Goal: Task Accomplishment & Management: Use online tool/utility

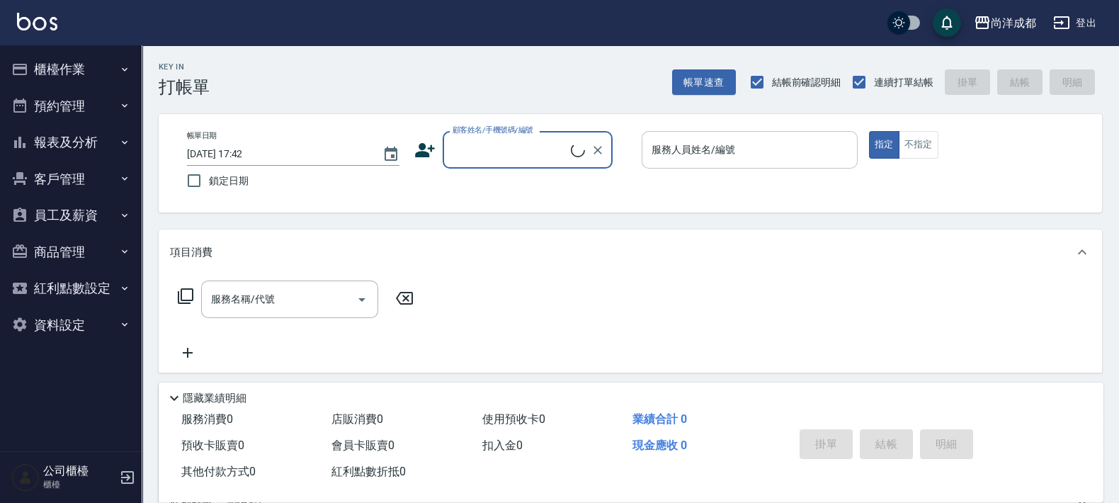
click at [693, 157] on input "服務人員姓名/編號" at bounding box center [749, 149] width 203 height 25
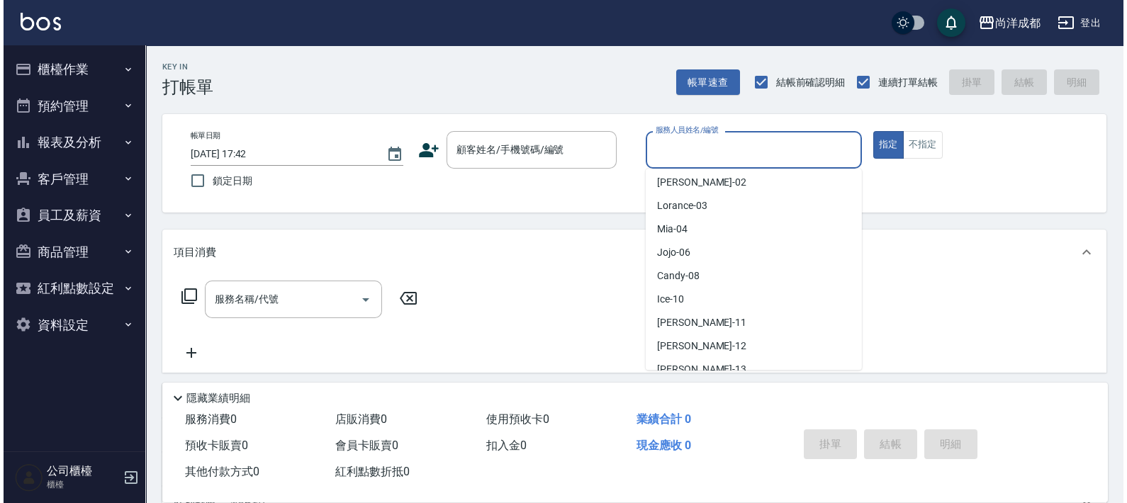
scroll to position [207, 0]
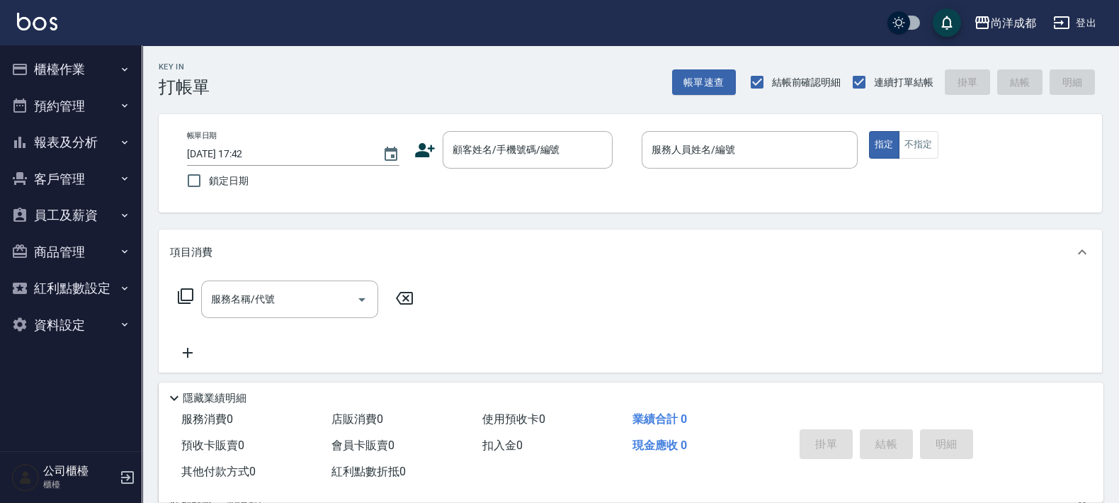
click at [495, 77] on div "Key In 打帳單 帳單速查 結帳前確認明細 連續打單結帳 掛單 結帳 明細" at bounding box center [622, 71] width 961 height 52
click at [496, 165] on div "顧客姓名/手機號碼/編號" at bounding box center [528, 150] width 170 height 38
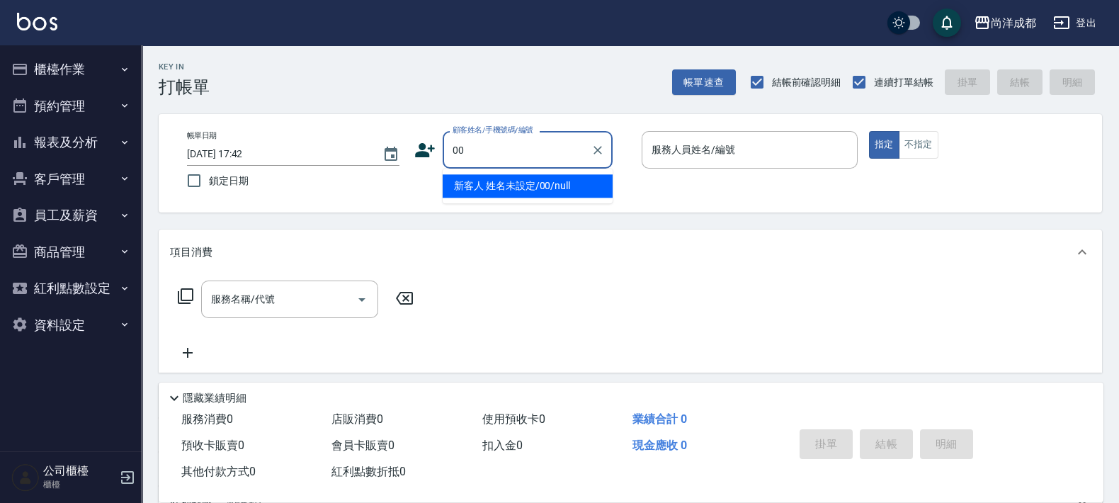
type input "新客人 姓名未設定/00/null"
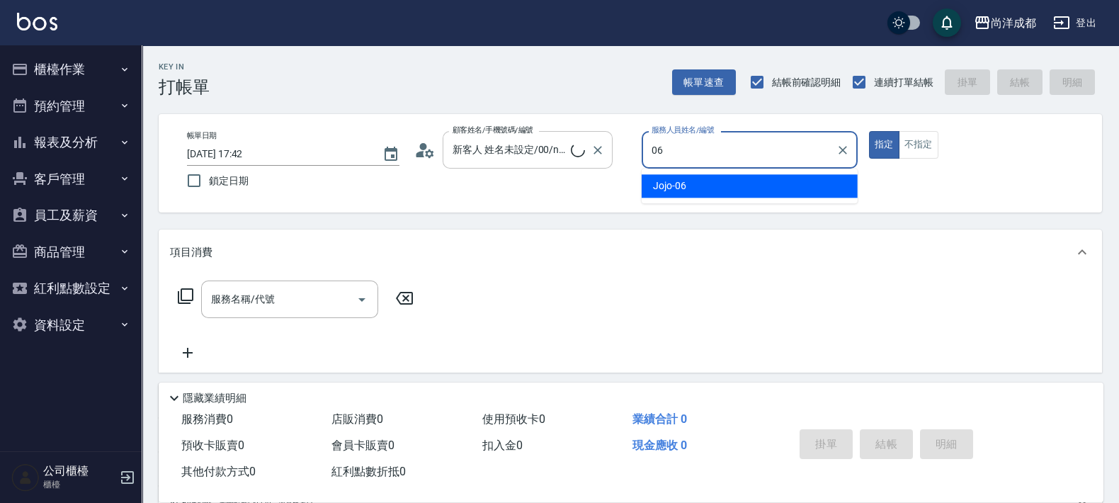
type input "Jojo-06"
type button "true"
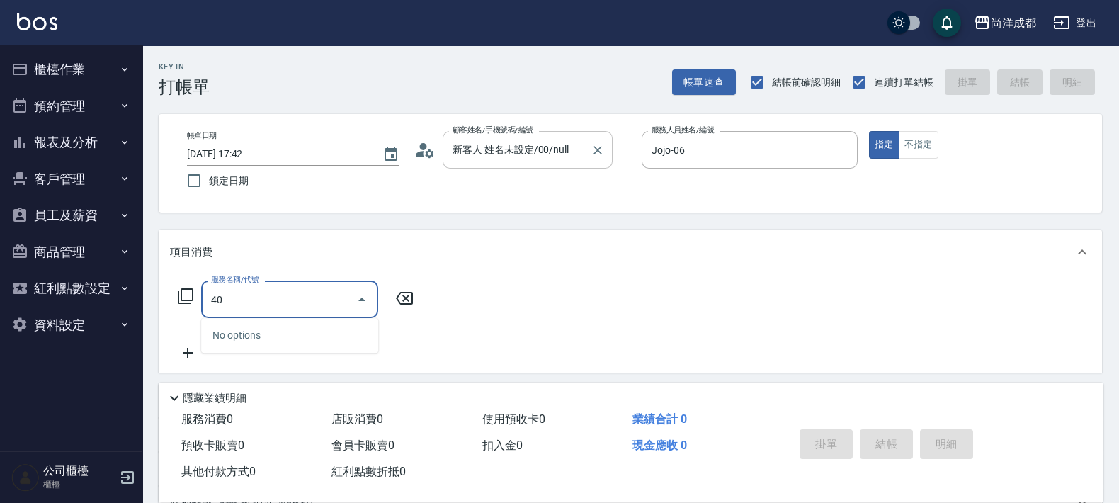
type input "401"
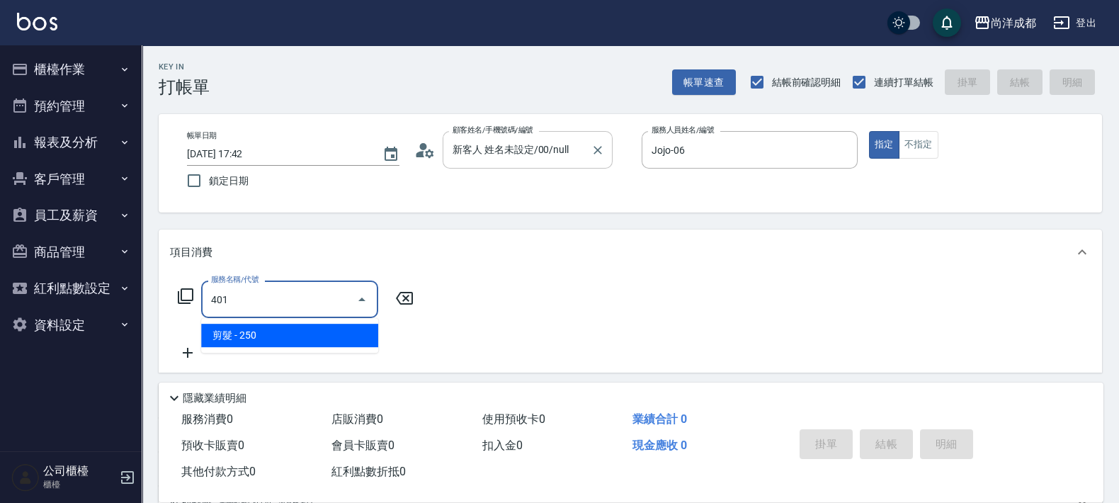
type input "20"
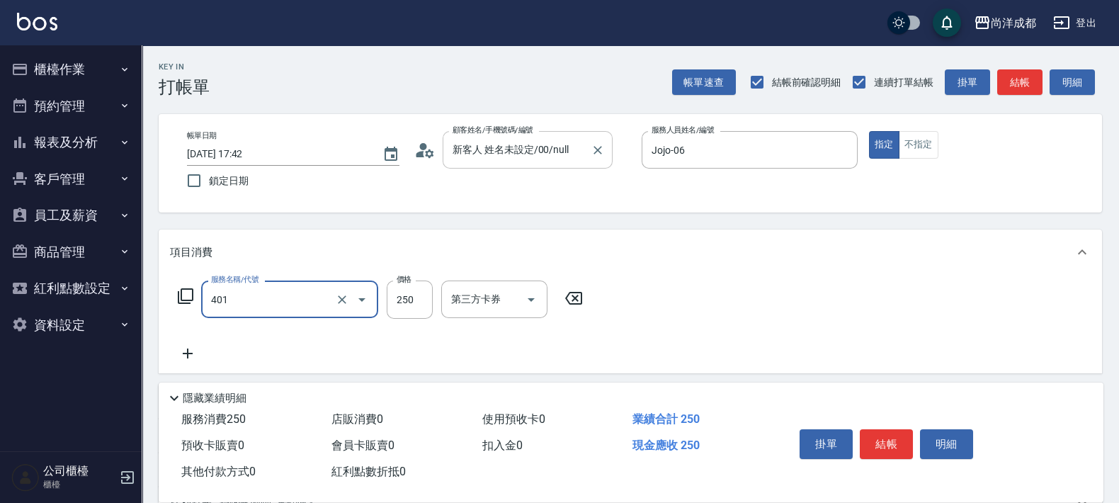
type input "剪髮(401)"
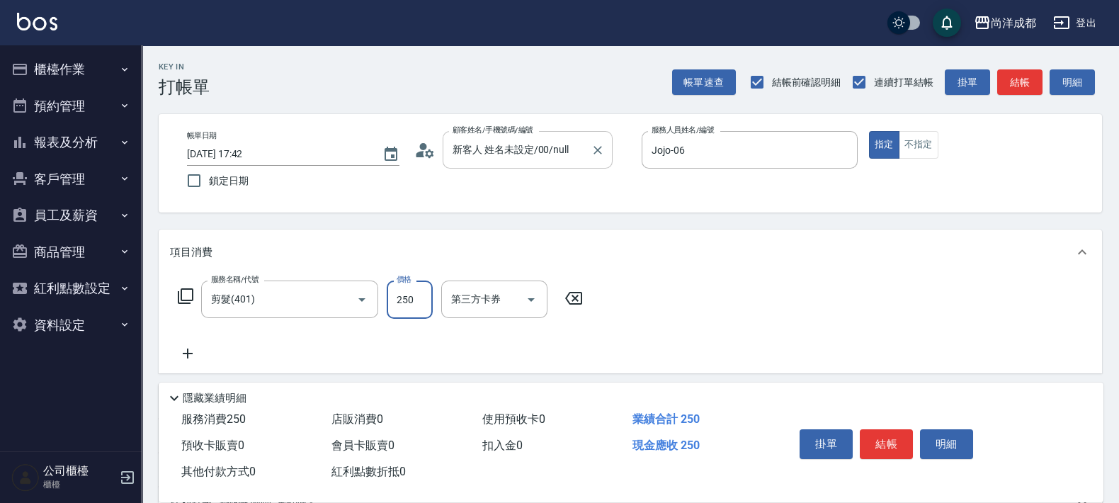
type input "8"
type input "0"
type input "80"
type input "800"
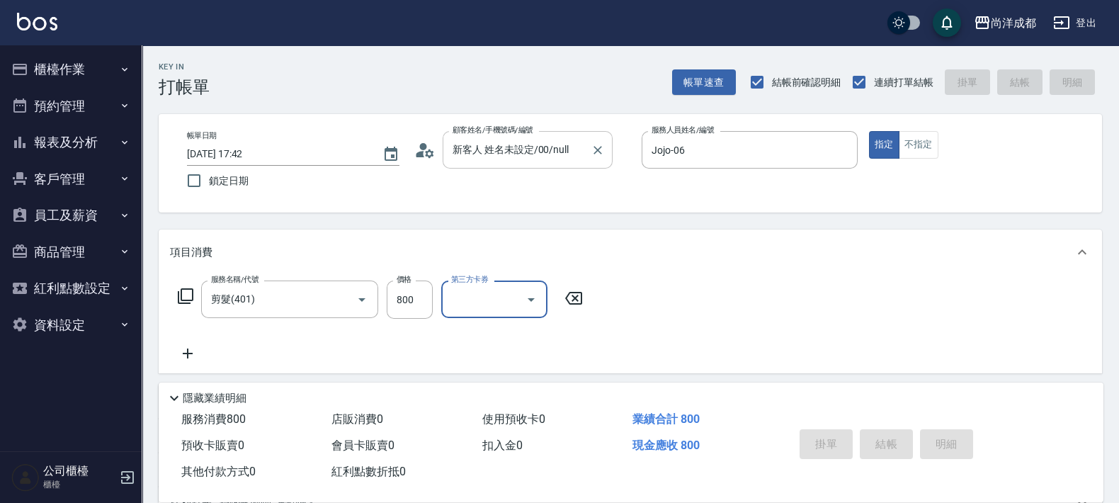
type input "0"
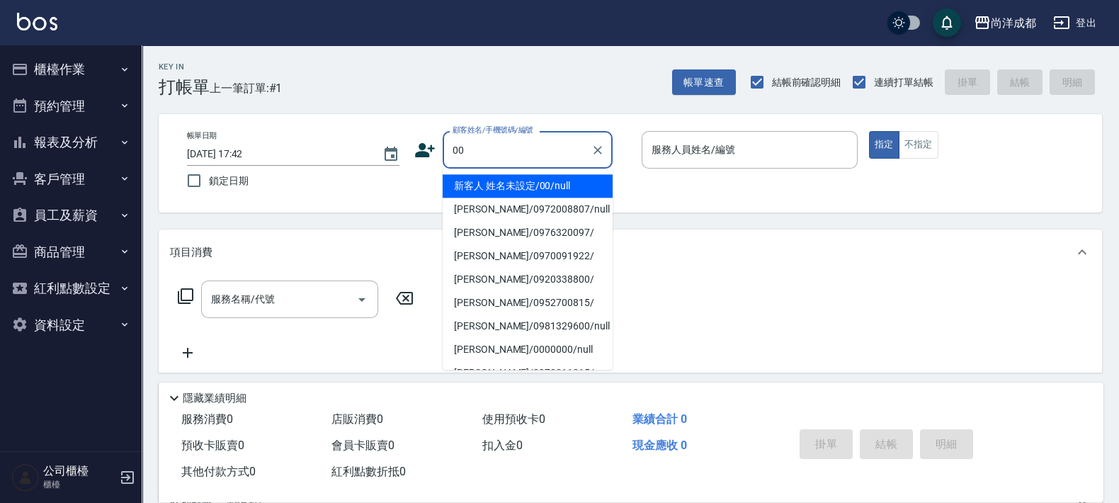
type input "新客人 姓名未設定/00/null"
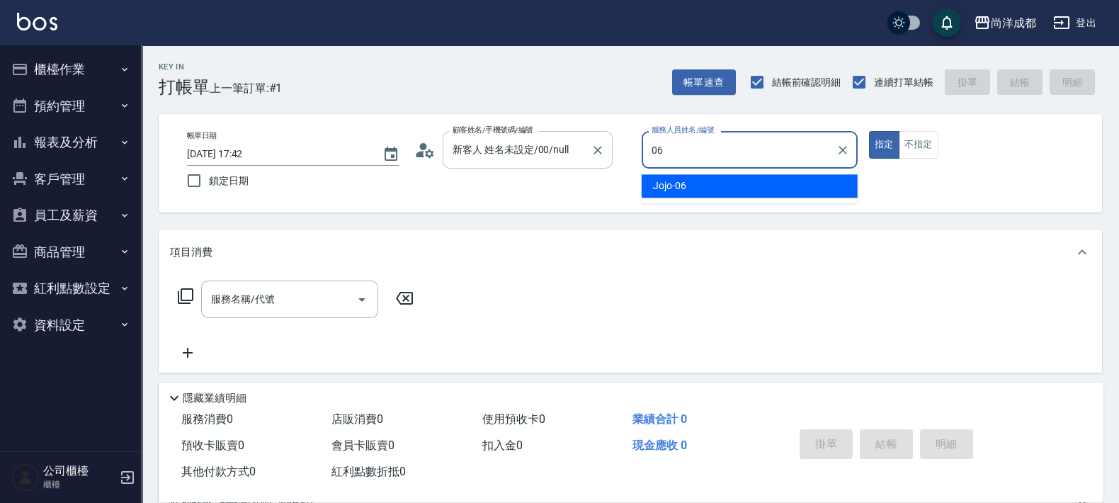
type input "Jojo-06"
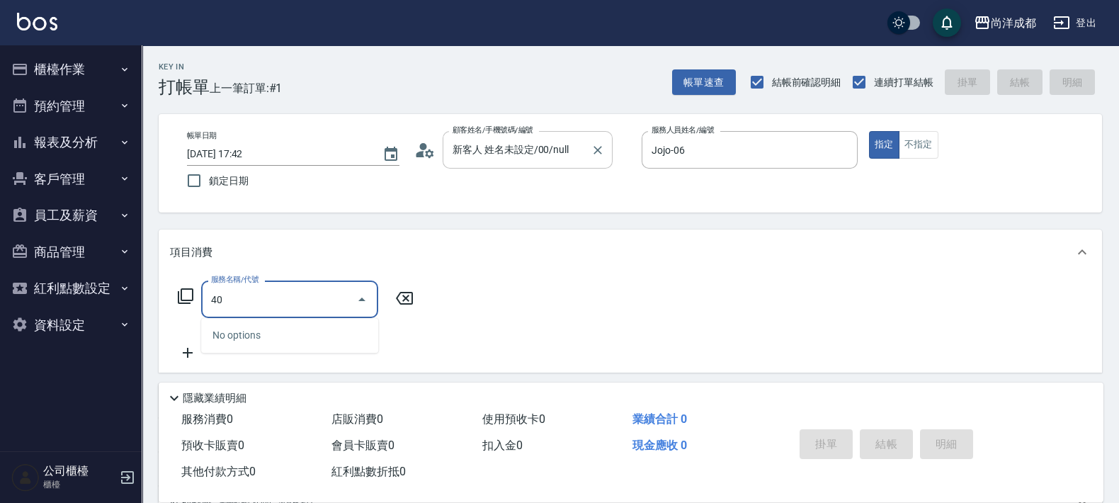
type input "401"
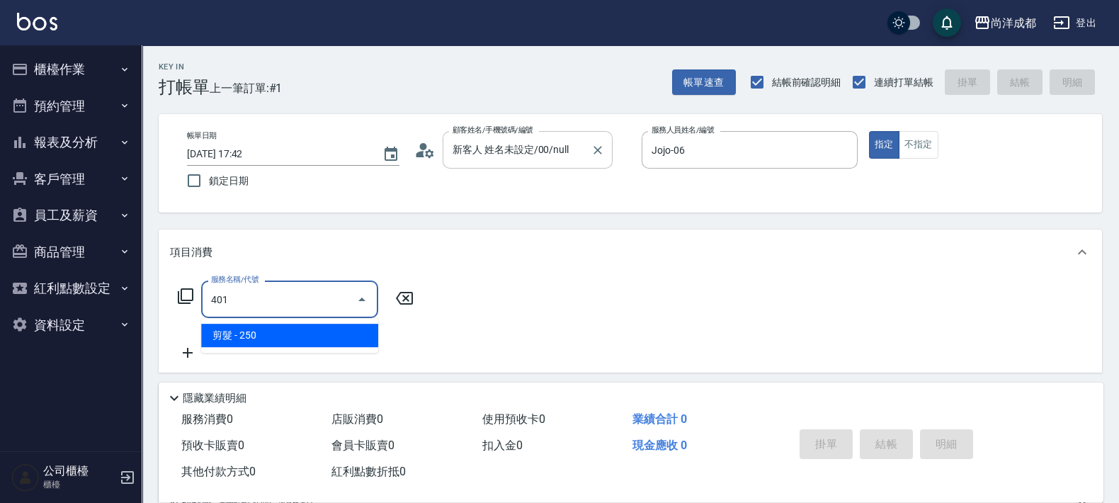
type input "20"
type input "剪髮(401)"
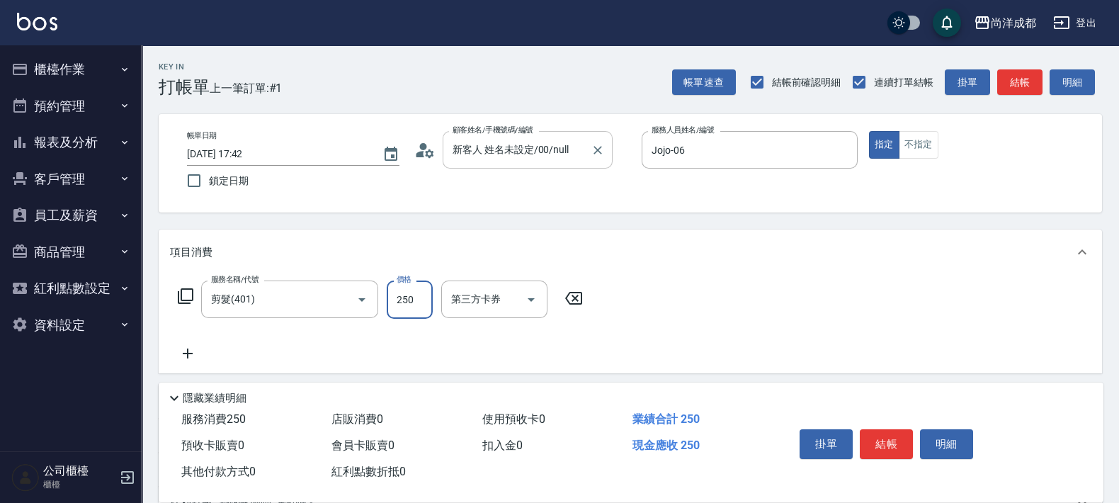
type input "8"
type input "0"
type input "80"
type input "800"
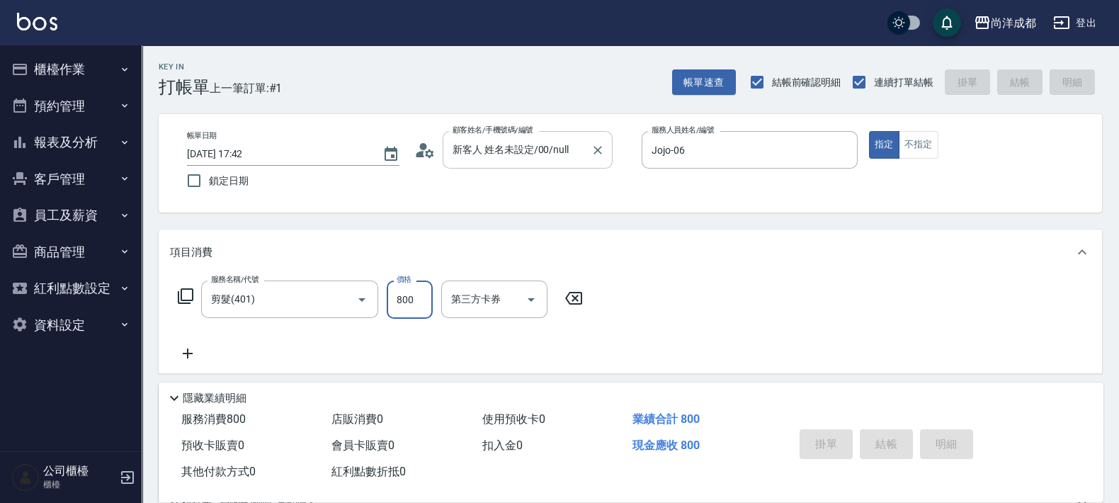
type input "2025/09/05 17:43"
type input "0"
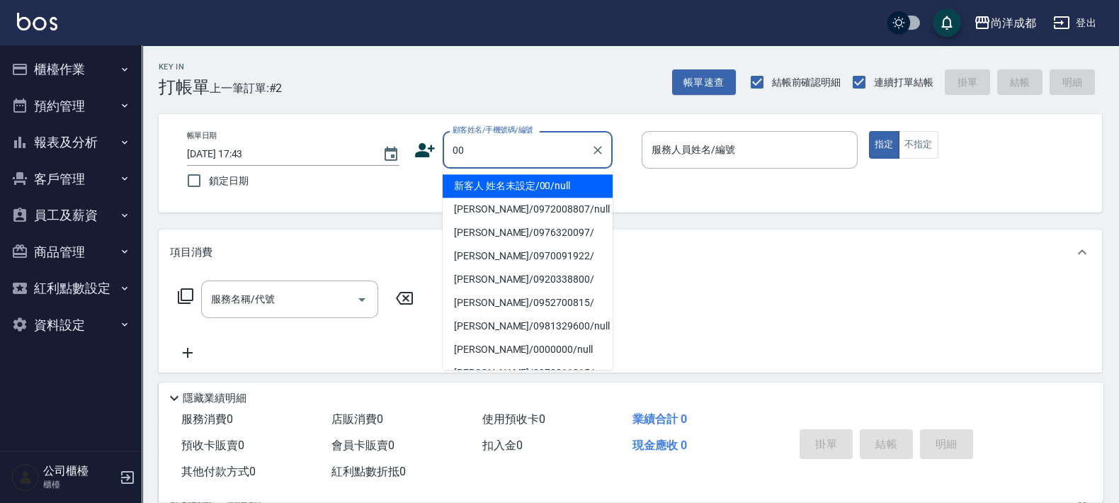
type input "新客人 姓名未設定/00/null"
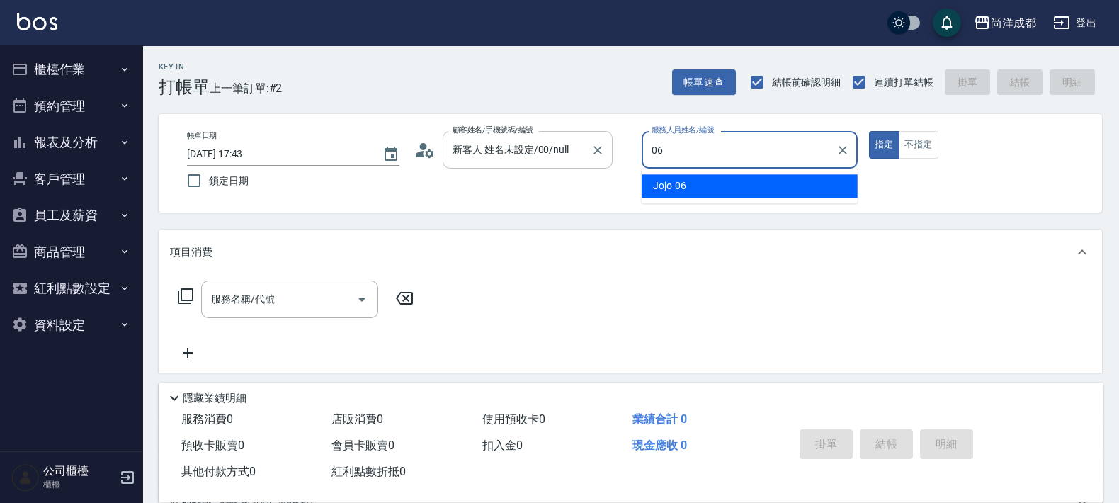
type input "Jojo-06"
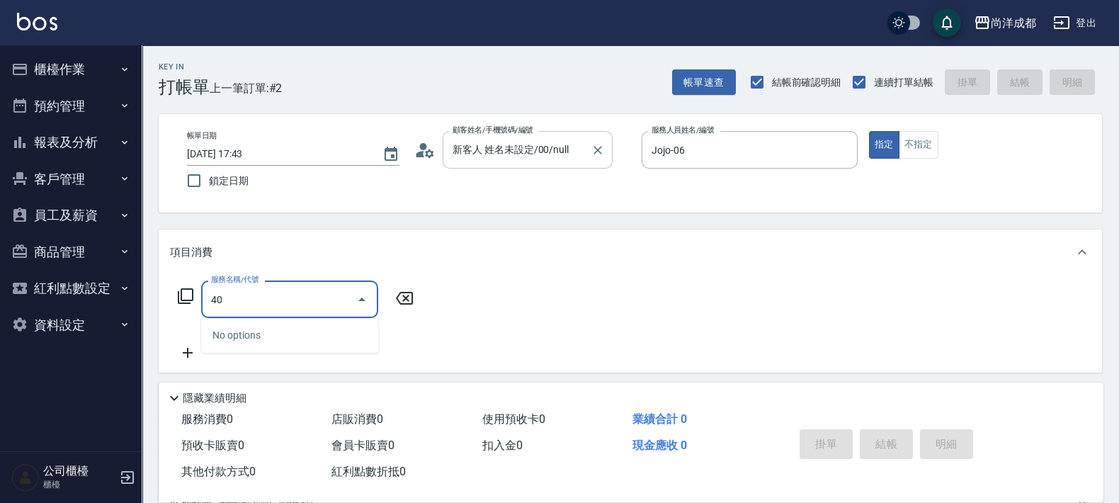
type input "401"
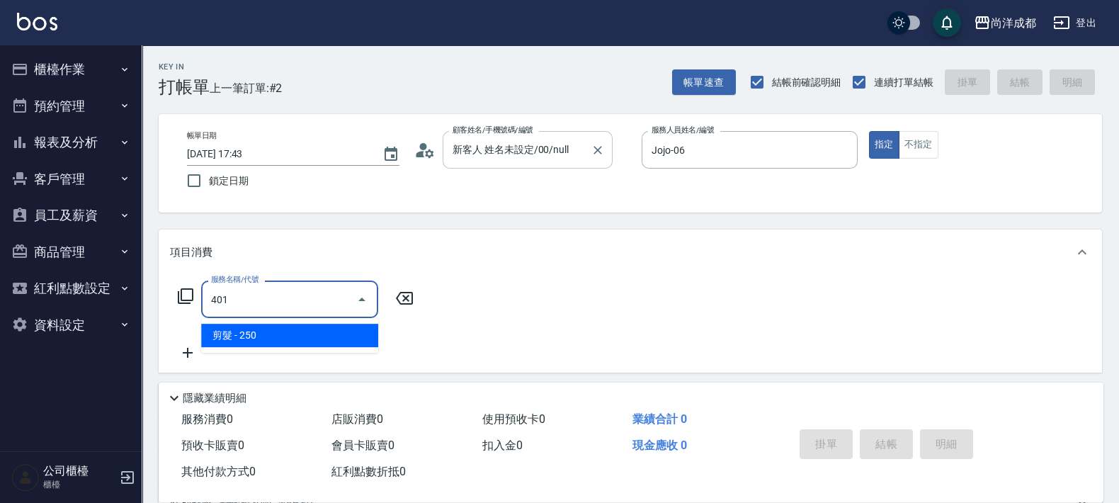
type input "20"
type input "剪髮(401)"
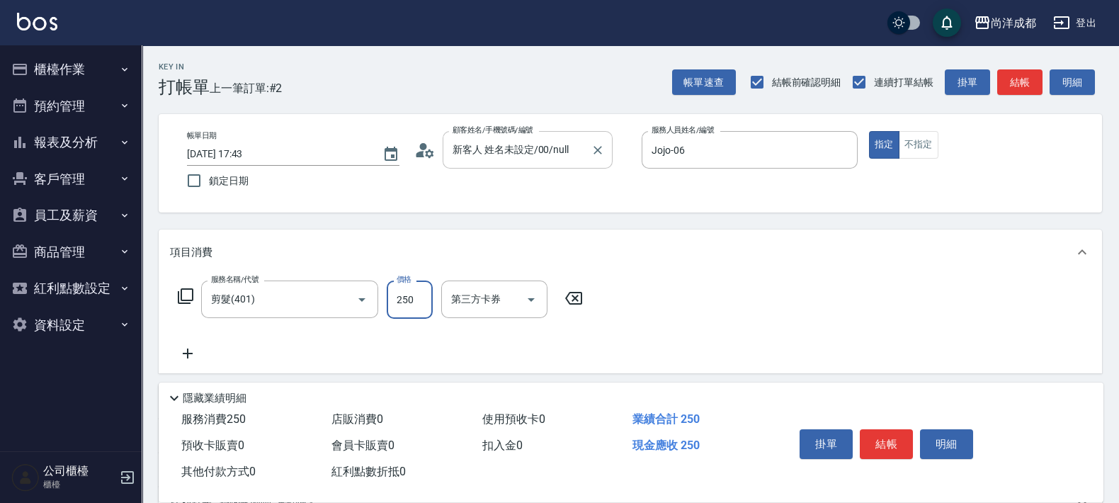
type input "8"
type input "0"
type input "80"
type input "800"
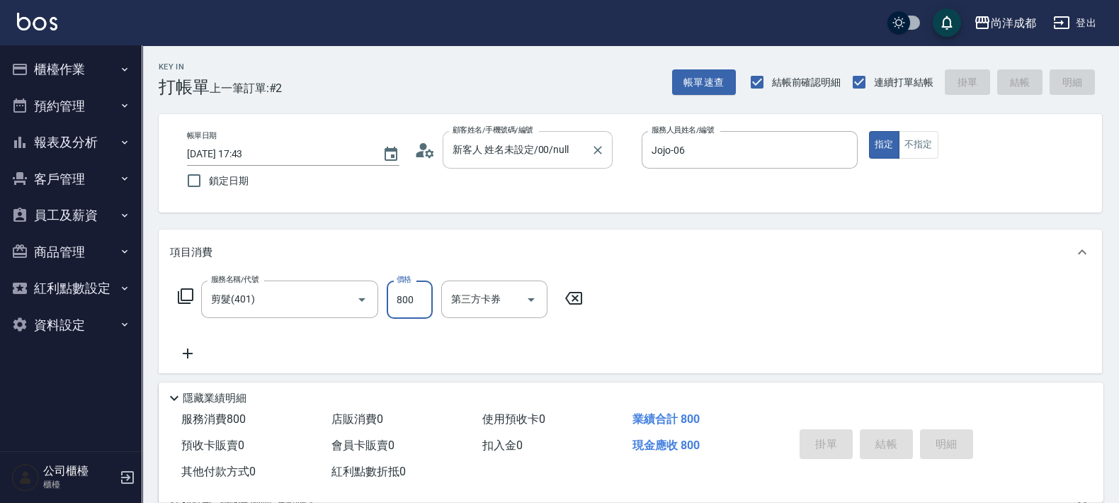
type input "0"
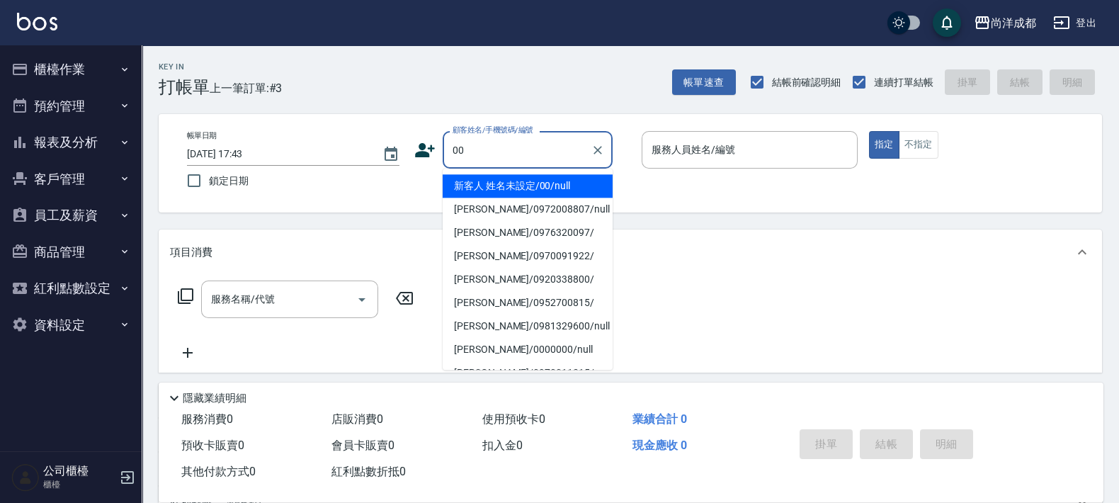
type input "新客人 姓名未設定/00/null"
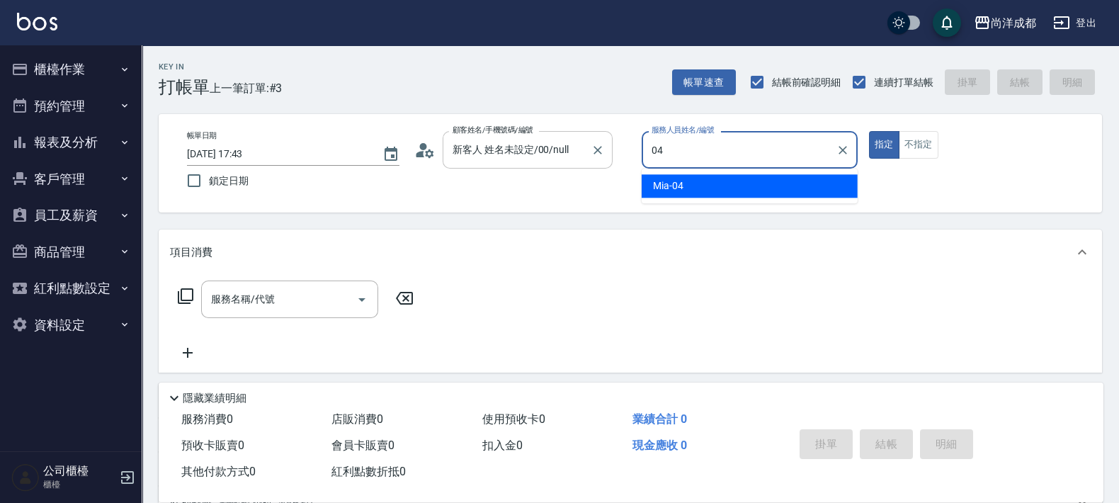
type input "Mia-04"
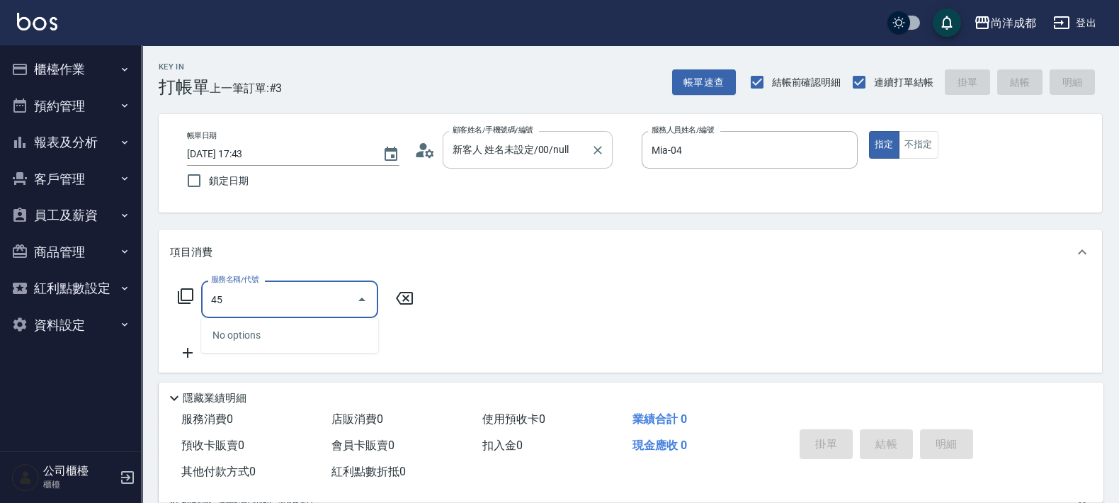
type input "4"
type input "401"
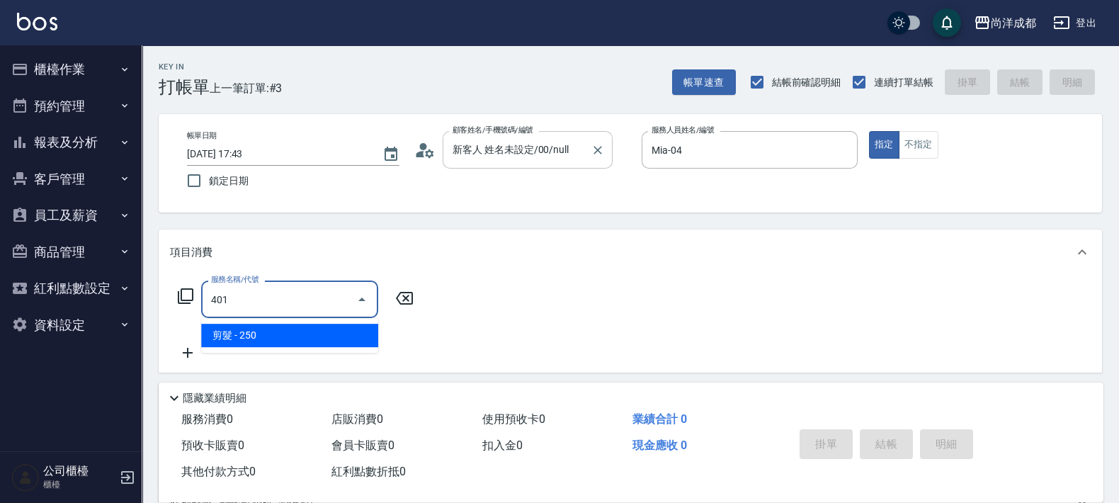
type input "20"
type input "剪髮(401)"
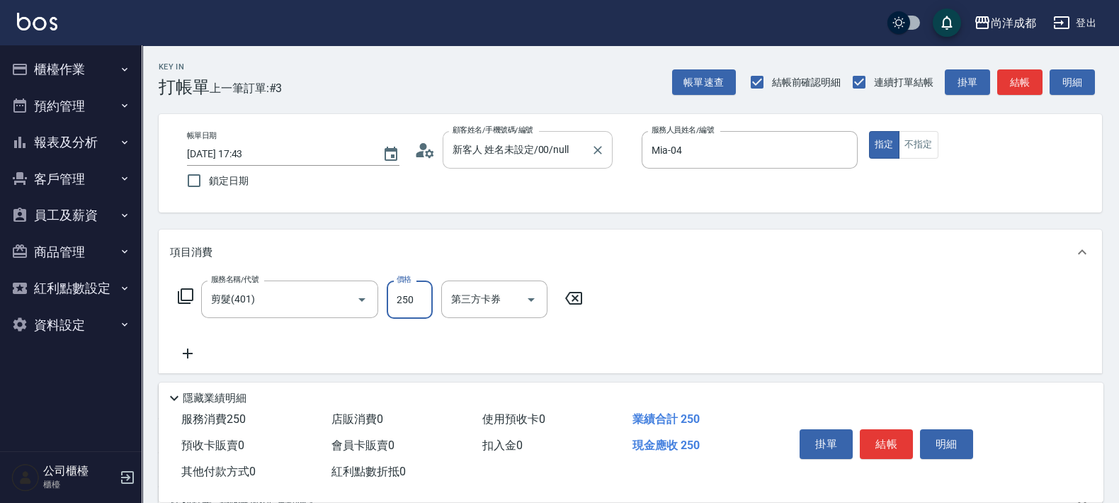
type input "4"
type input "0"
type input "45"
type input "40"
click at [410, 308] on input "450" at bounding box center [410, 300] width 46 height 38
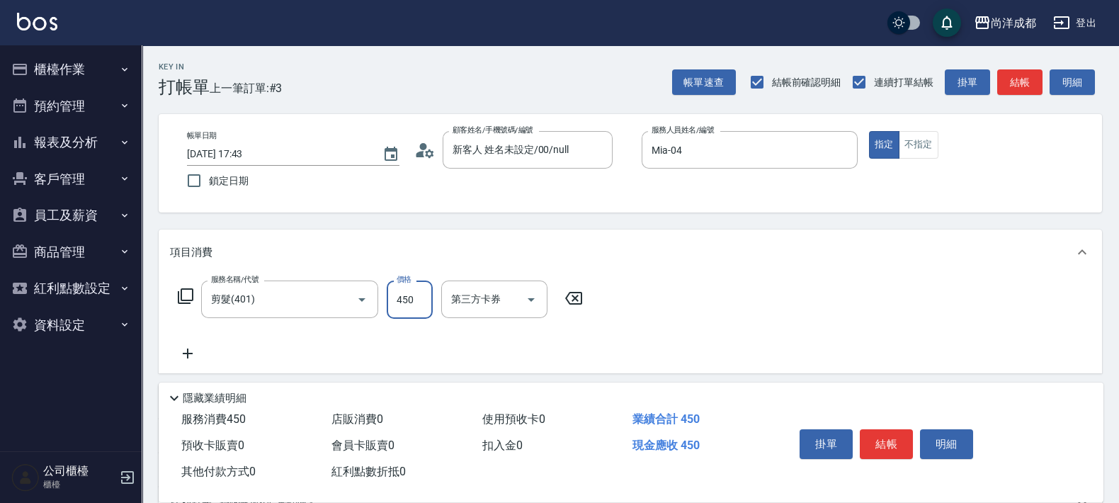
type input "6"
type input "0"
type input "65"
type input "60"
type input "650"
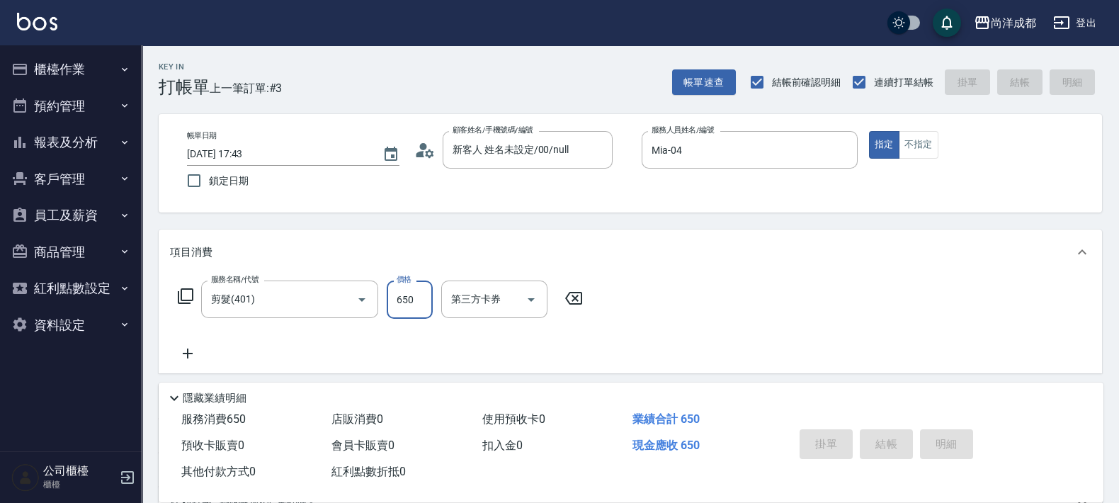
type input "0"
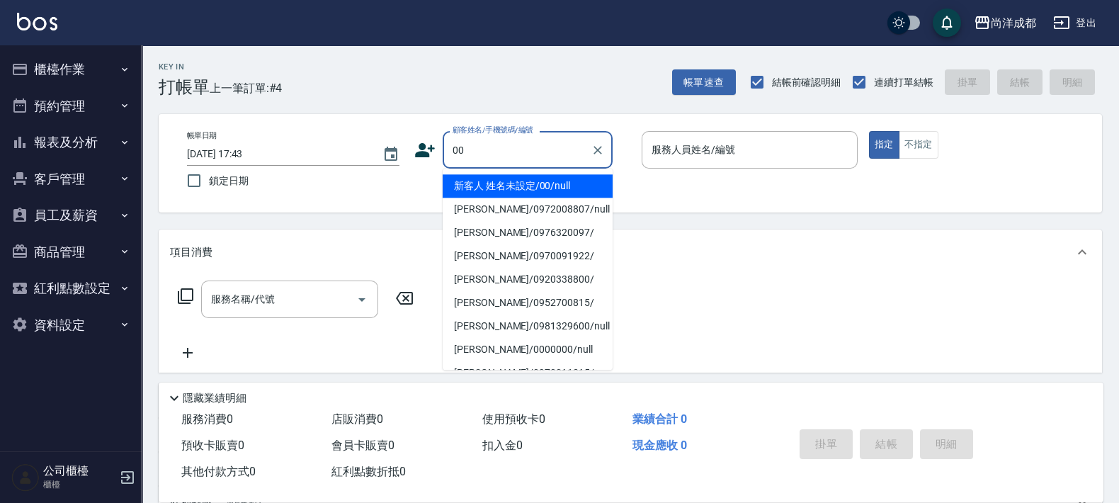
type input "新客人 姓名未設定/00/null"
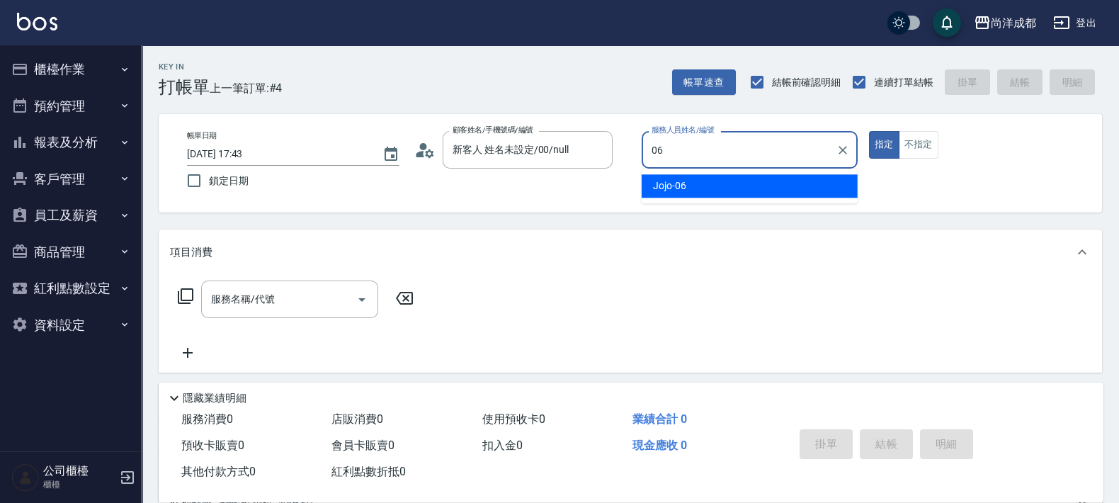
type input "Jojo-06"
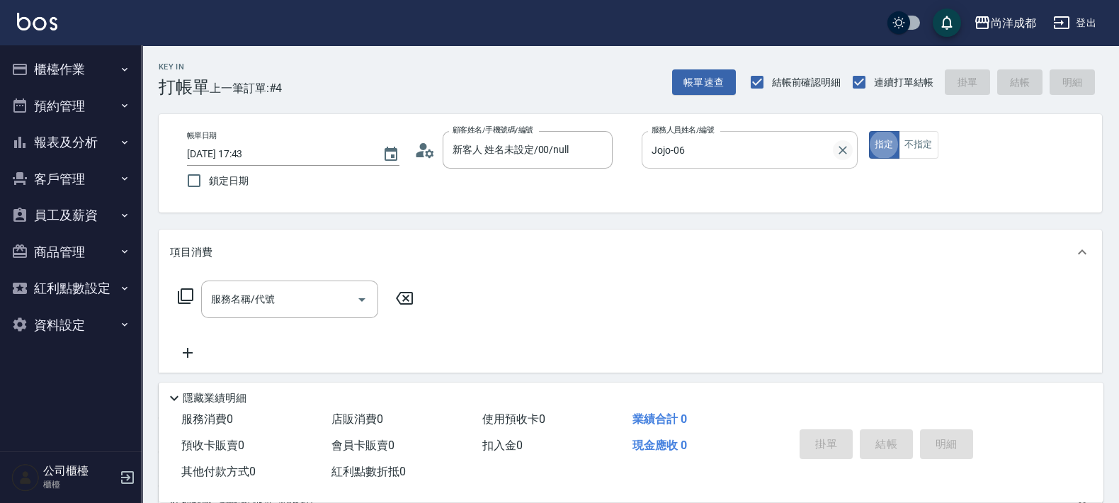
click at [844, 145] on icon "Clear" at bounding box center [843, 150] width 14 height 14
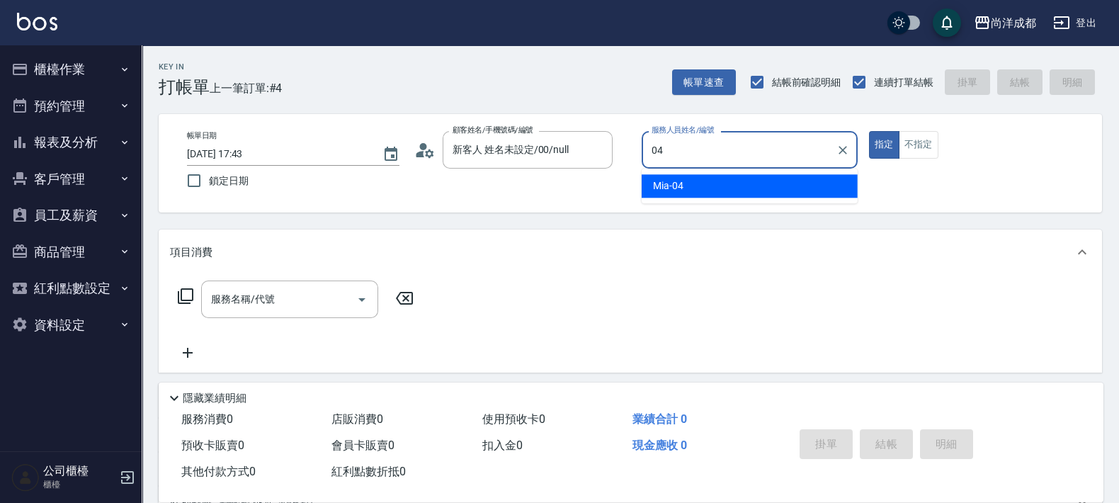
type input "Mia-04"
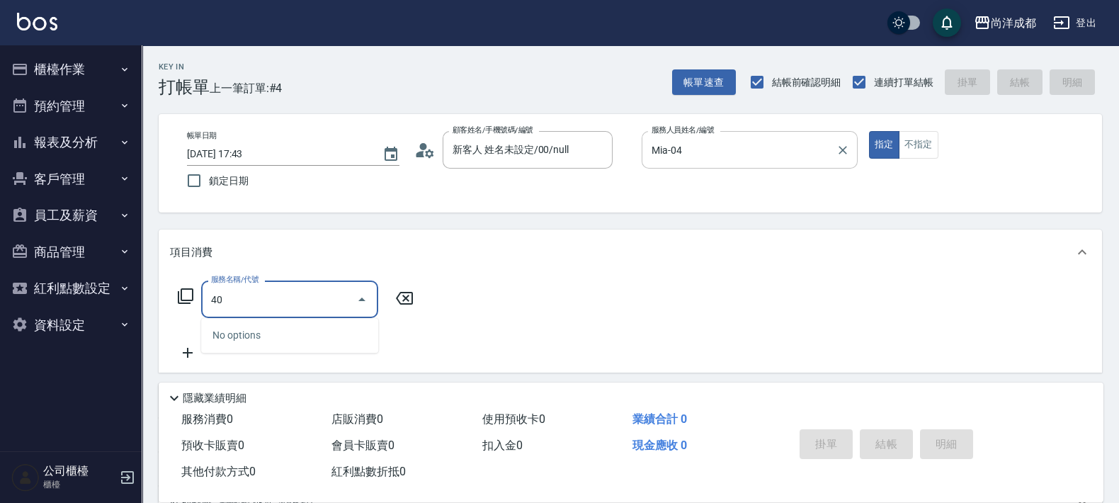
type input "401"
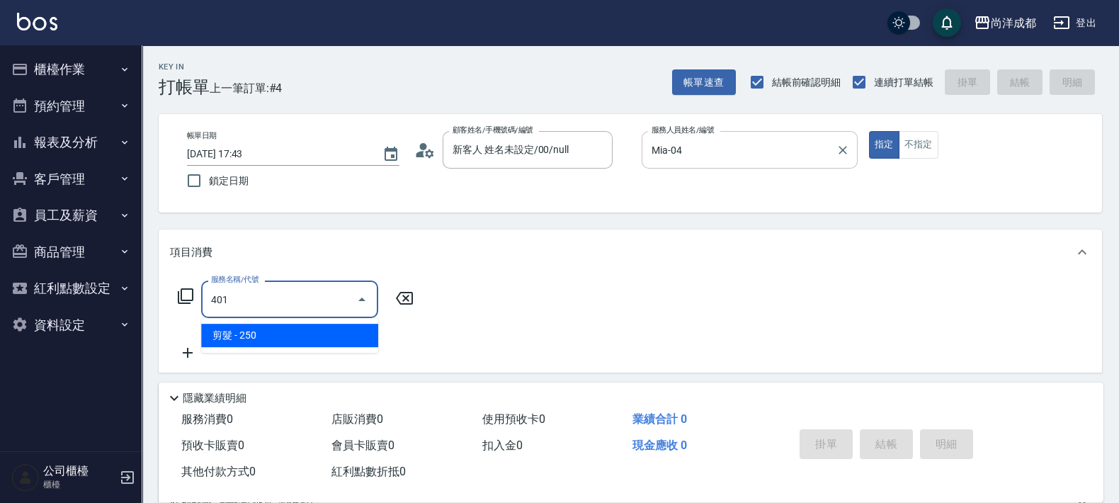
type input "20"
type input "剪髮(401)"
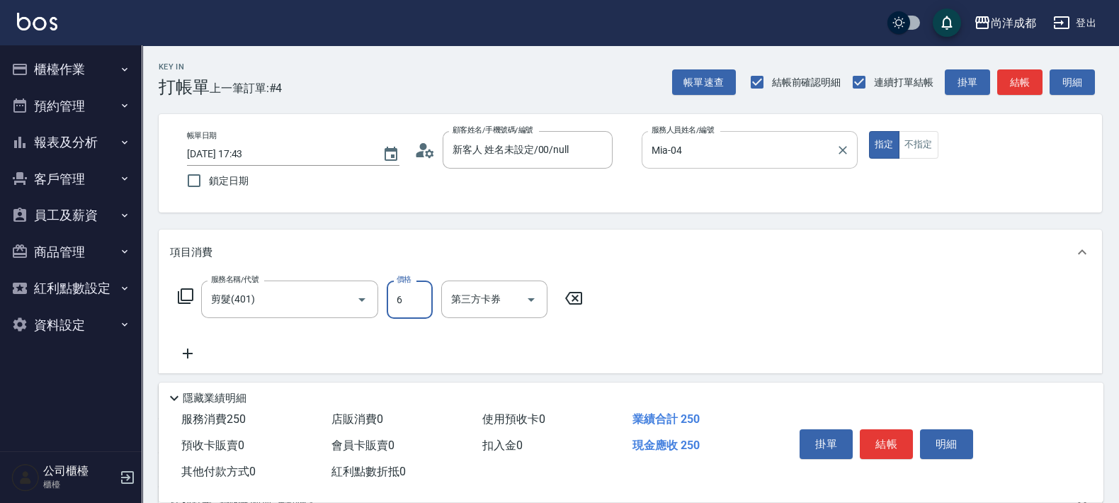
type input "69"
type input "60"
type input "6950"
type input "60"
type input "695"
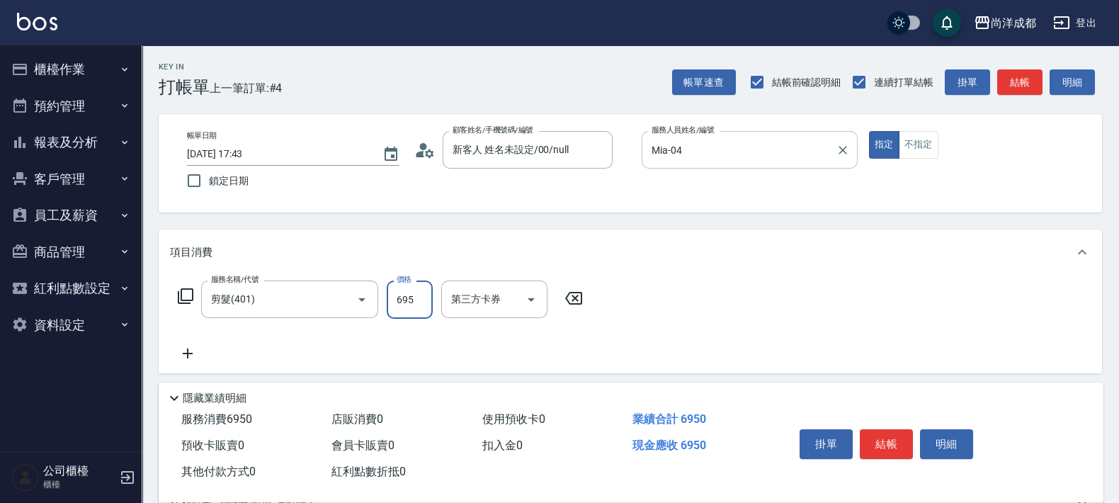
type input "0"
type input "650"
type input "60"
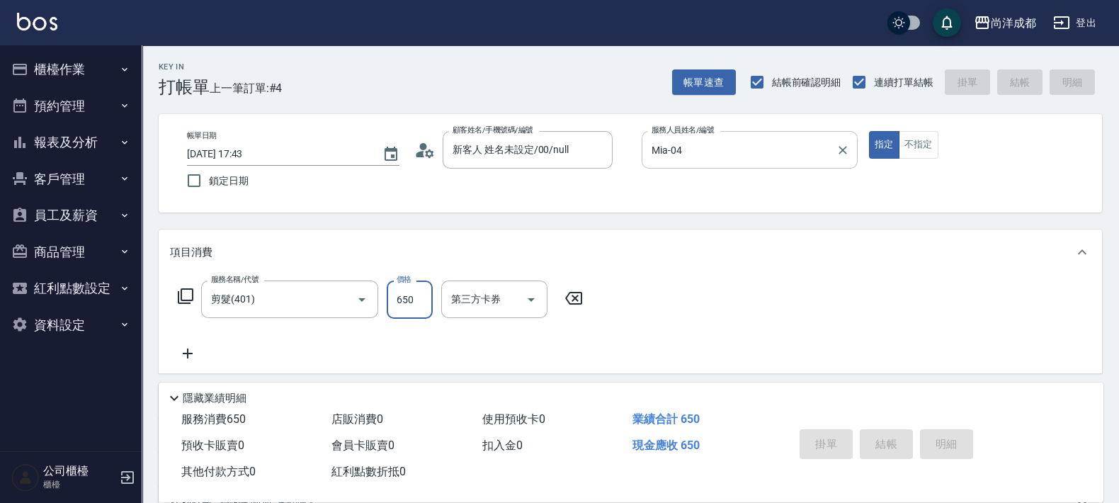
type input "0"
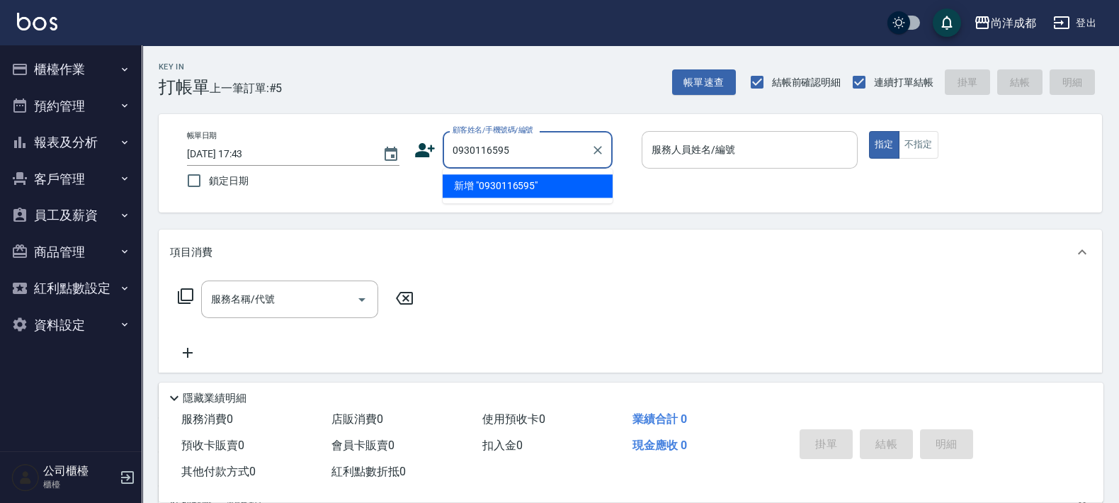
type input "0930116595"
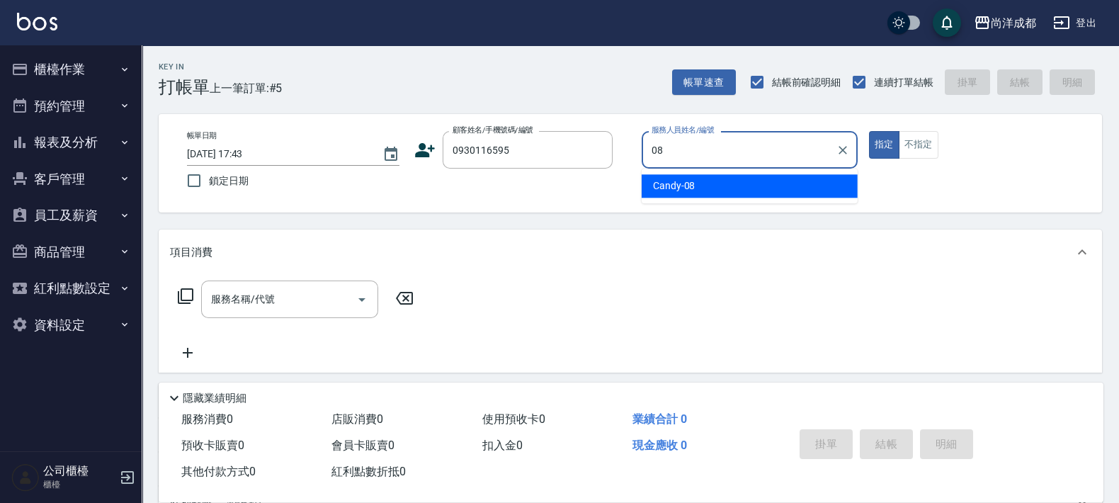
type input "Candy-08"
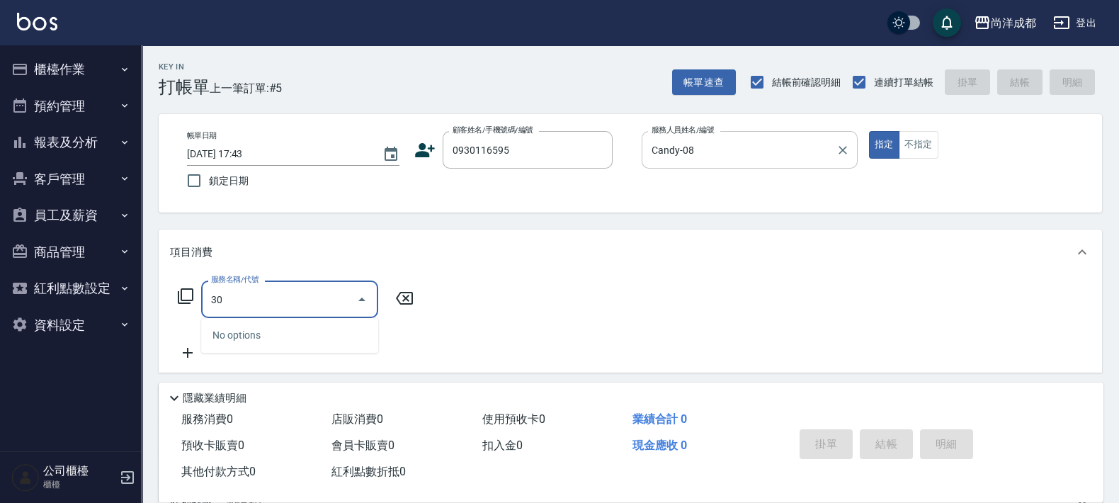
type input "301"
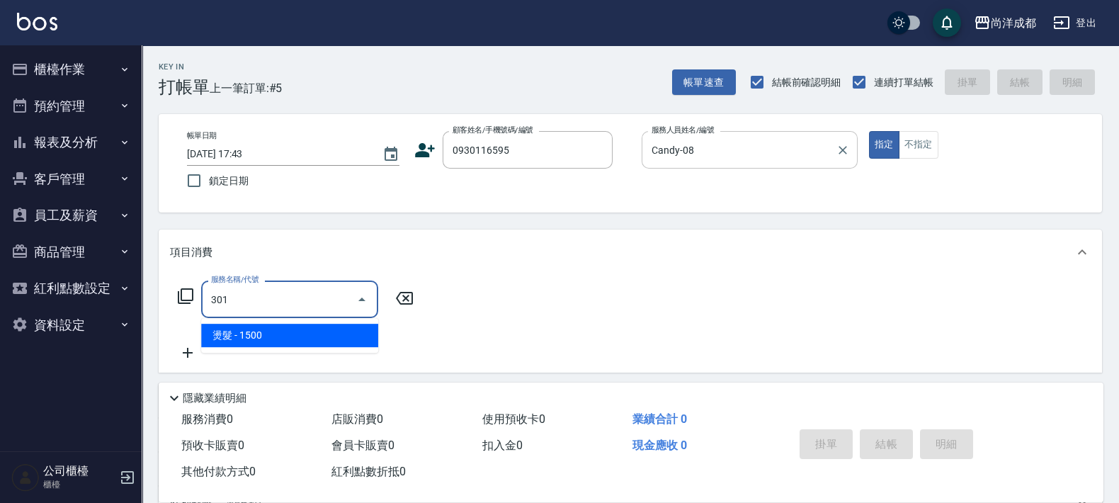
type input "150"
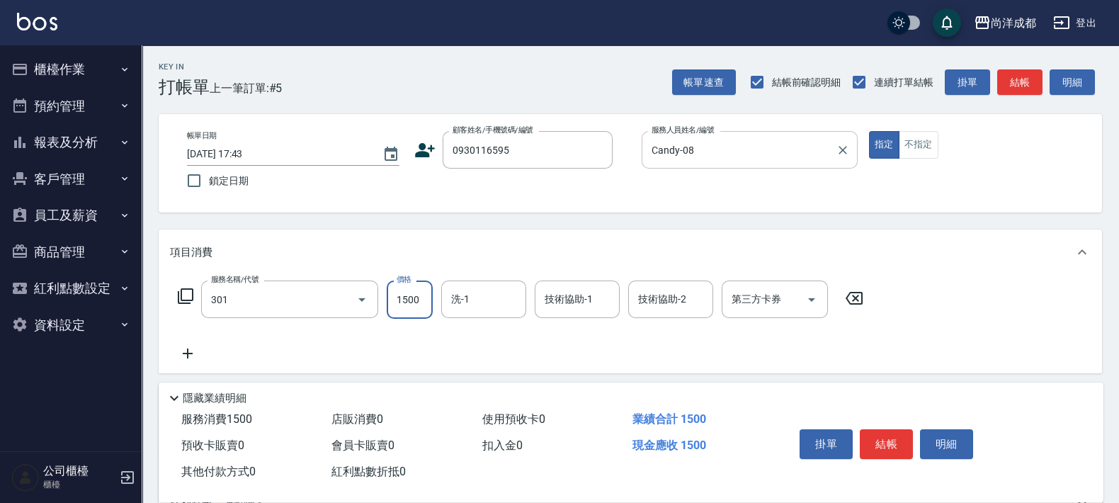
type input "燙髮(301)"
type input "0"
type input "100"
type input "1000"
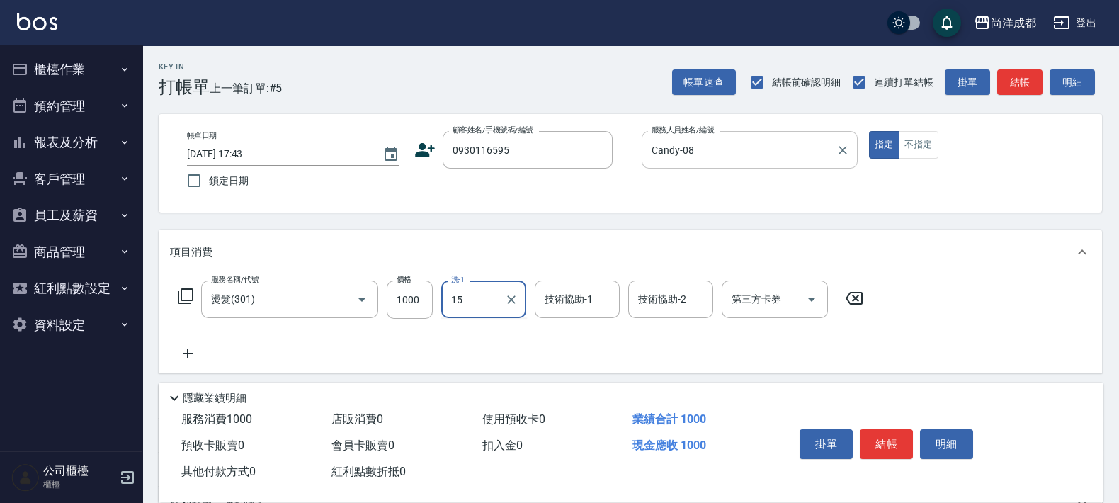
type input "龍龍-15"
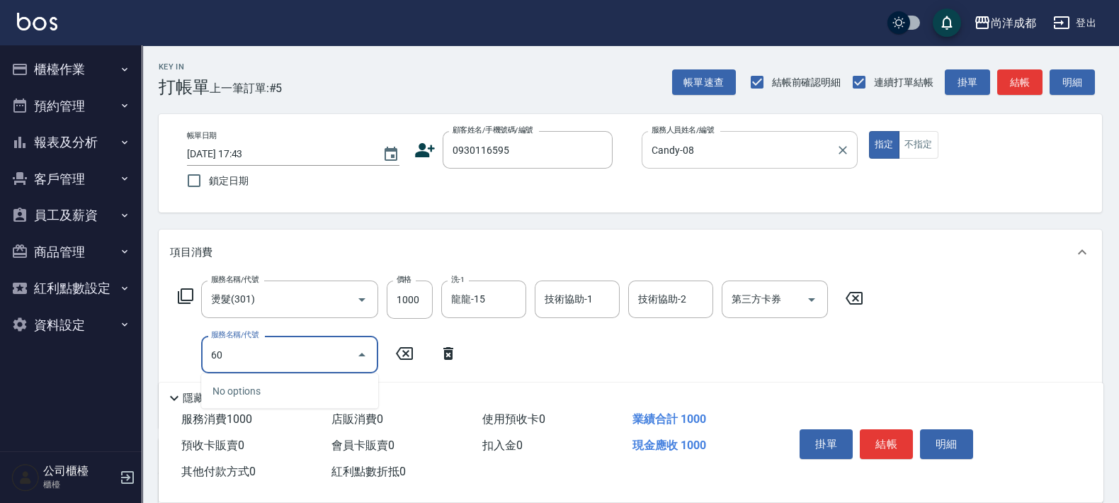
type input "601"
type input "200"
type input "自備護髮(1000以上)(601)"
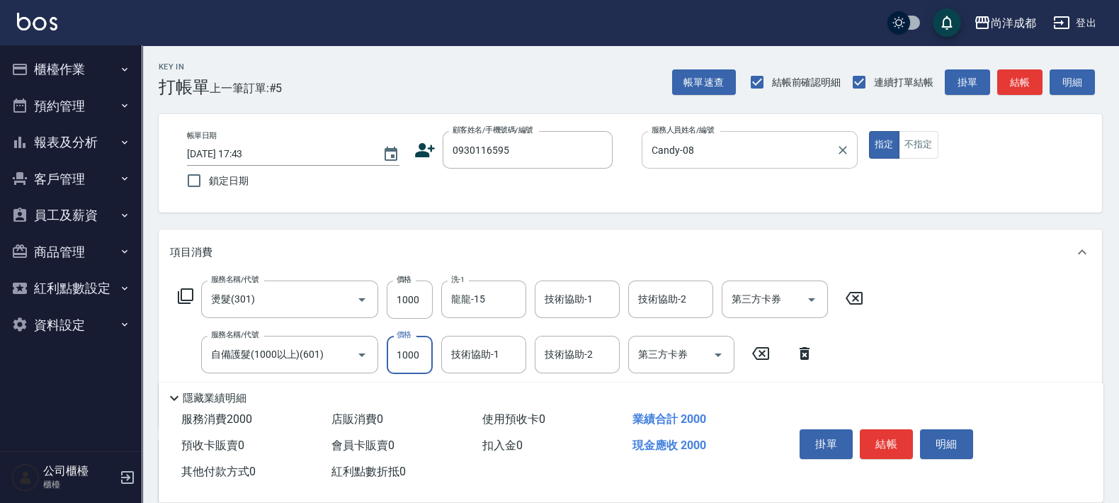
type input "2"
type input "100"
type input "200"
type input "120"
type input "2000"
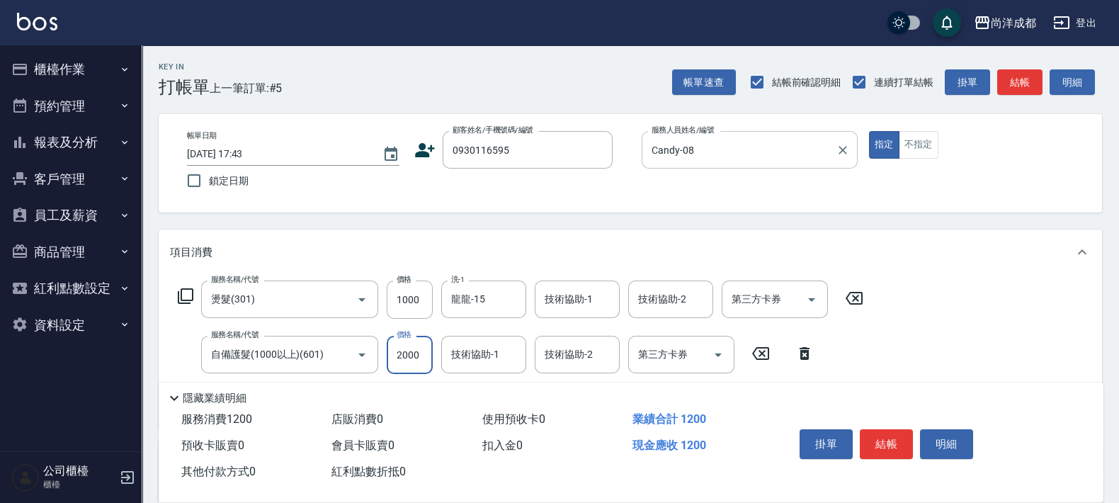
type input "300"
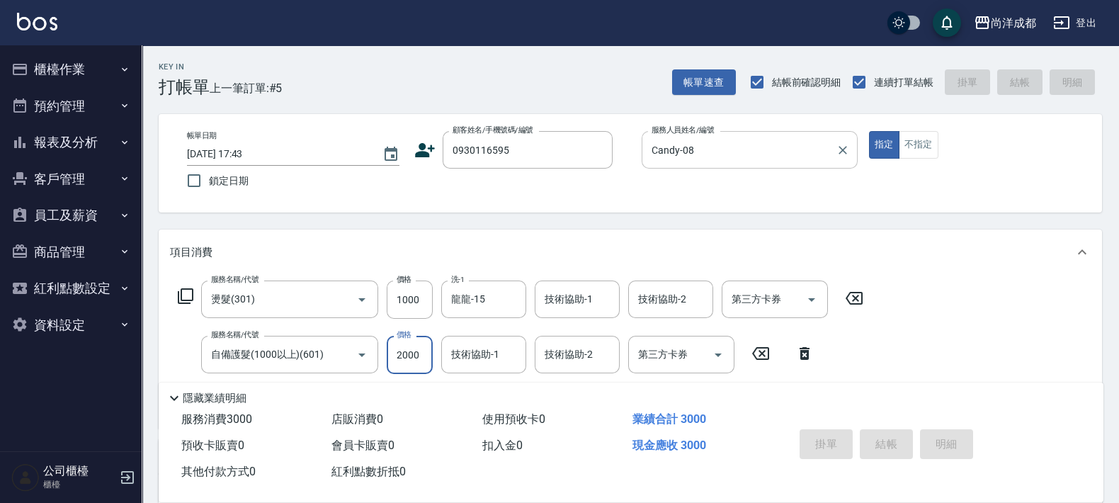
type input "[DATE] 17:44"
type input "0"
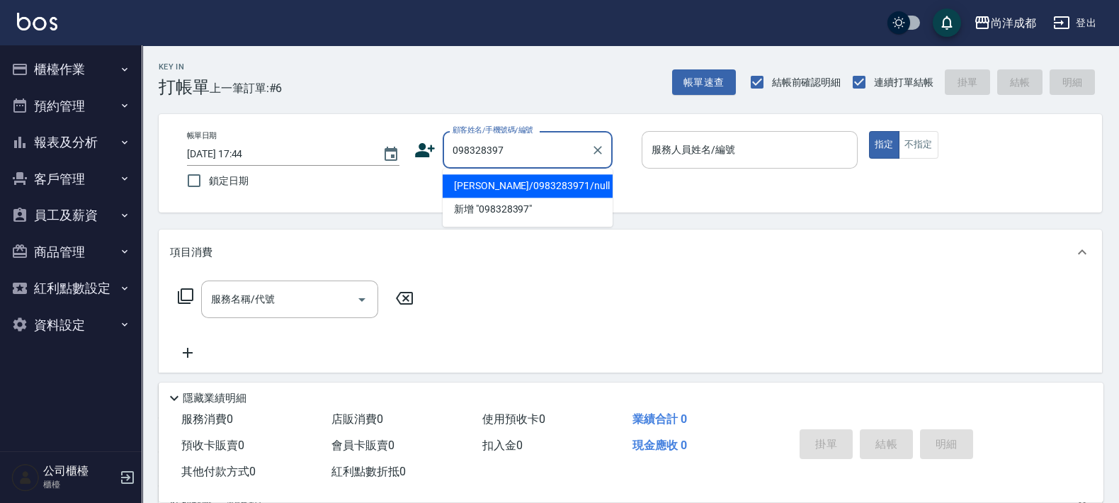
type input "0983283971"
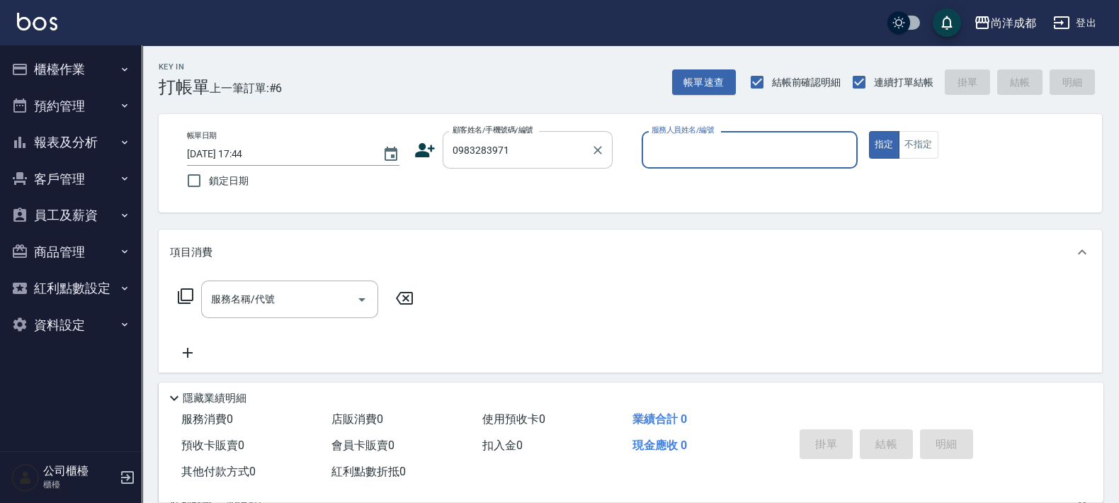
type input "[PERSON_NAME]/0983283971/null"
type input "Lance-02"
click at [869, 131] on button "指定" at bounding box center [884, 145] width 30 height 28
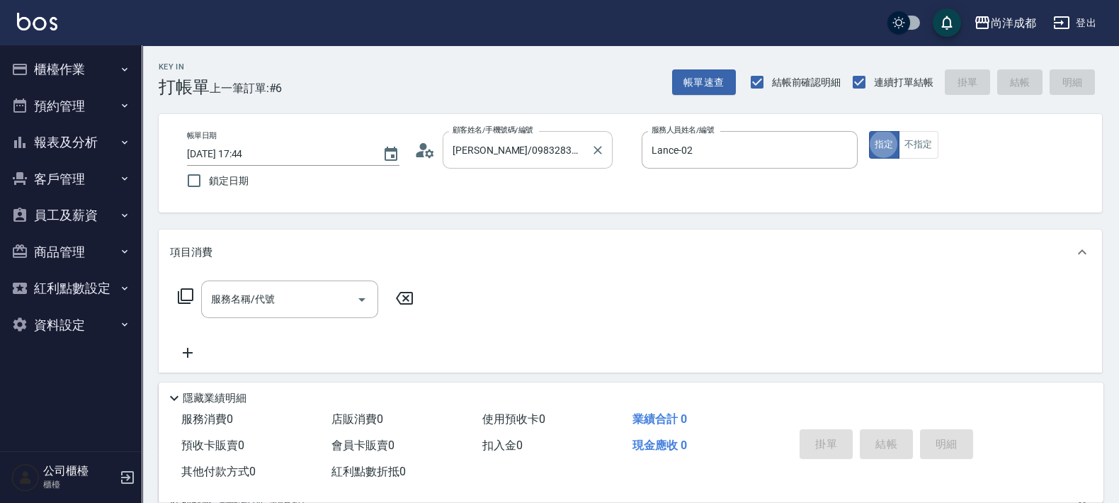
type button "true"
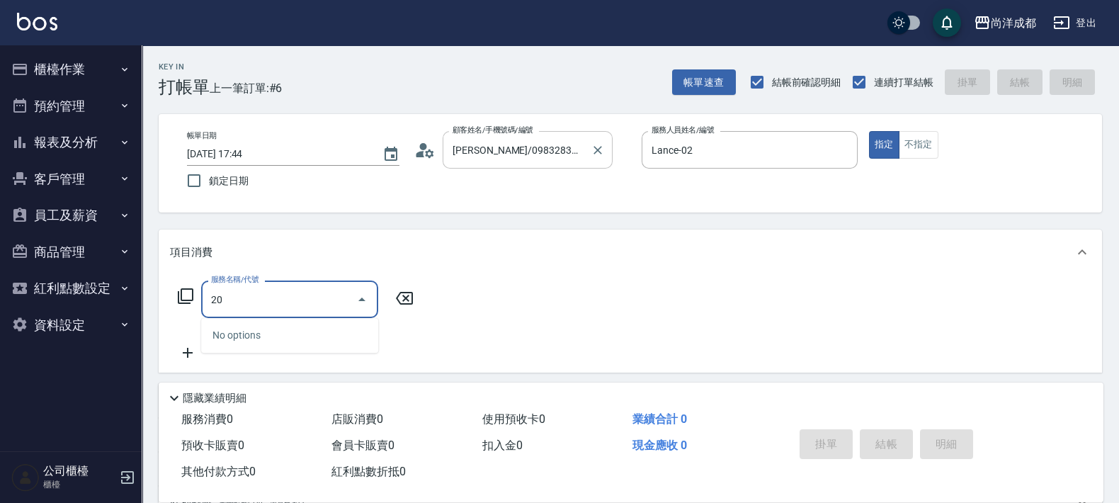
type input "201"
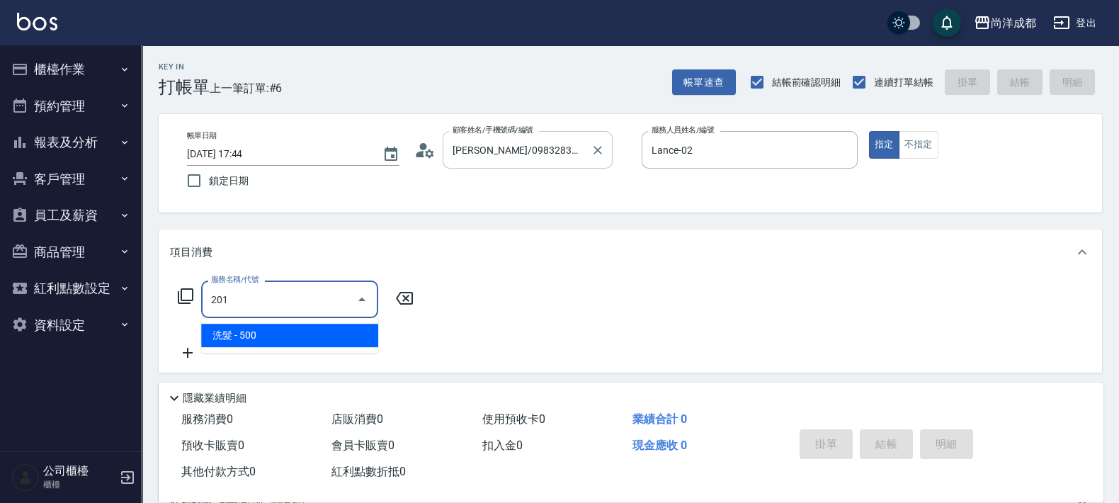
type input "50"
type input "洗髮(201)"
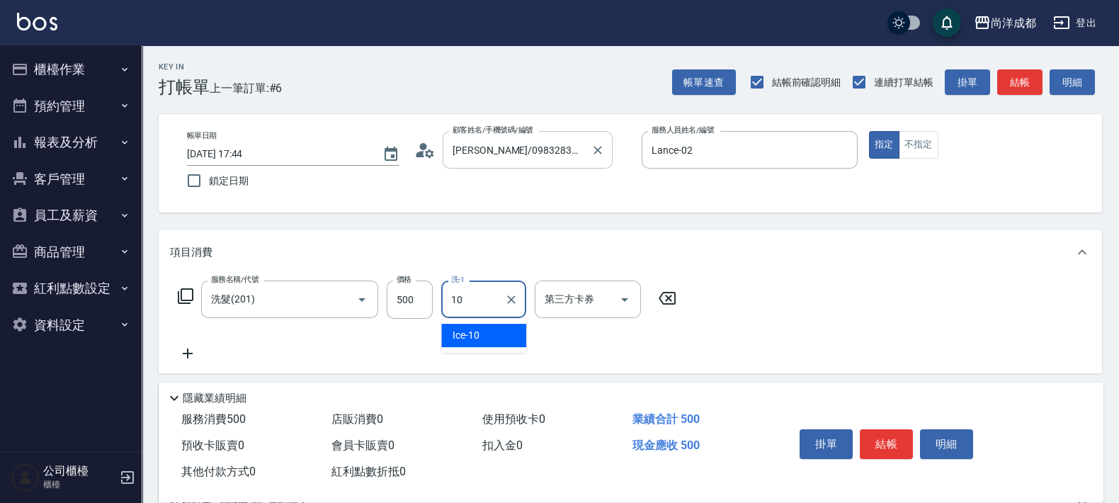
type input "Ice-10"
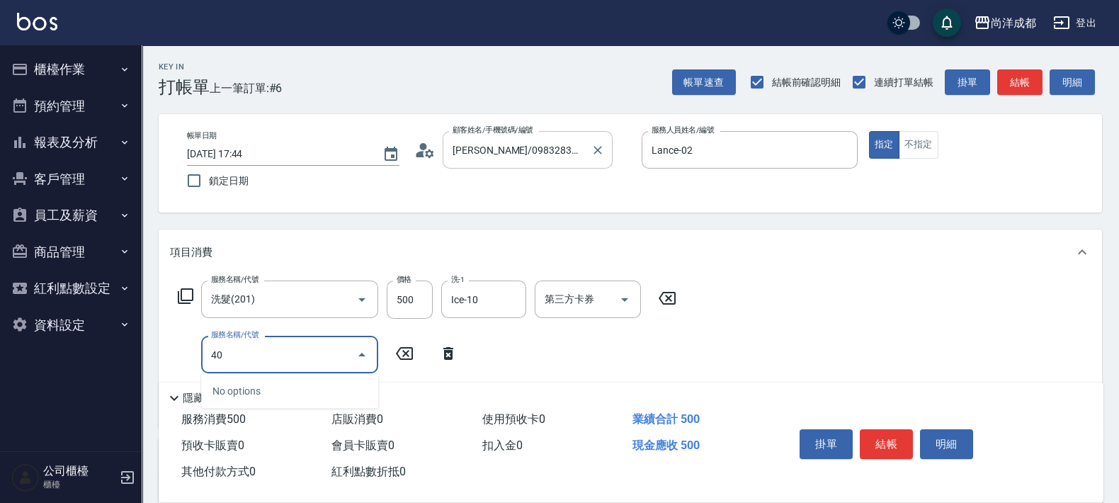
type input "401"
type input "70"
type input "剪髮(401)"
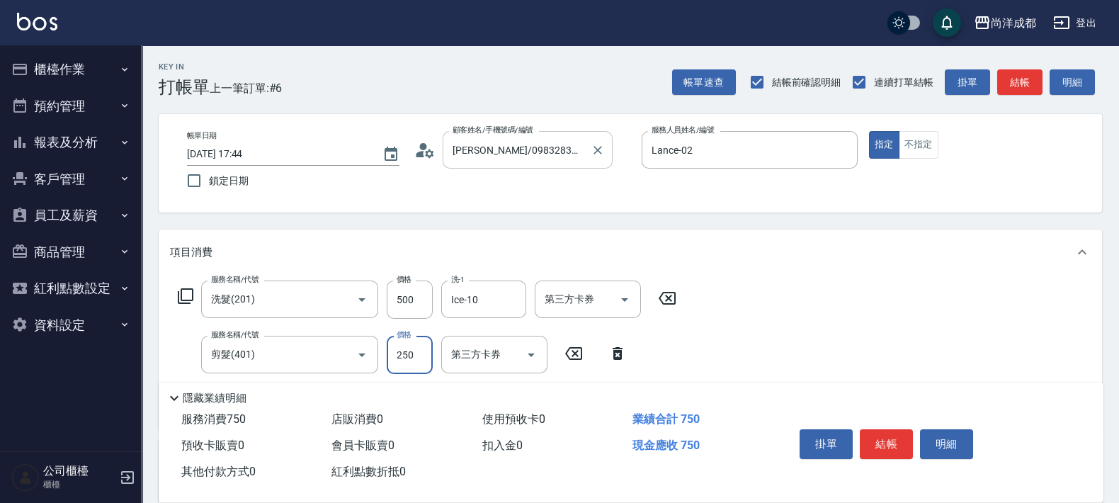
type input "4"
type input "50"
type input "400"
type input "90"
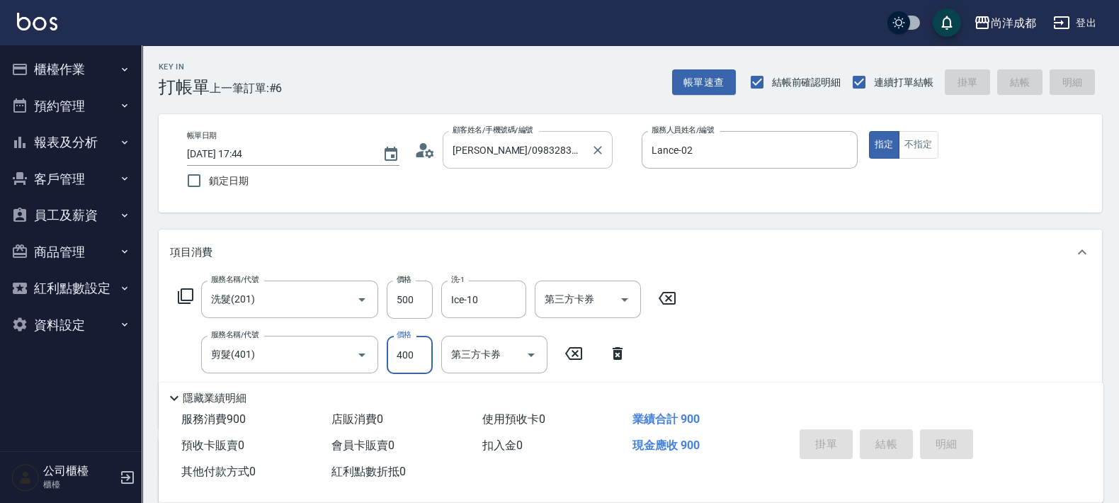
type input "0"
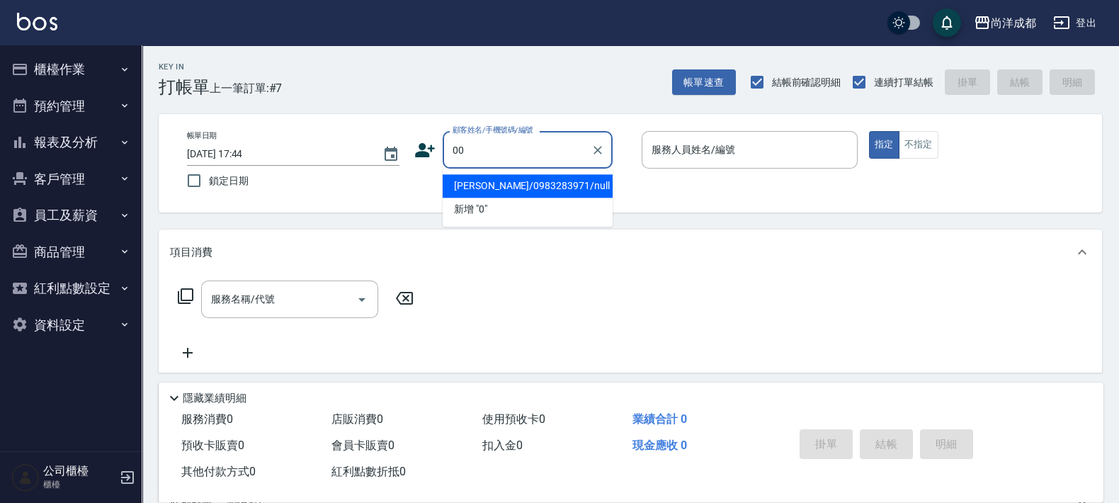
type input "00"
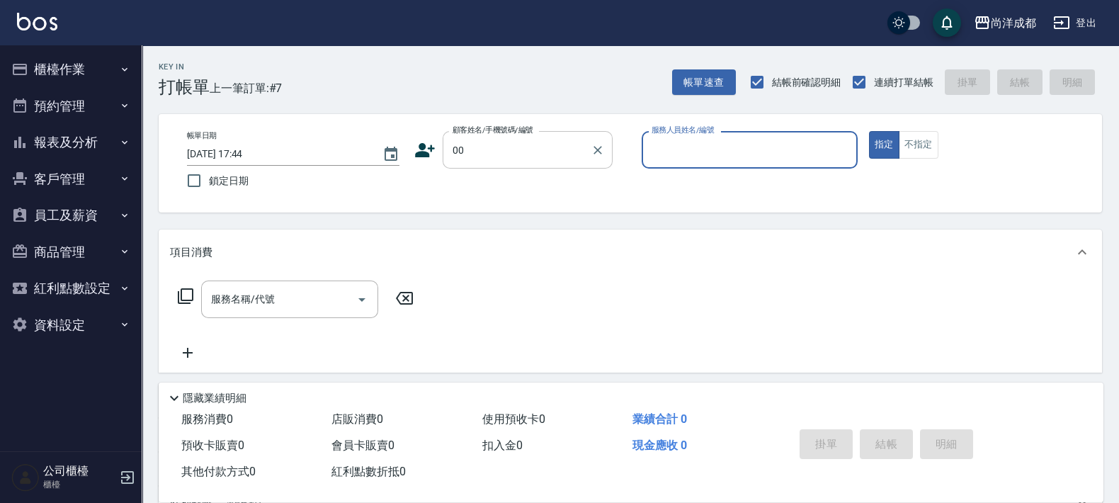
type input "0"
type input "新客人 姓名未設定/00/null"
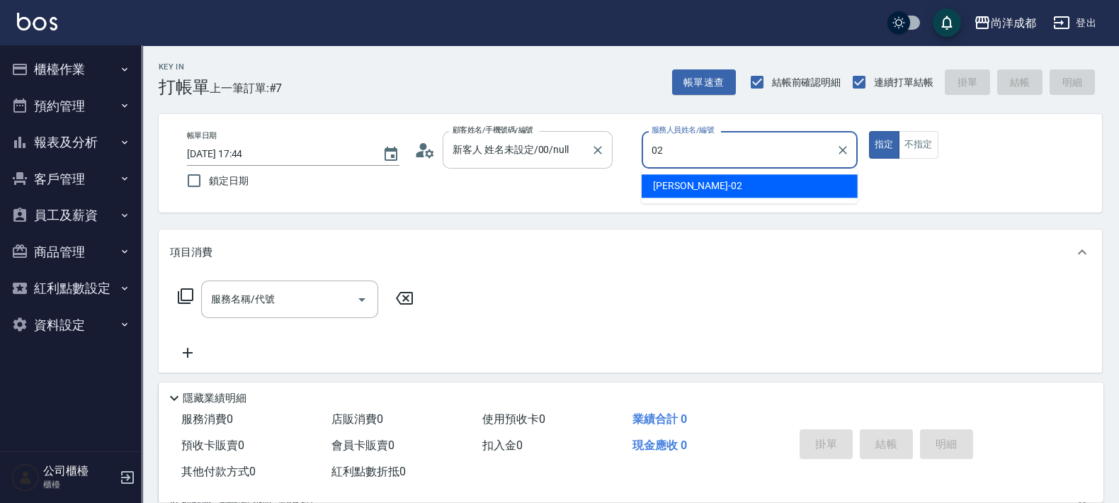
type input "Lance-02"
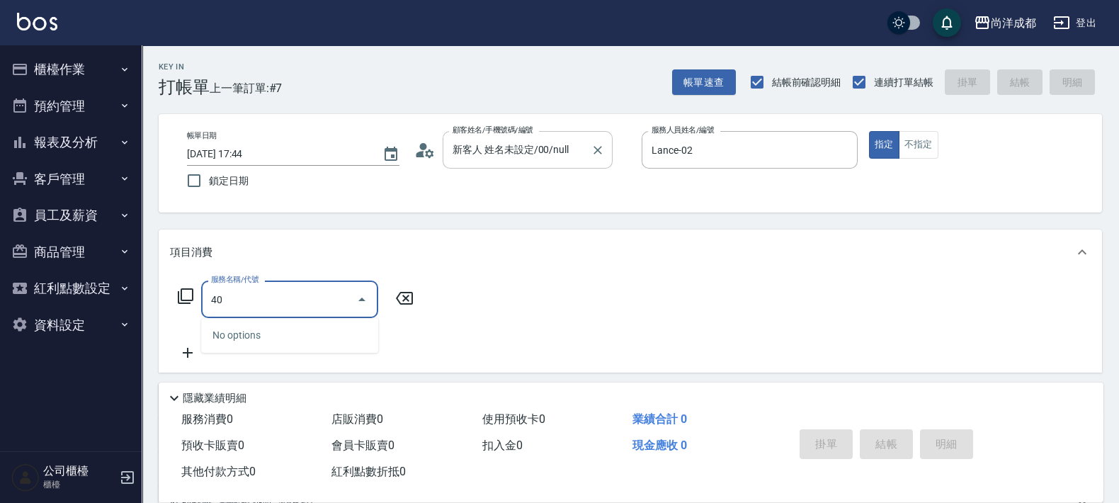
type input "401"
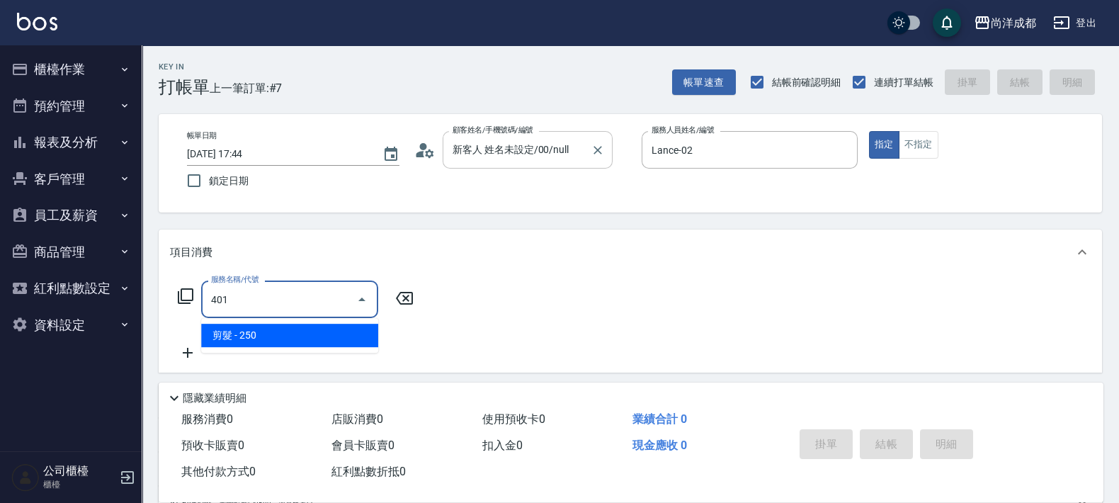
type input "20"
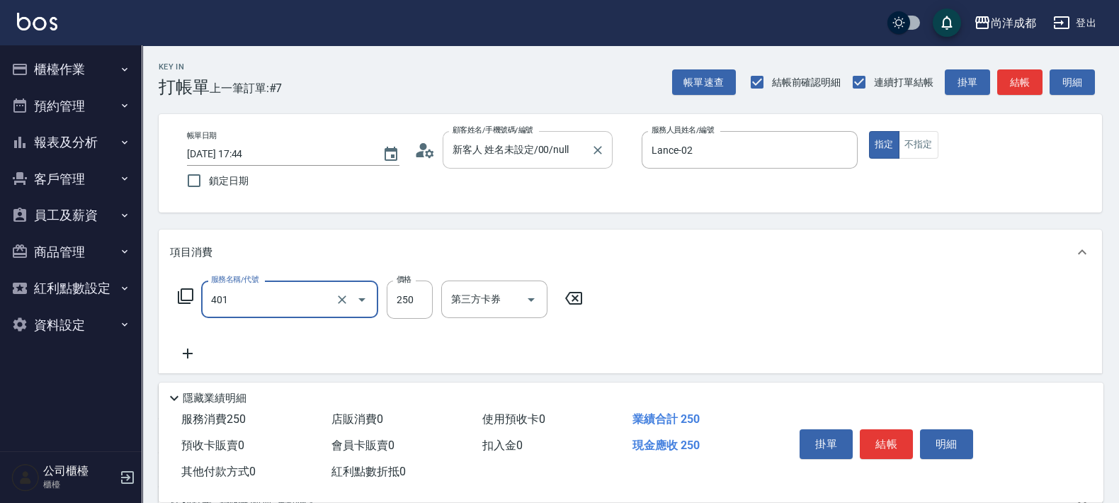
type input "剪髮(401)"
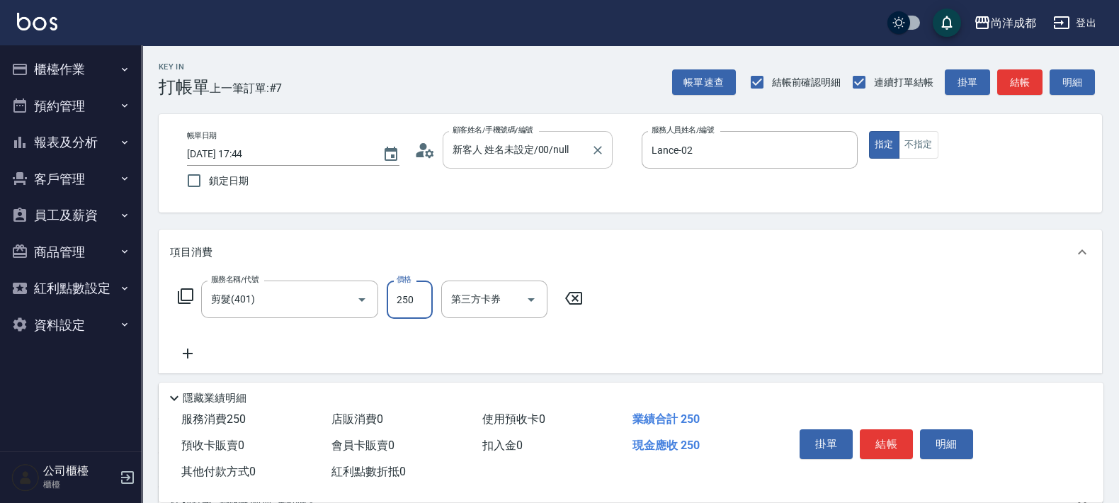
type input "8"
type input "0"
type input "80"
type input "800"
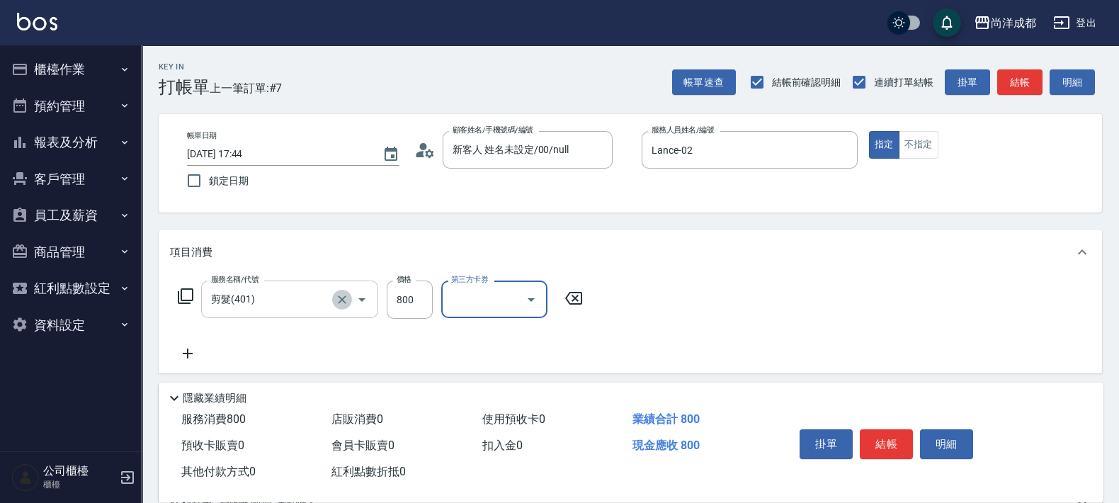
click at [350, 300] on button "Clear" at bounding box center [342, 300] width 20 height 20
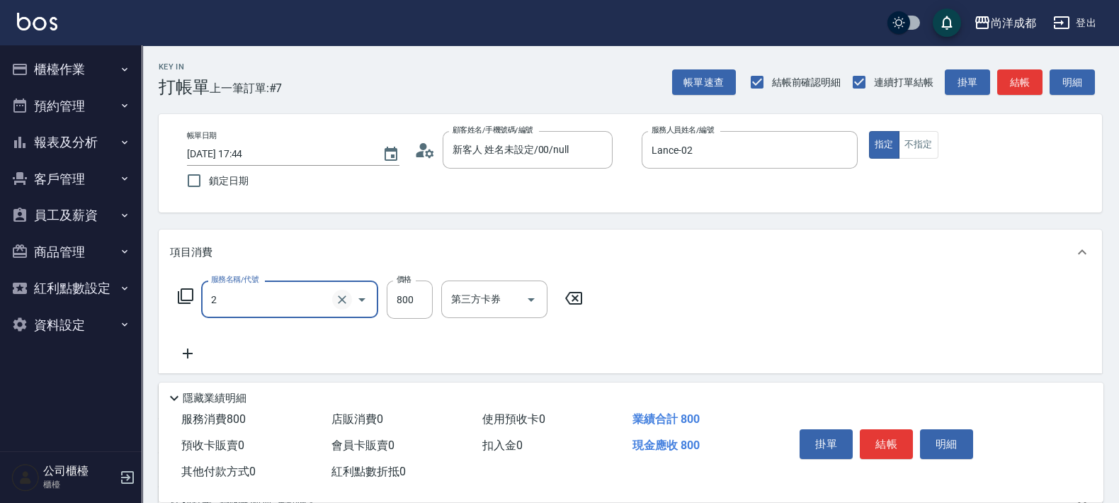
type input "20"
type input "0"
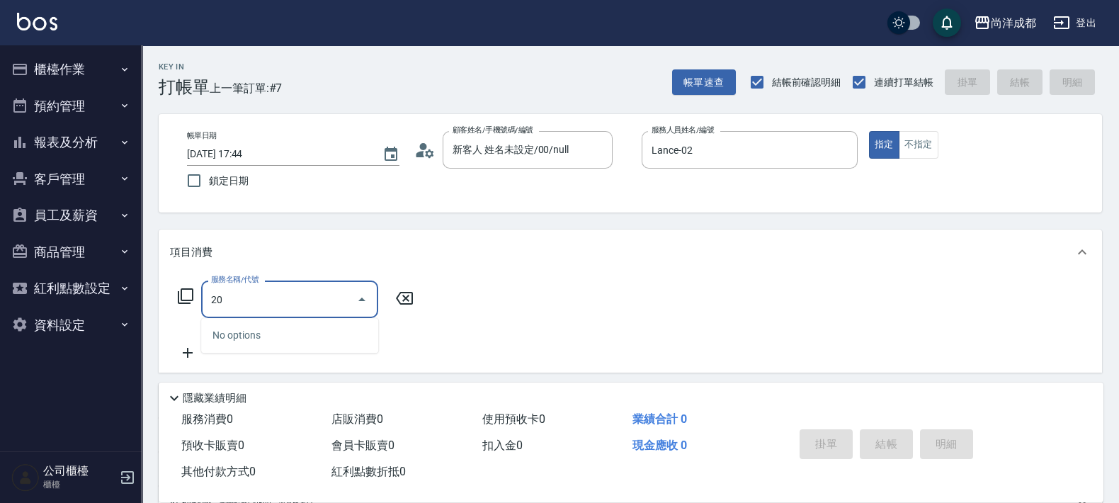
type input "201"
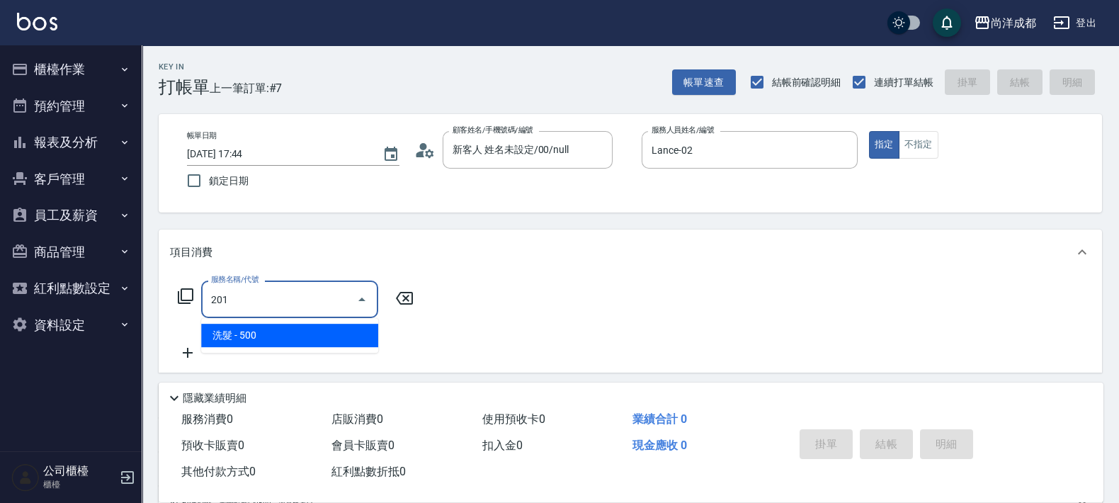
type input "50"
type input "洗髮(201)"
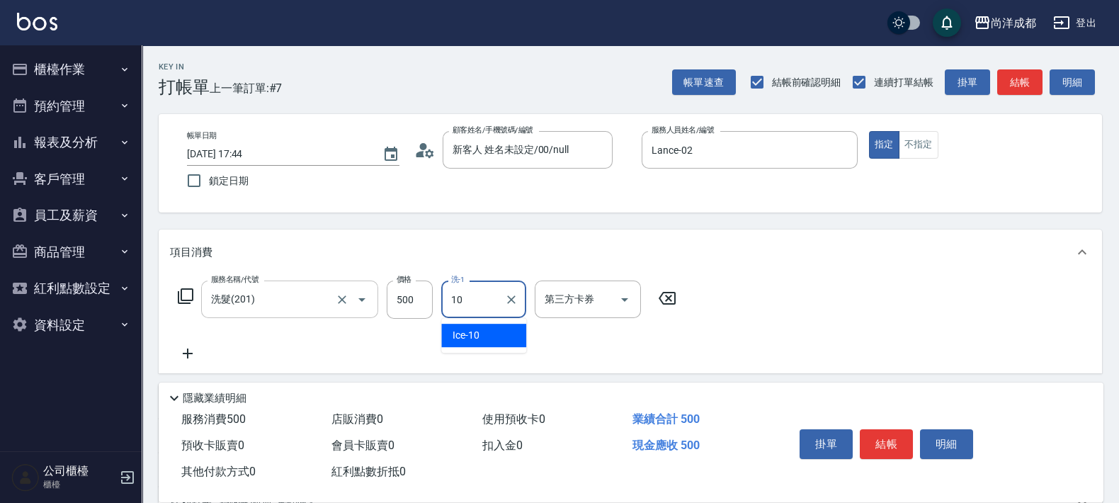
type input "Ice-10"
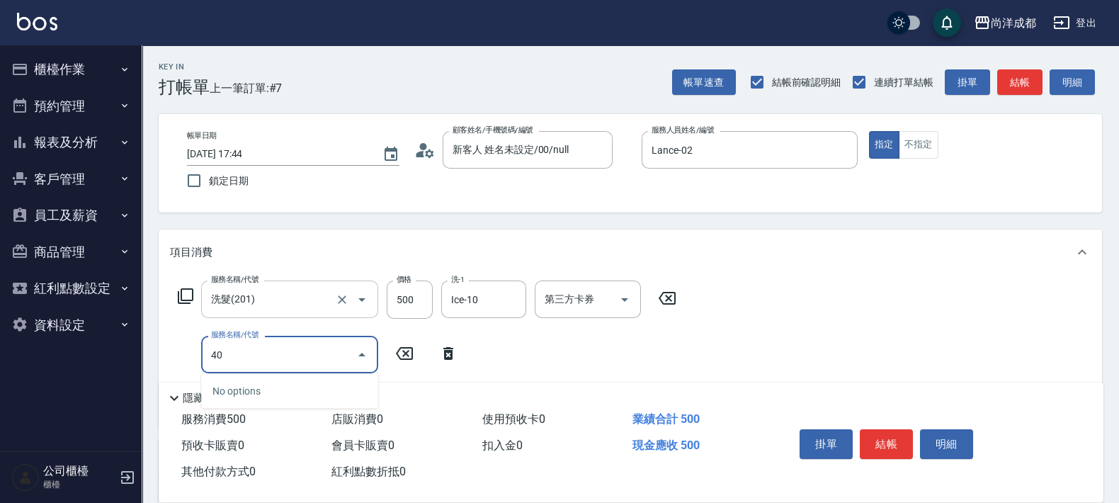
type input "401"
type input "70"
type input "剪髮(401)"
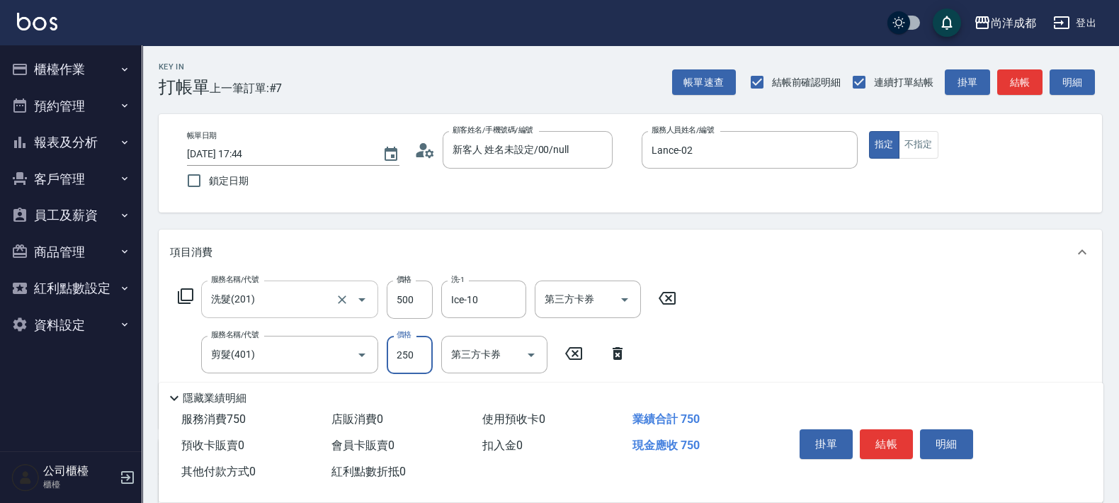
type input "3"
type input "50"
type input "30"
type input "80"
type input "300"
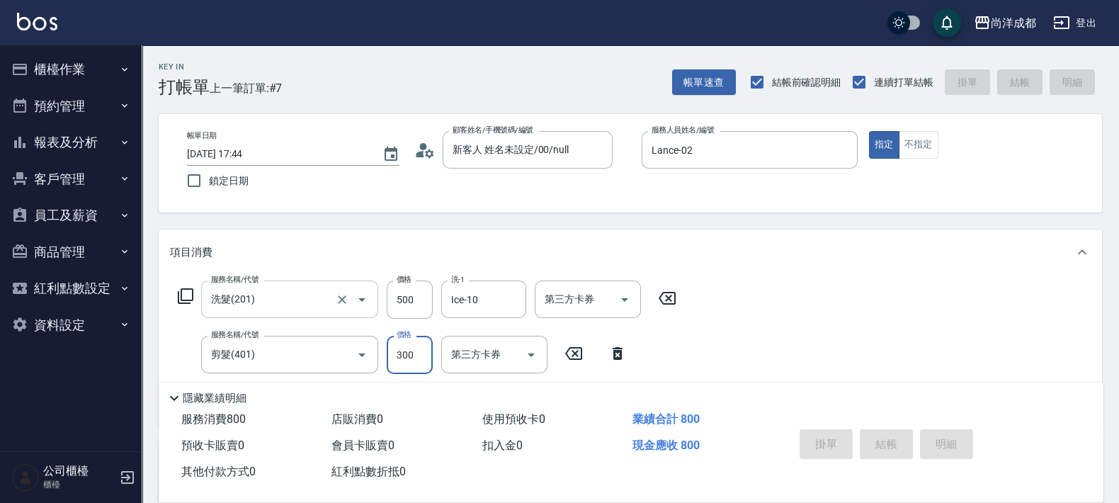
type input "[DATE] 17:45"
type input "0"
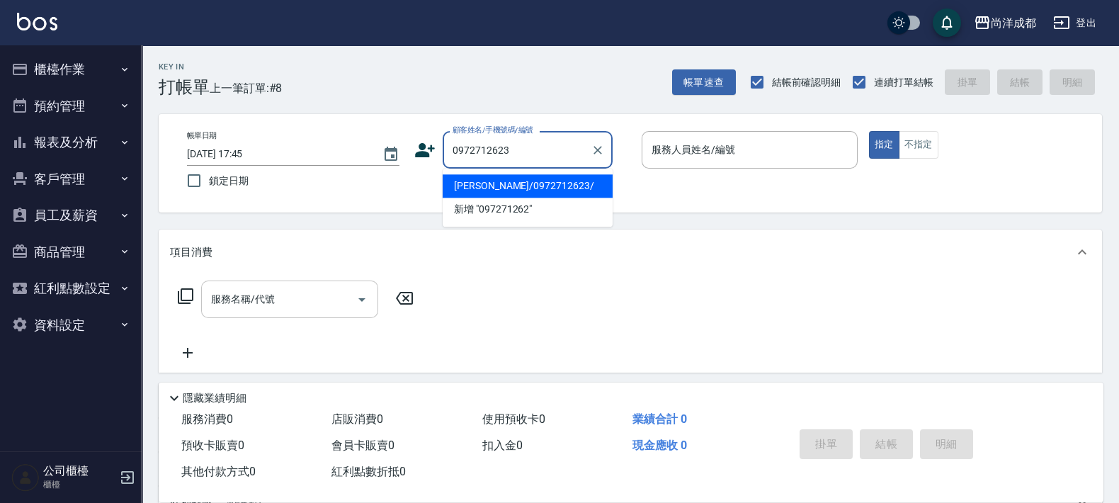
type input "[PERSON_NAME]/0972712623/"
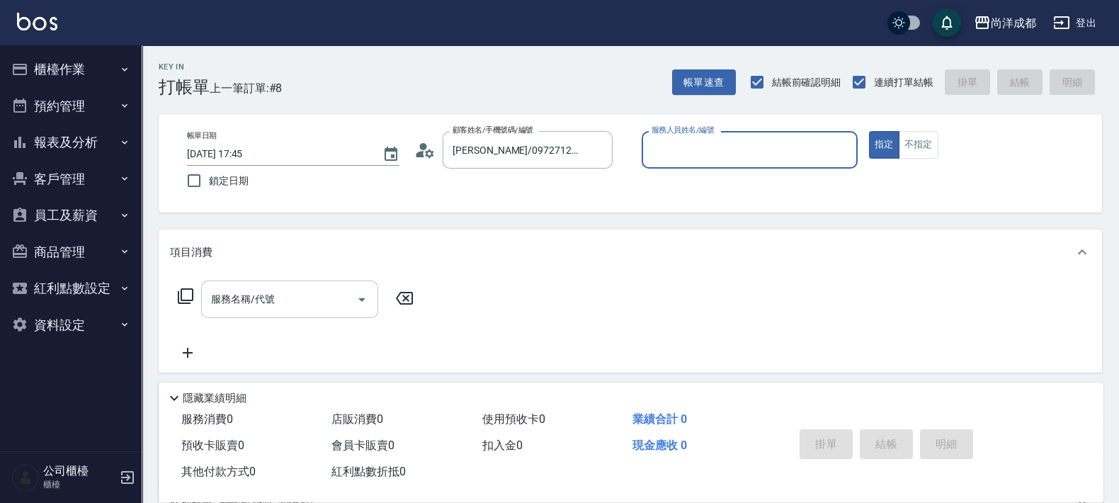
type input "Lance-02"
click at [869, 131] on button "指定" at bounding box center [884, 145] width 30 height 28
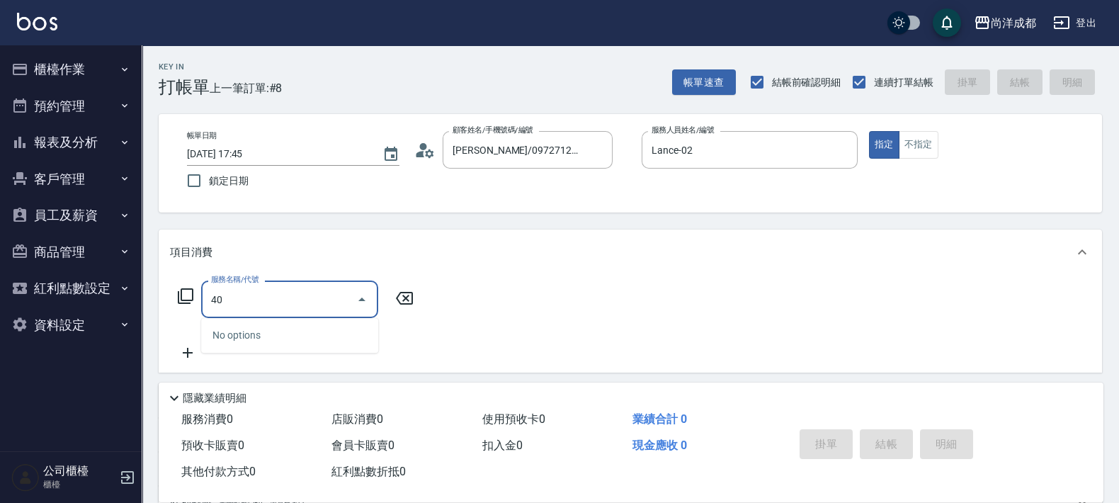
type input "401"
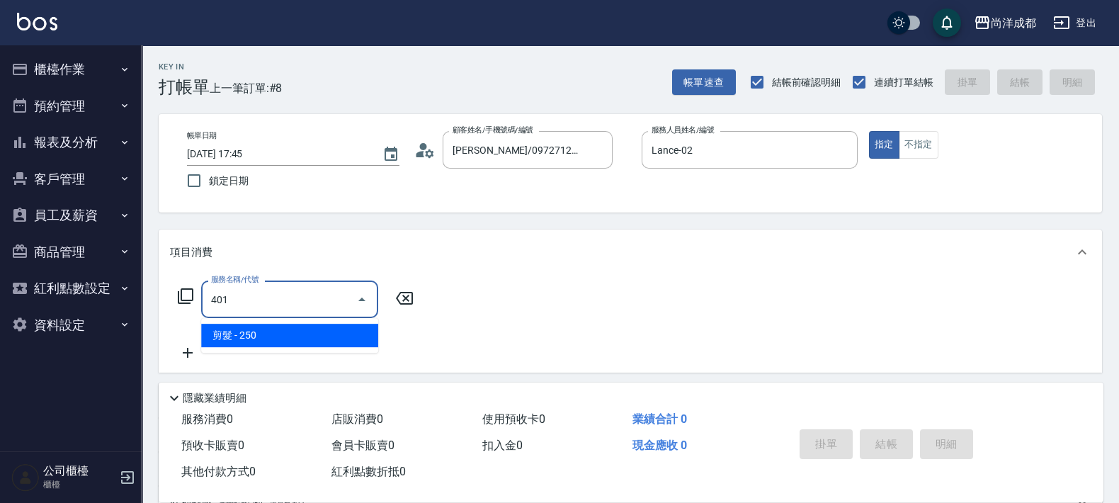
type input "20"
type input "剪髮(401)"
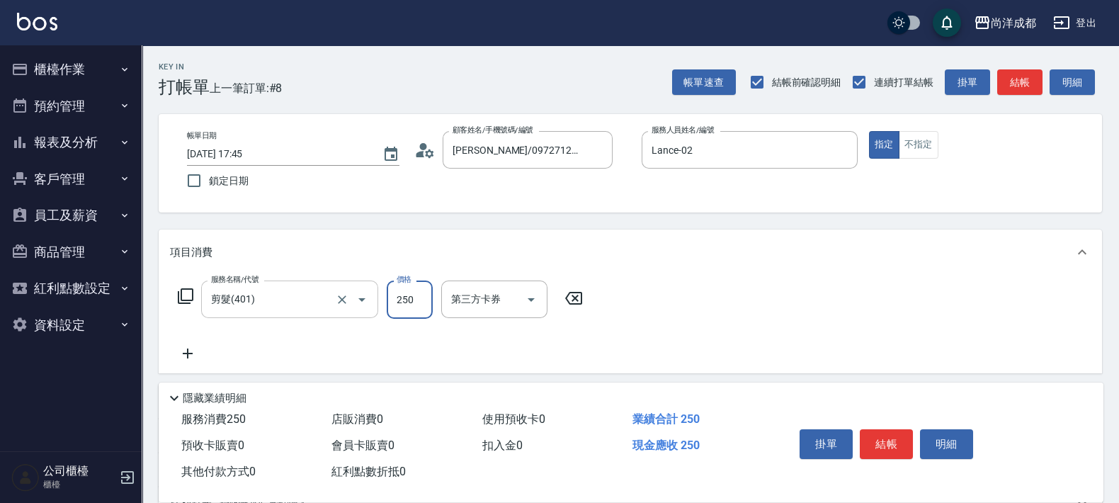
type input "9"
type input "0"
type input "90"
type input "900"
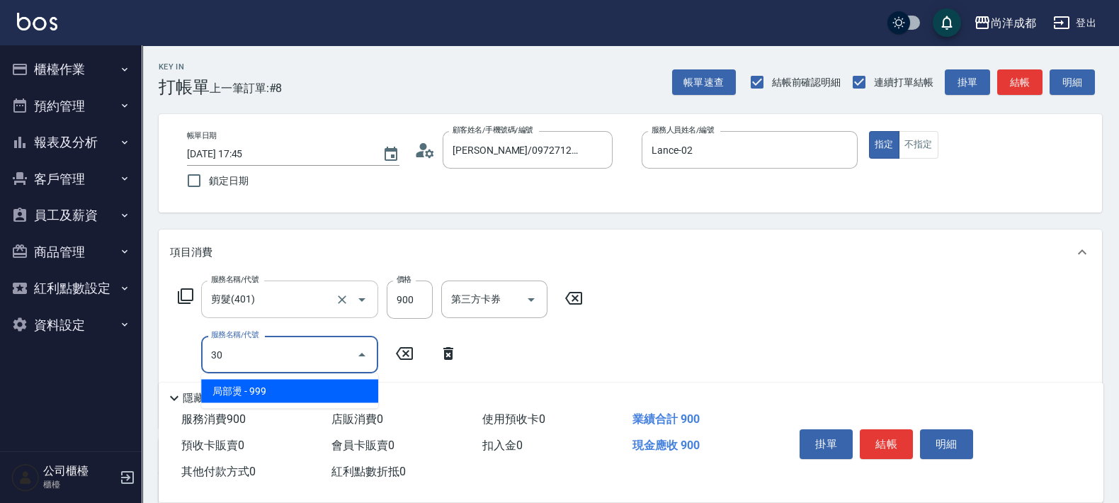
type input "303"
type input "180"
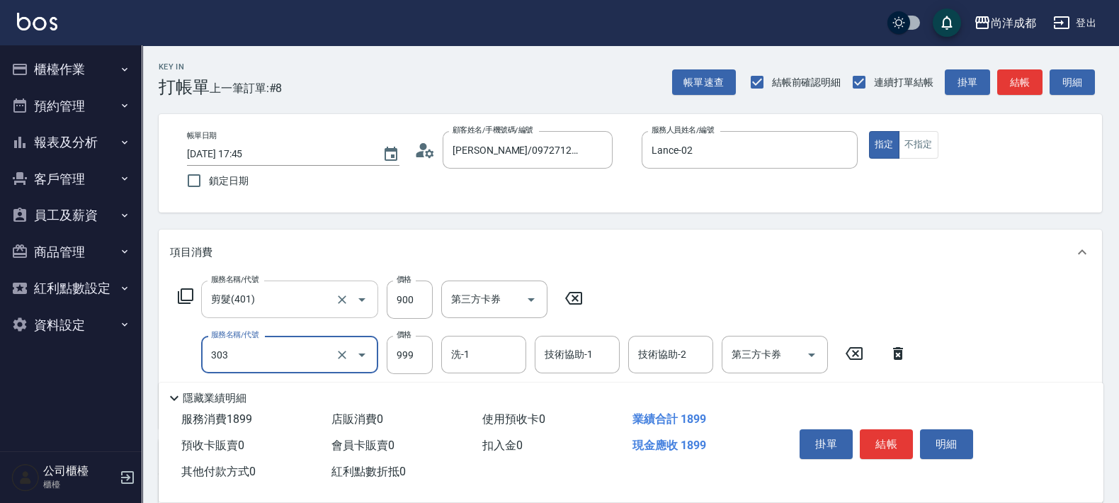
type input "局部燙(303)"
type input "8"
type input "90"
type input "80"
type input "170"
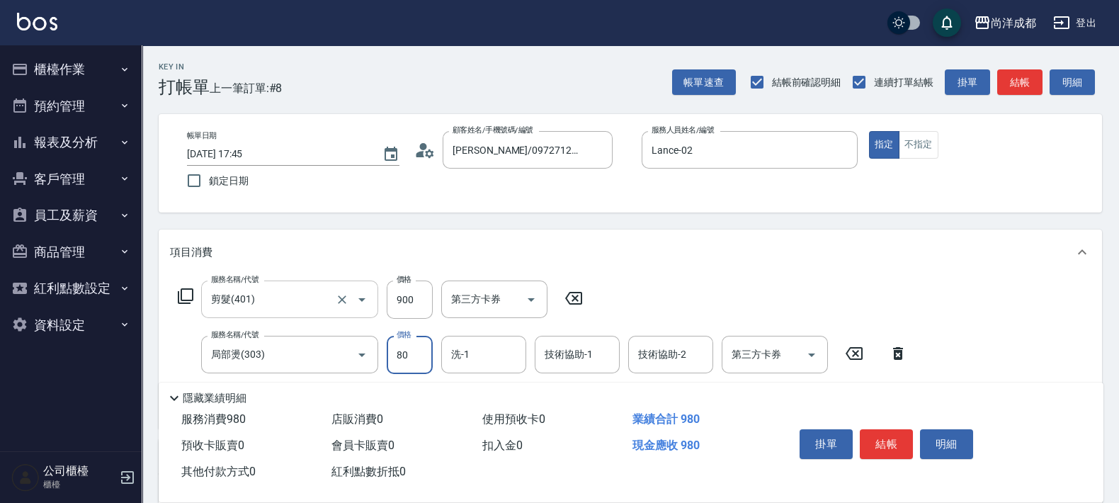
type input "800"
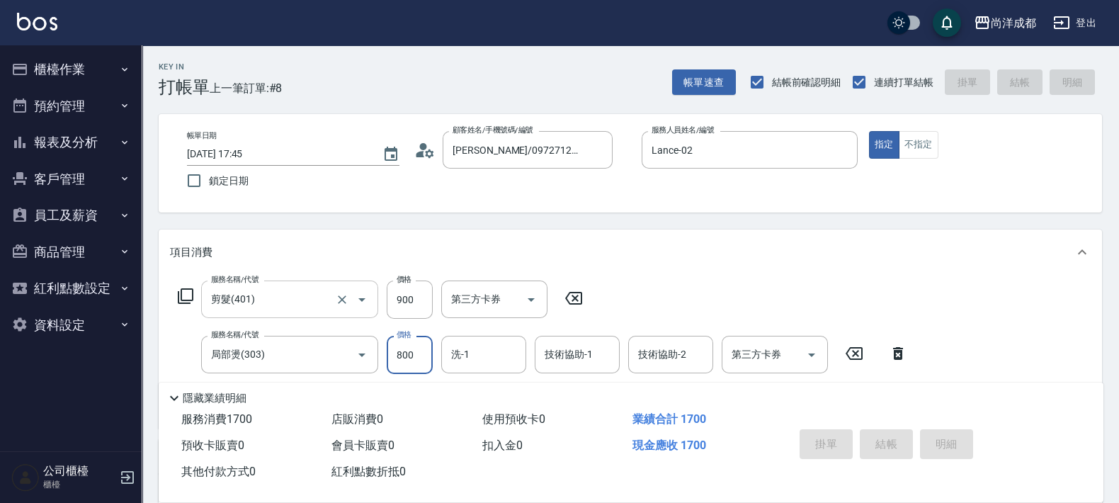
type input "0"
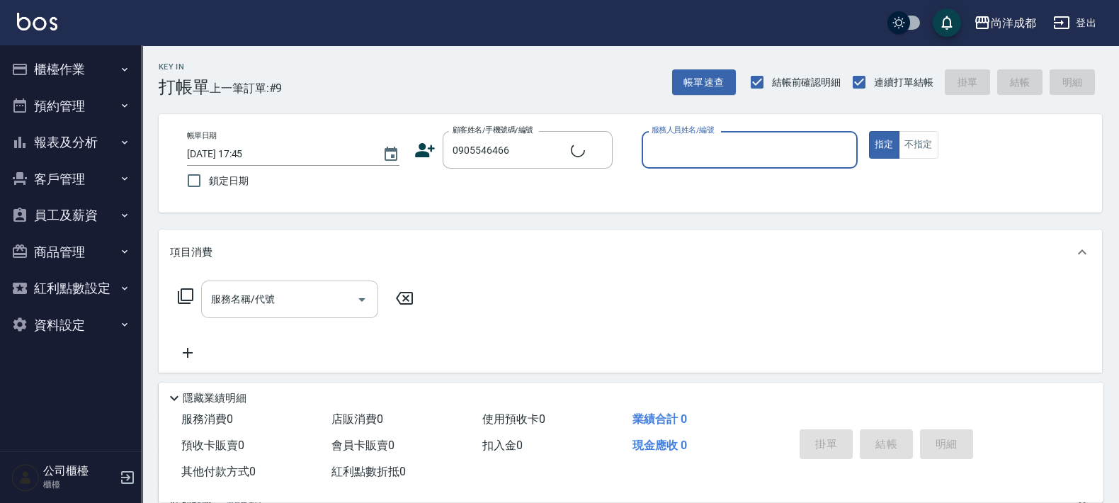
type input "[PERSON_NAME]/0905546466/"
type input "Lance-02"
click at [869, 131] on button "指定" at bounding box center [884, 145] width 30 height 28
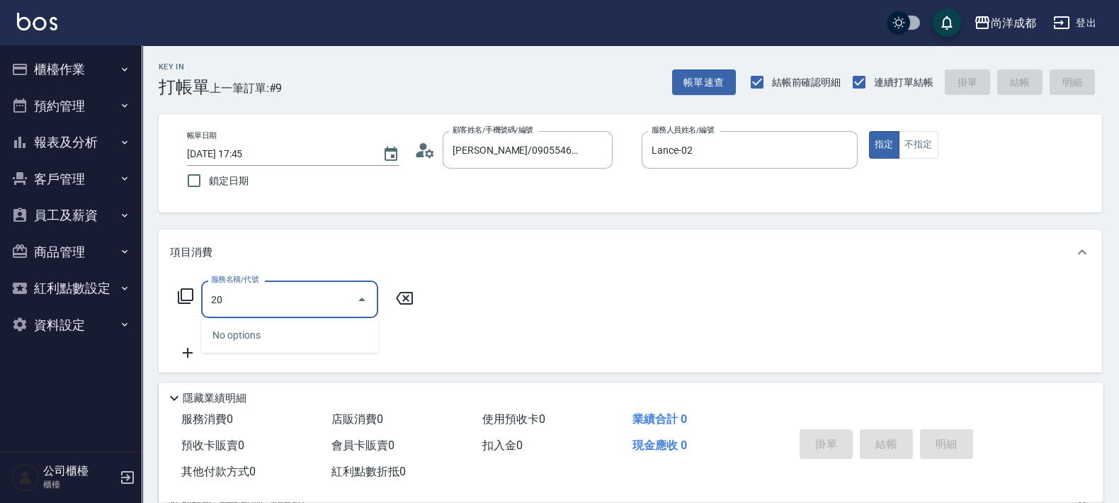
type input "201"
type input "50"
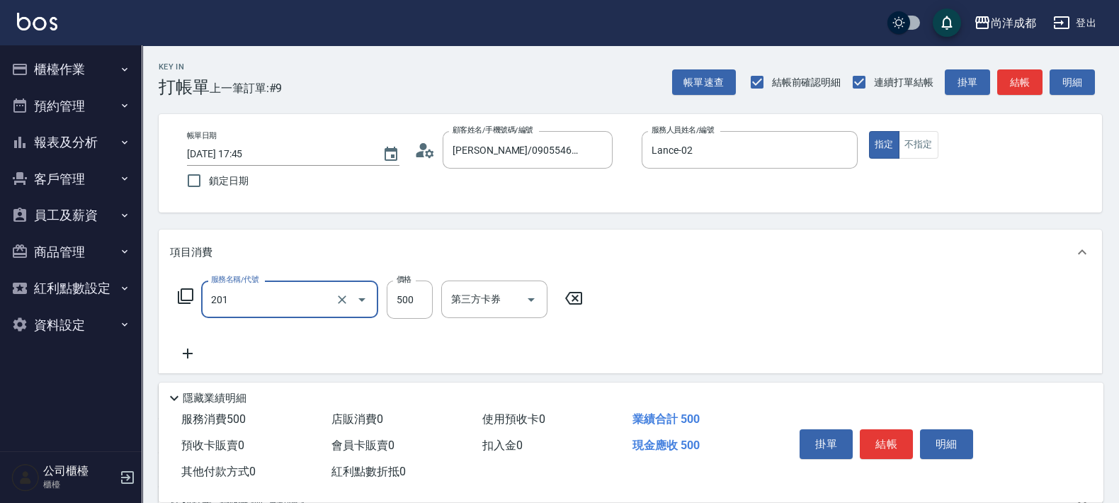
type input "洗髮(201)"
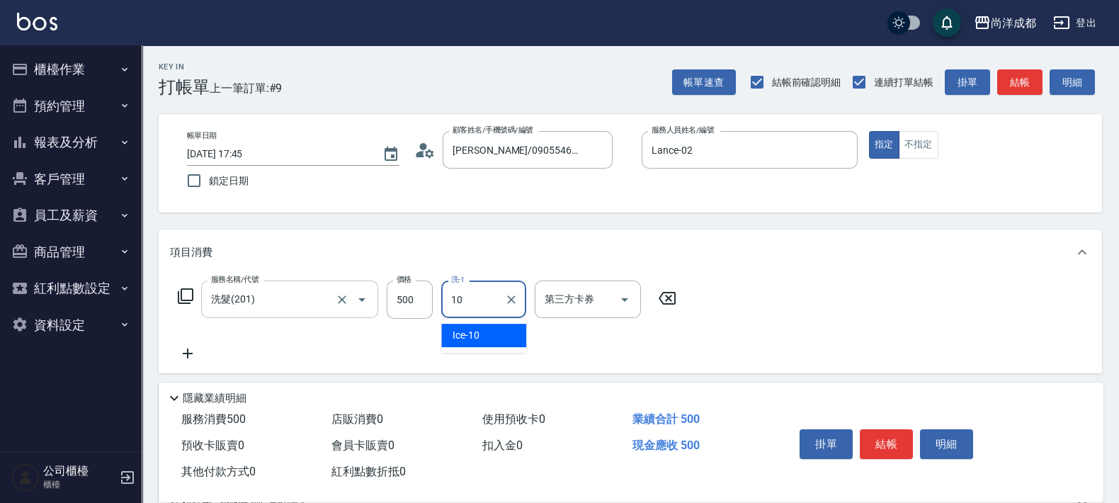
type input "Ice-10"
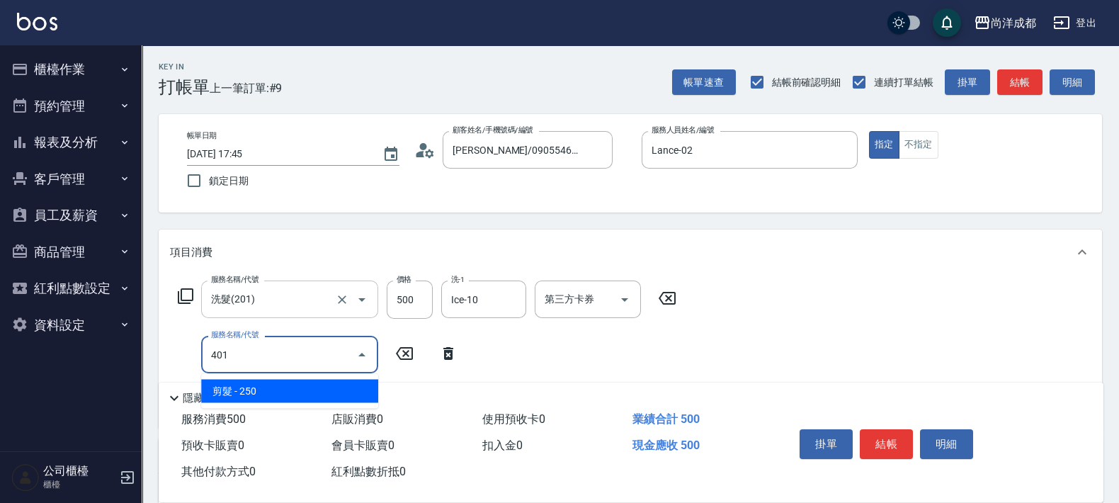
type input "401"
type input "70"
type input "剪髮(401)"
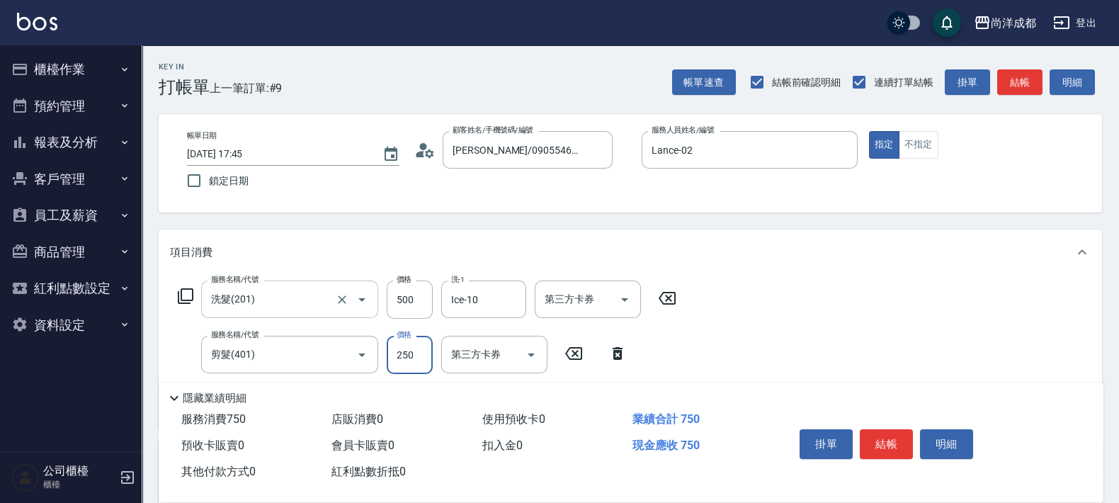
type input "3"
type input "50"
type input "30"
type input "80"
type input "300"
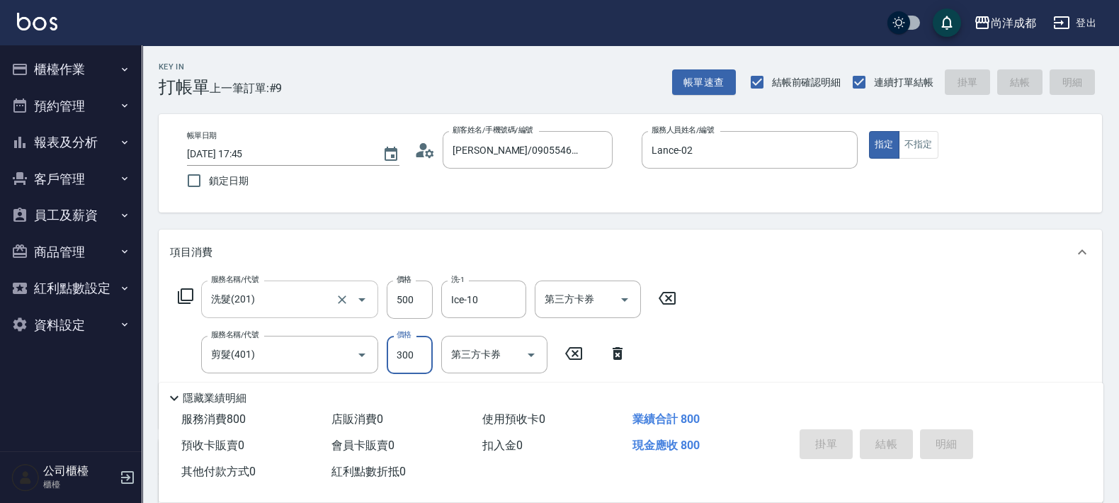
type input "[DATE] 17:46"
type input "0"
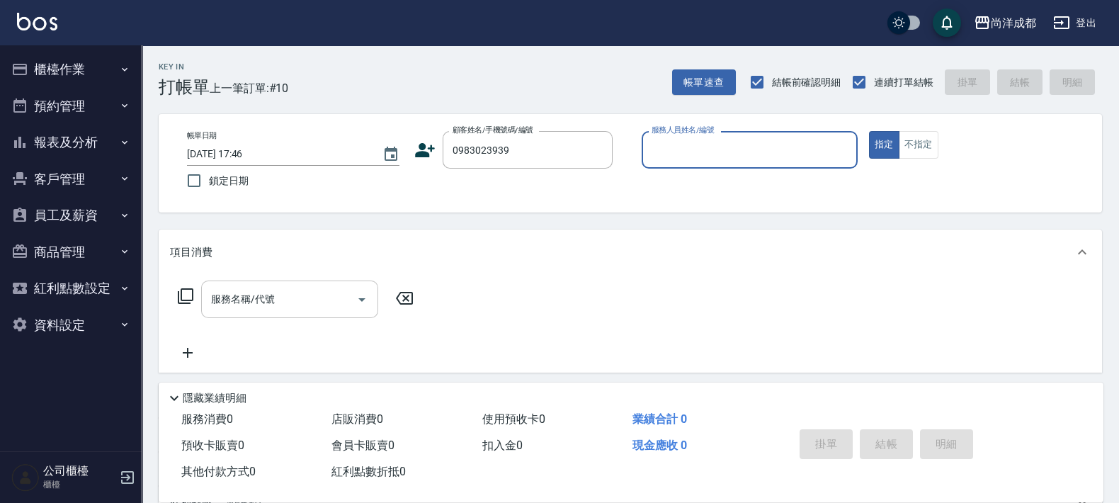
type input "[PERSON_NAME]/0983023939/"
type input "Lance-02"
click at [869, 131] on button "指定" at bounding box center [884, 145] width 30 height 28
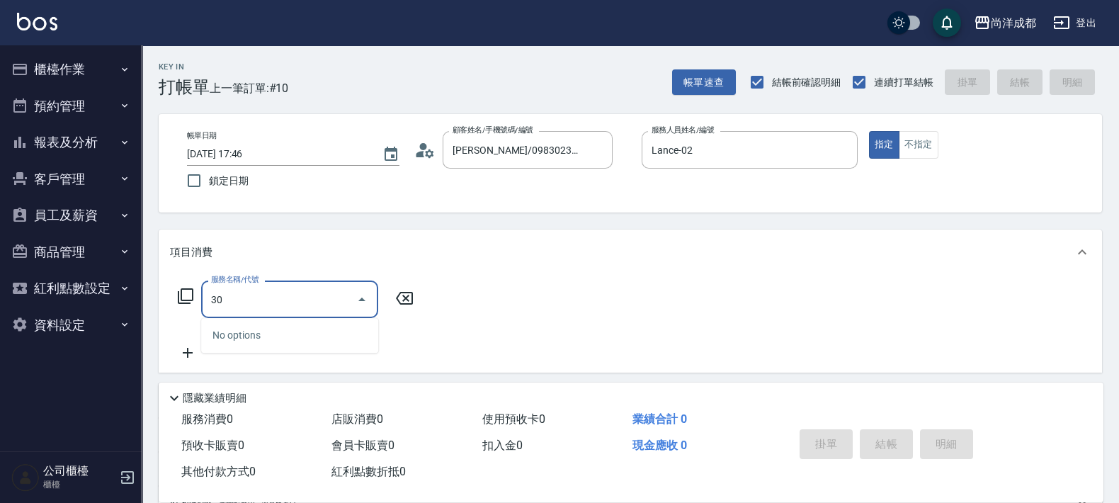
type input "301"
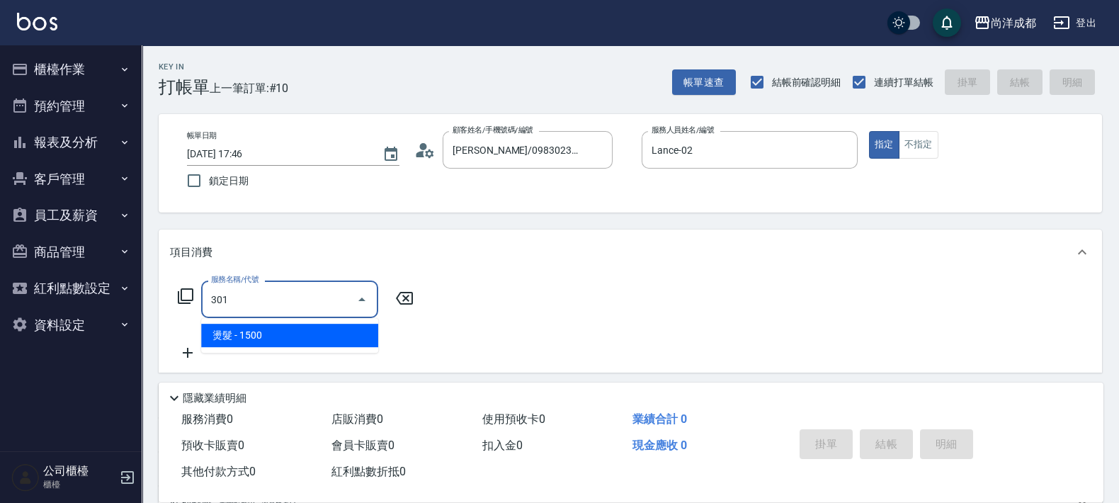
type input "150"
type input "燙髮(301)"
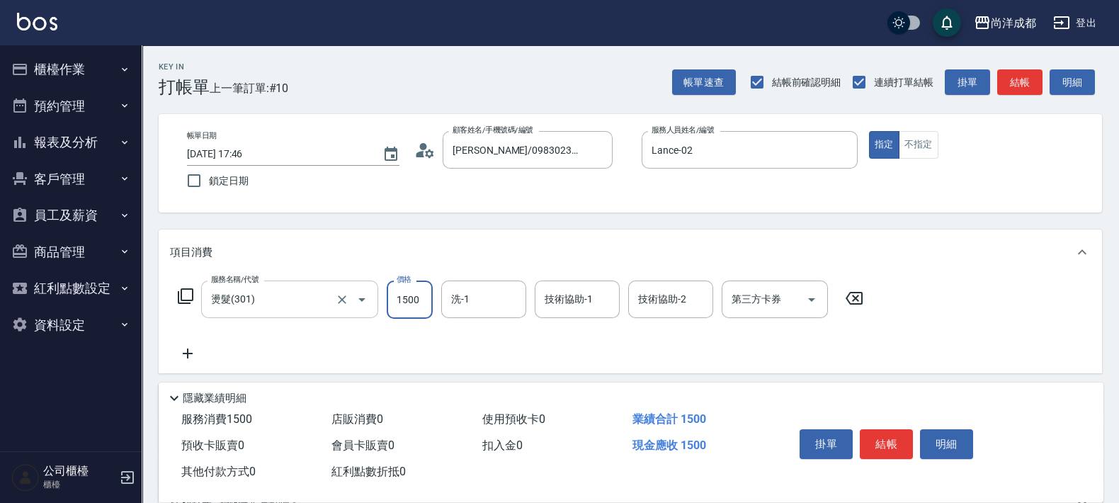
type input "3"
type input "0"
type input "31"
type input "30"
type input "3145"
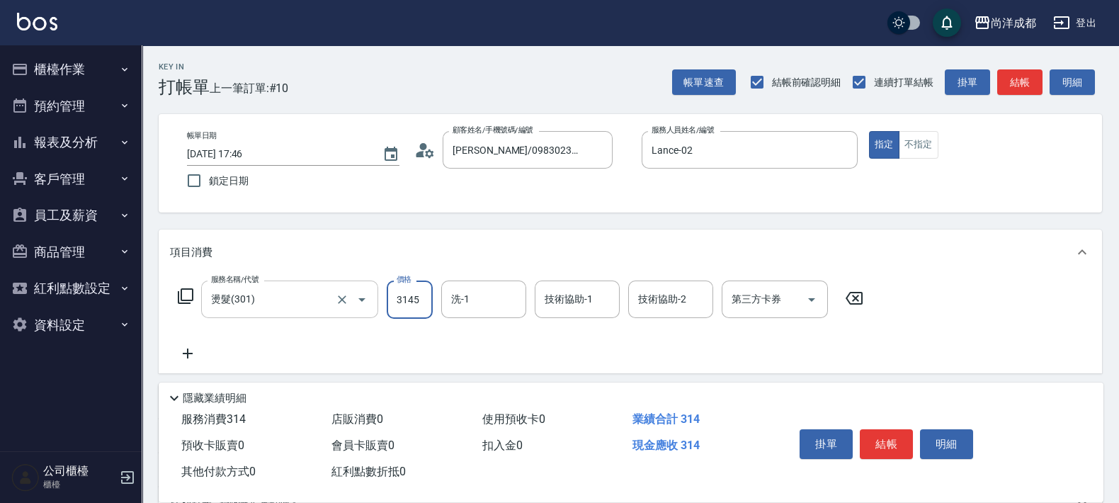
type input "310"
type input "3145"
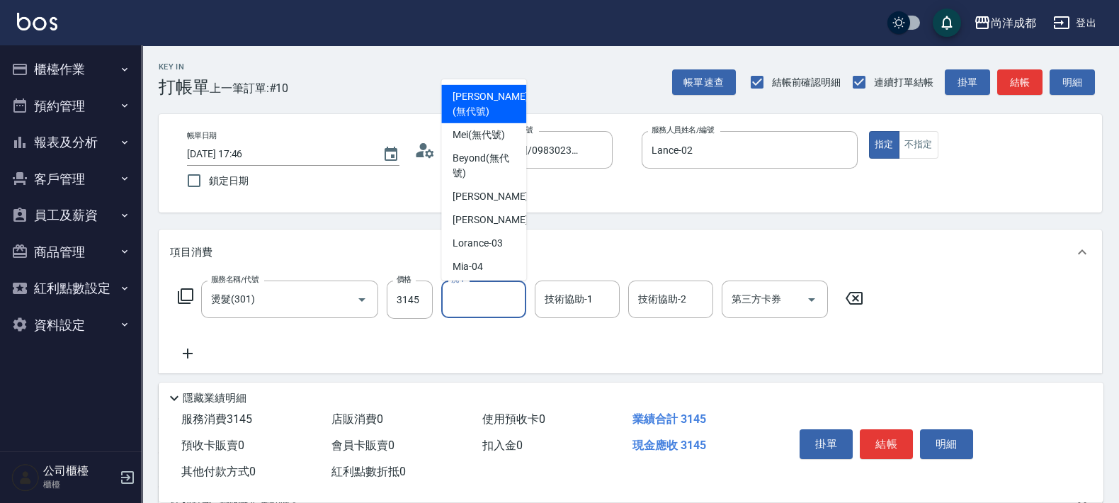
click at [469, 303] on input "洗-1" at bounding box center [484, 299] width 72 height 25
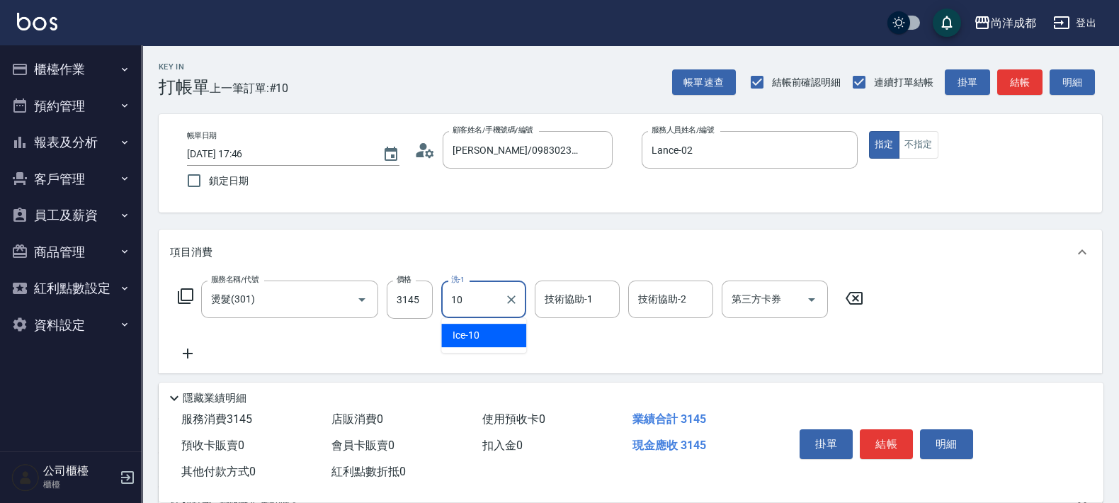
type input "Ice-10"
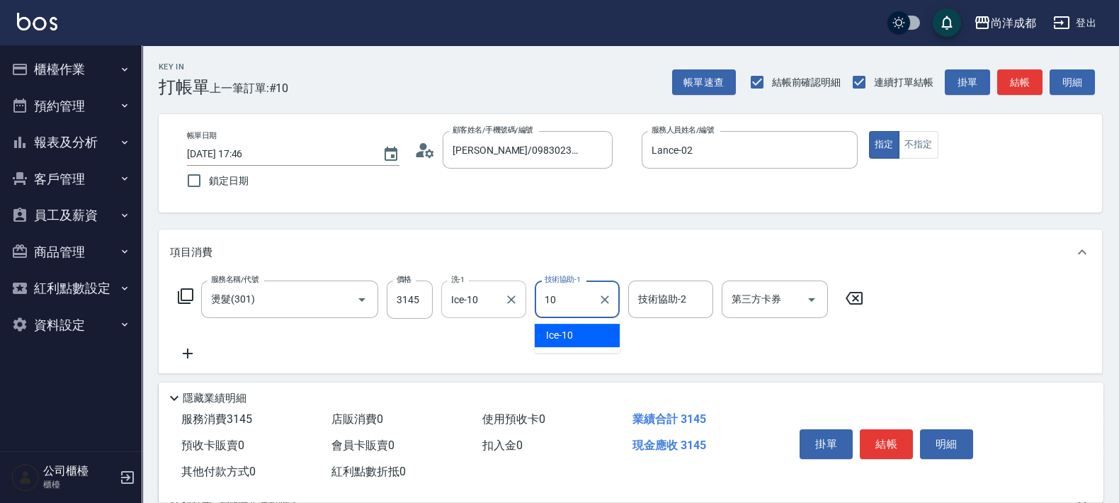
type input "Ice-10"
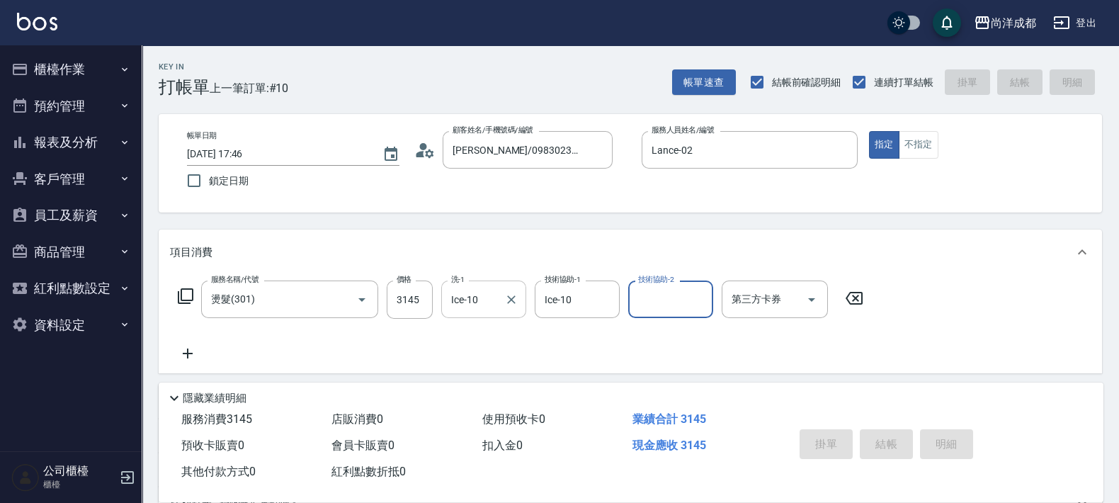
type input "0"
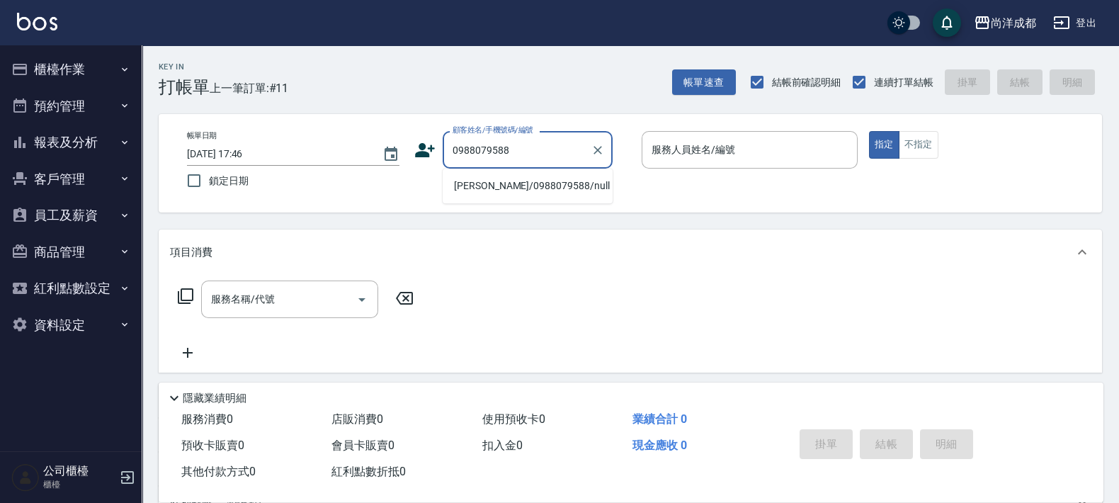
type input "[PERSON_NAME]/0988079588/null"
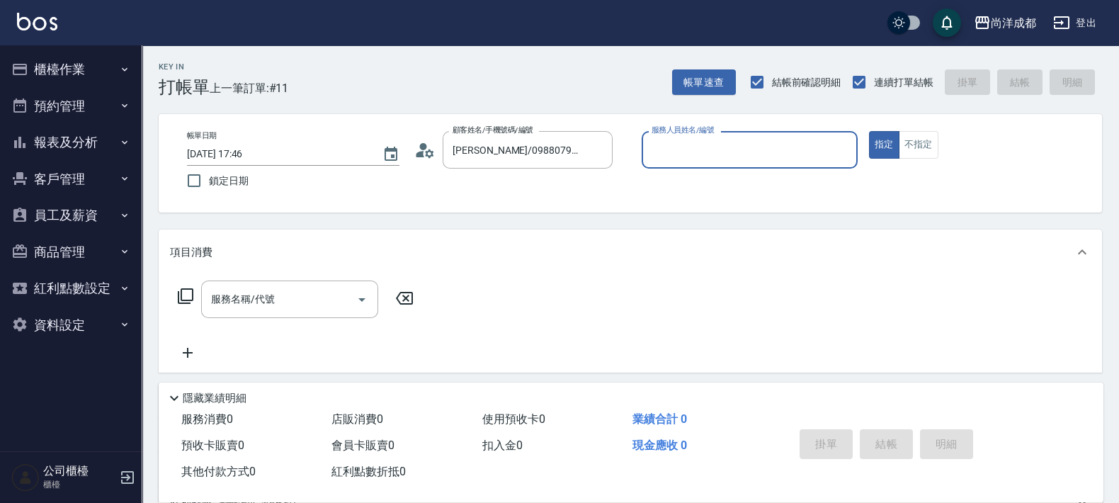
type input "[PERSON_NAME]-01"
click at [869, 131] on button "指定" at bounding box center [884, 145] width 30 height 28
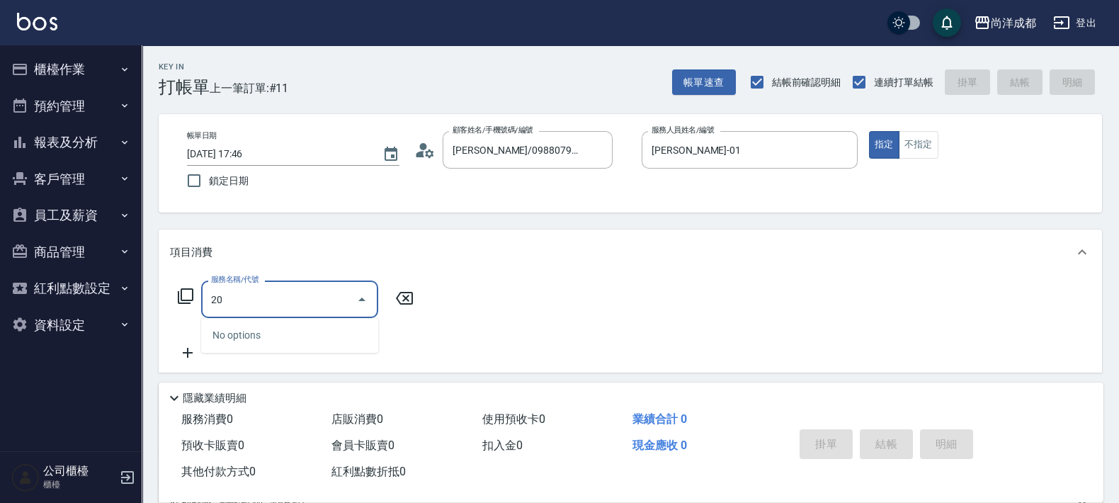
type input "201"
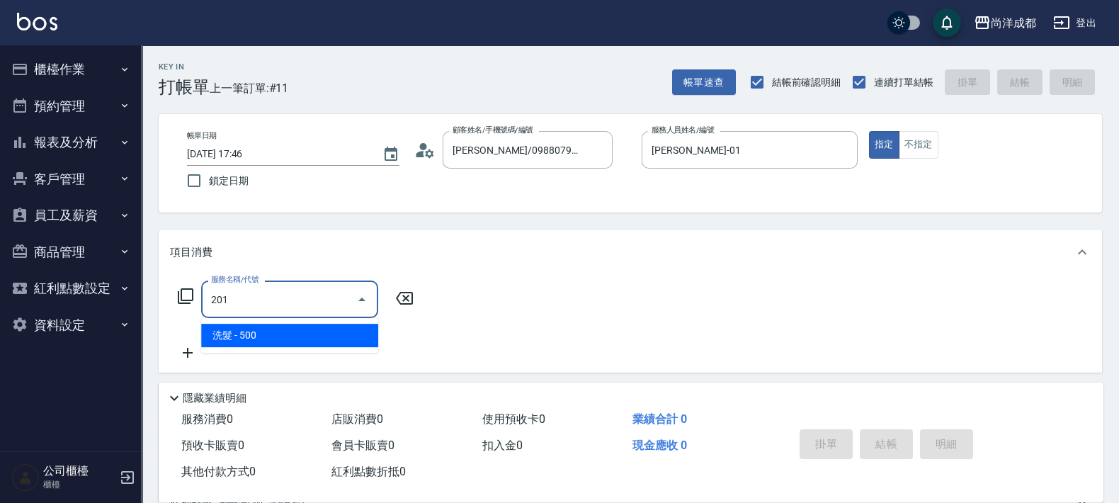
type input "50"
type input "洗髮(201)"
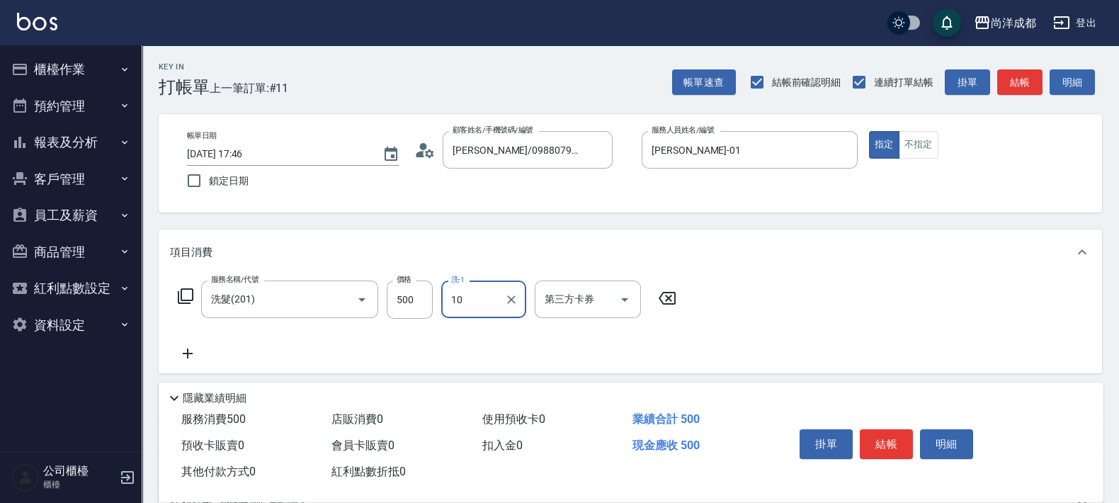
type input "Ice-10"
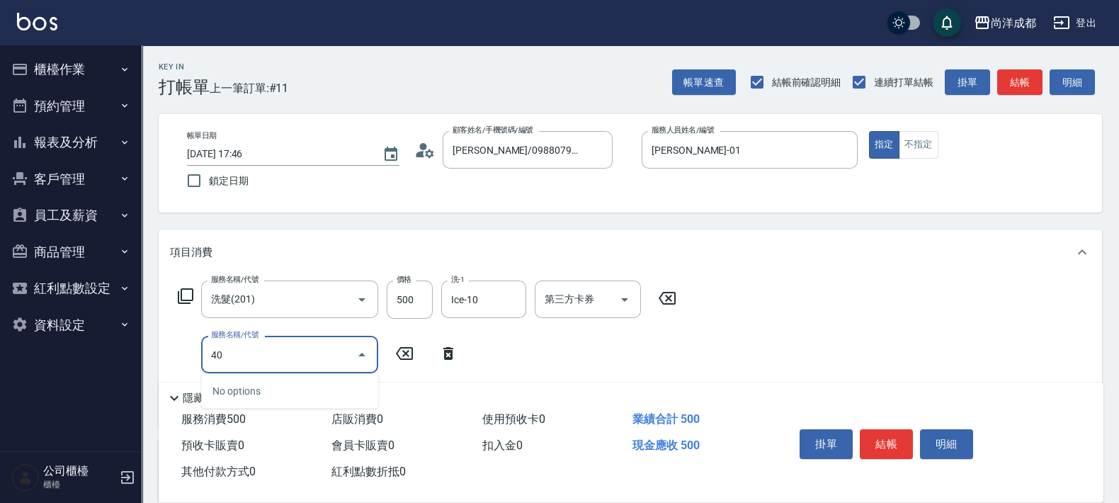
type input "401"
type input "70"
type input "剪髮(401)"
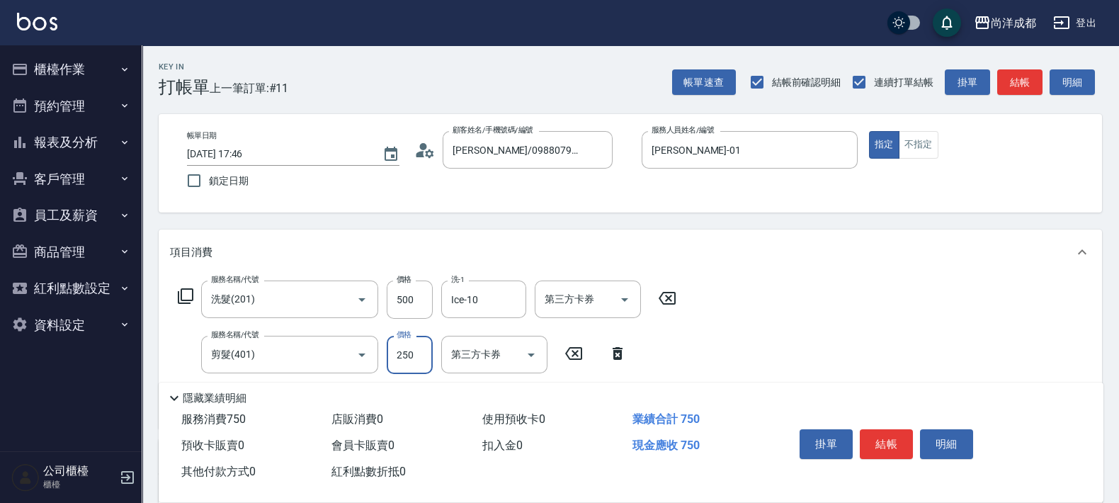
type input "8"
type input "50"
type input "80"
type input "130"
type input "800"
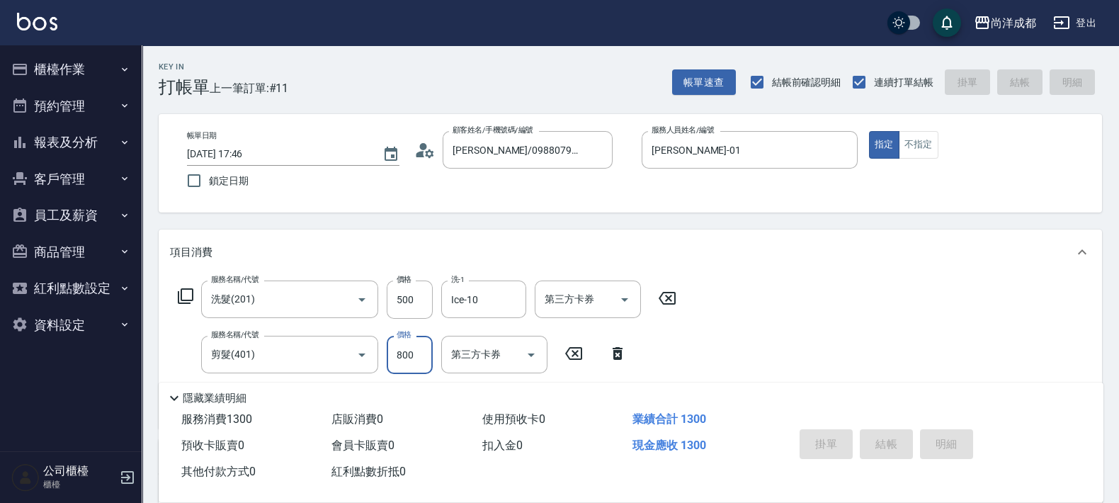
type input "0"
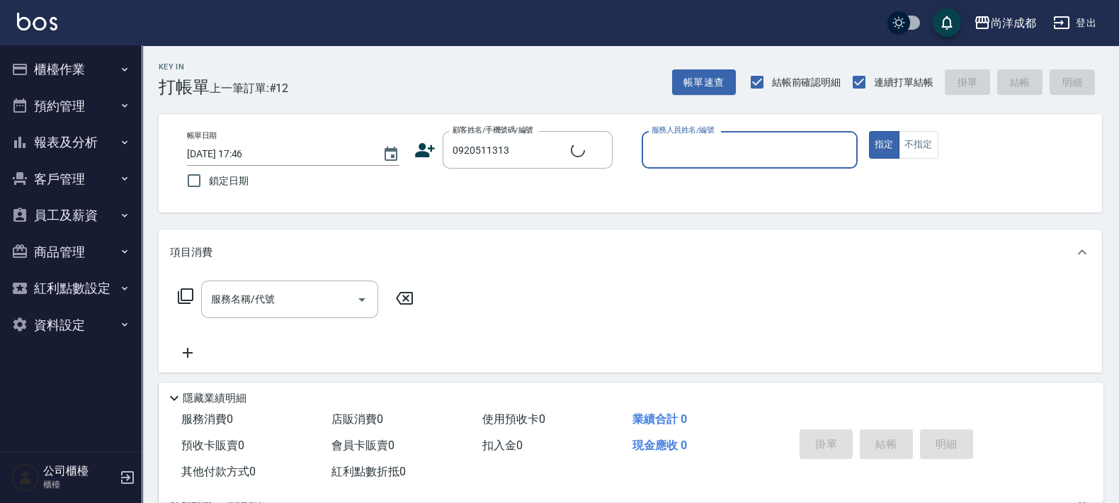
type input "[PERSON_NAME]/0920511313/null"
type input "[PERSON_NAME]-01"
click at [869, 131] on button "指定" at bounding box center [884, 145] width 30 height 28
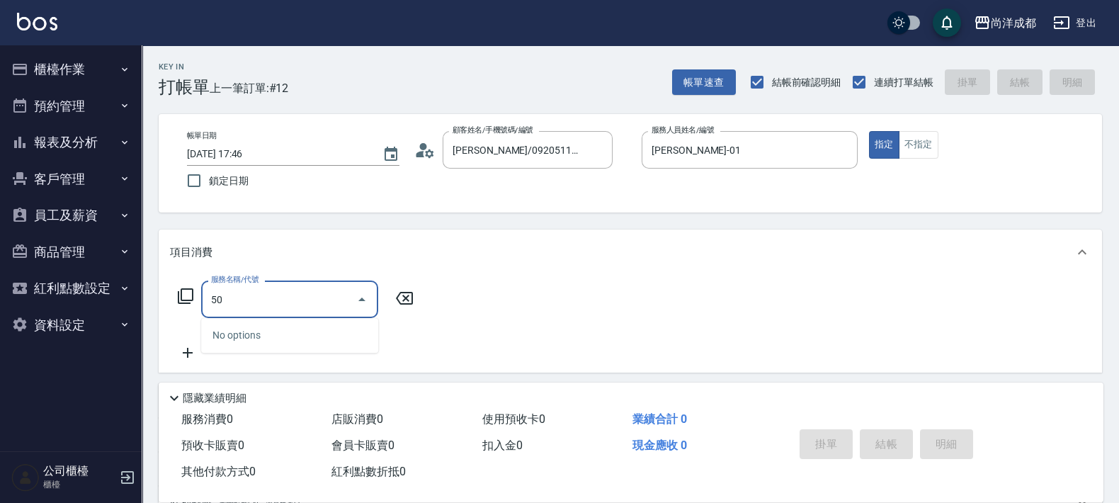
type input "501"
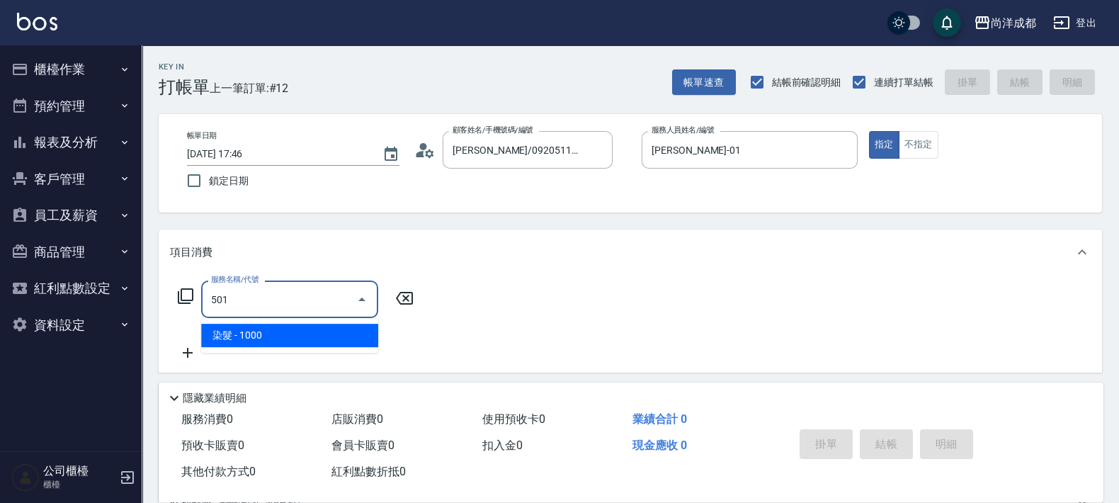
type input "100"
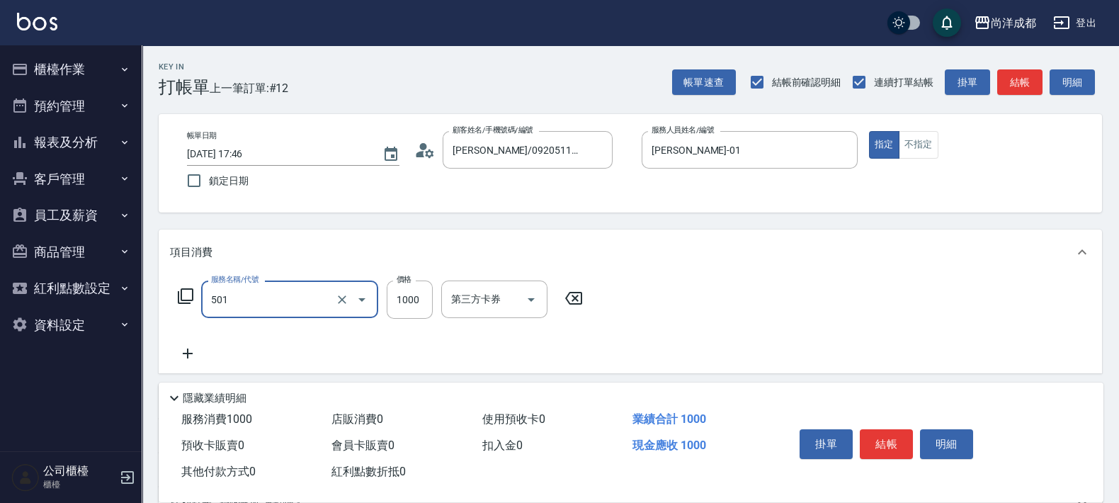
type input "染髮(501)"
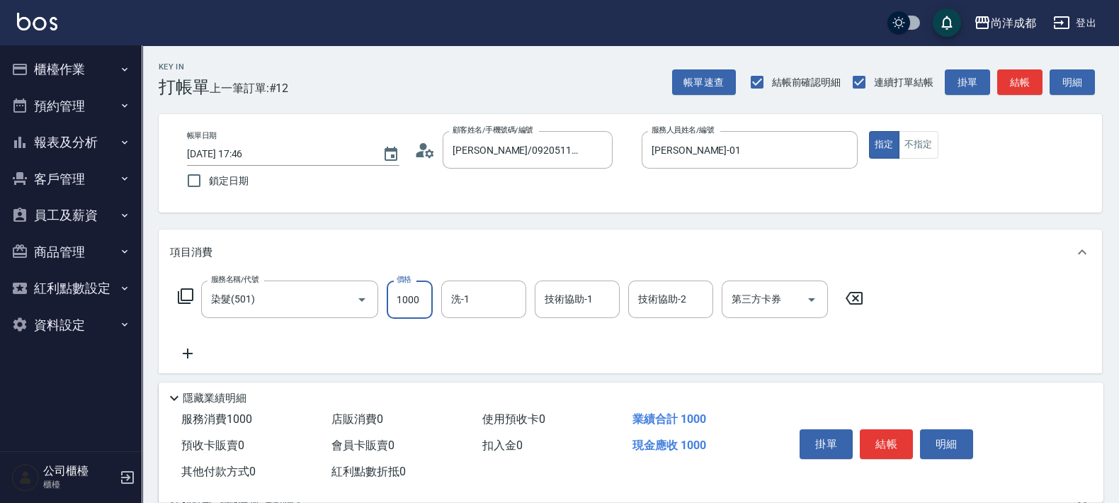
type input "2"
type input "0"
type input "210"
type input "2100"
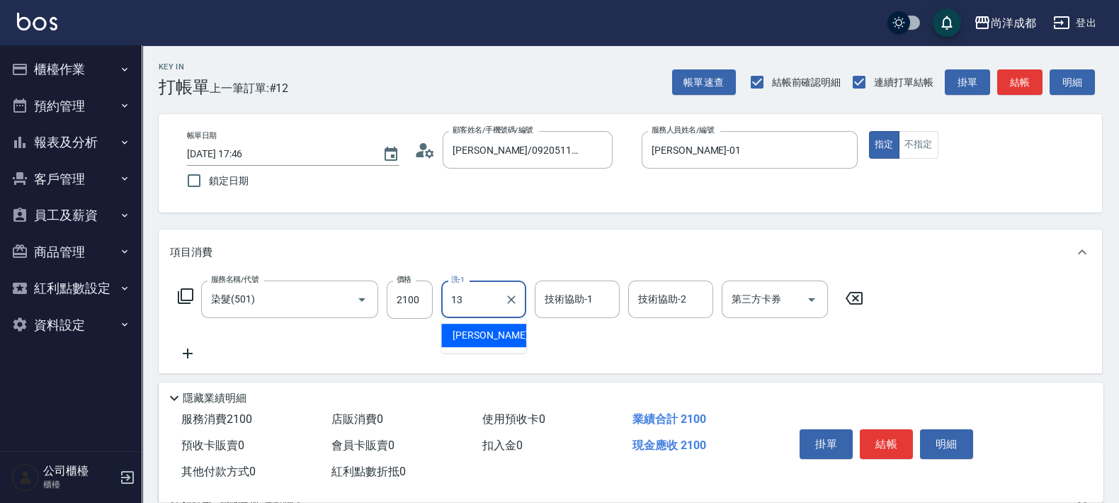
type input "[PERSON_NAME]-13"
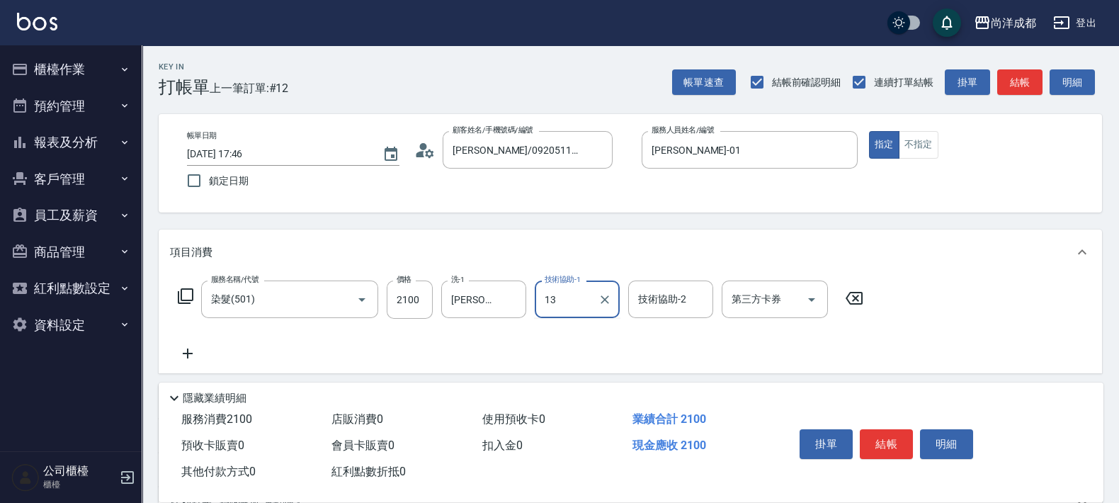
type input "[PERSON_NAME]-13"
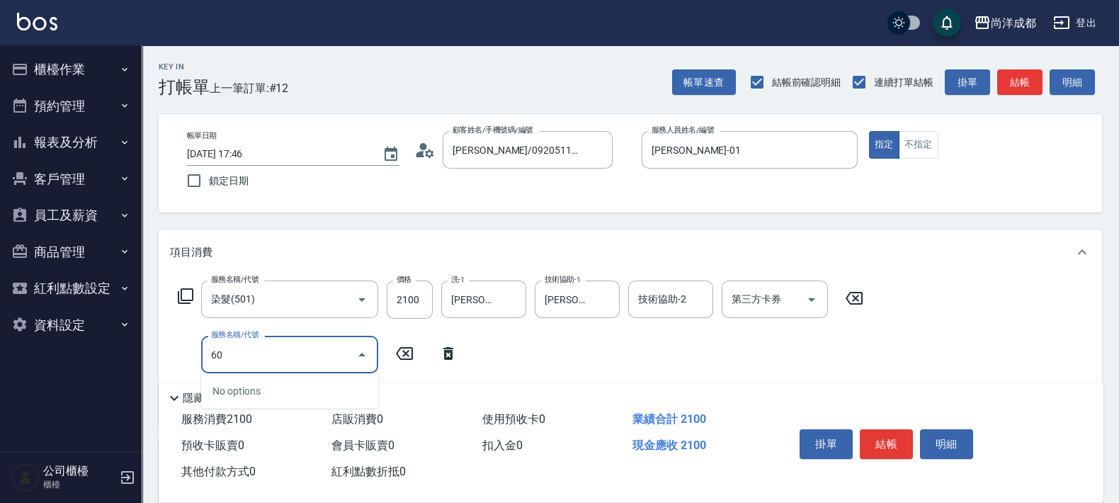
type input "601"
type input "310"
type input "自備護髮(1000以上)(601)"
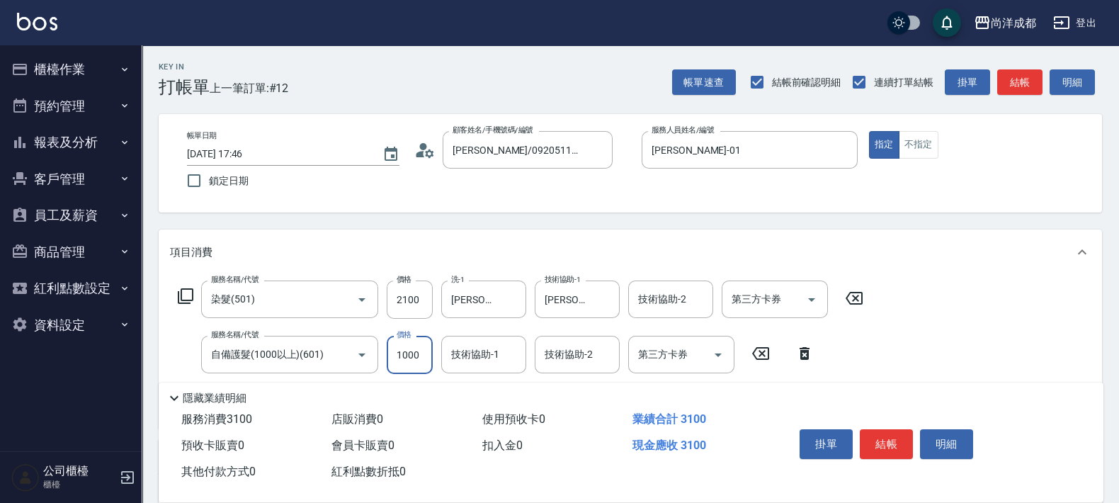
type input "1"
type input "210"
type input "158"
type input "220"
type input "1580"
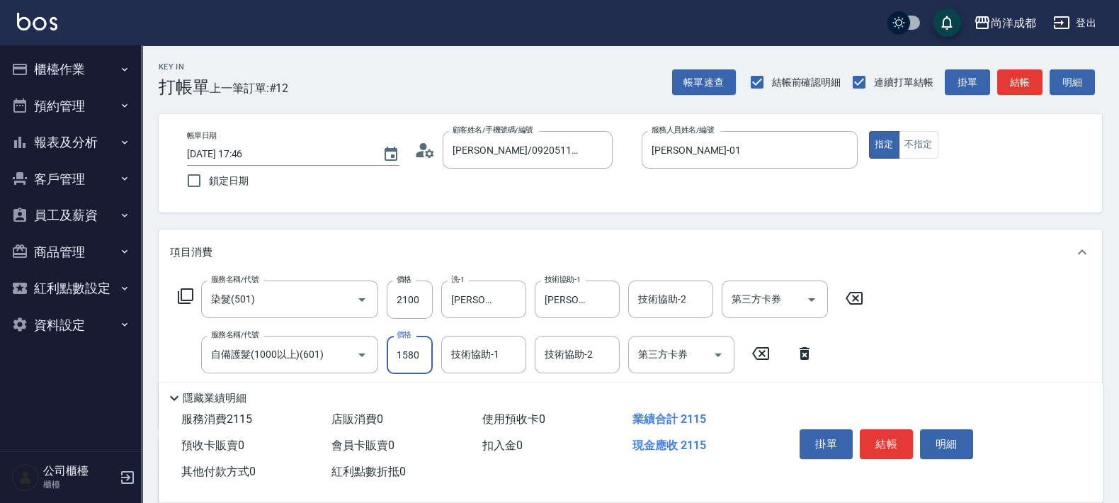
type input "360"
type input "1580"
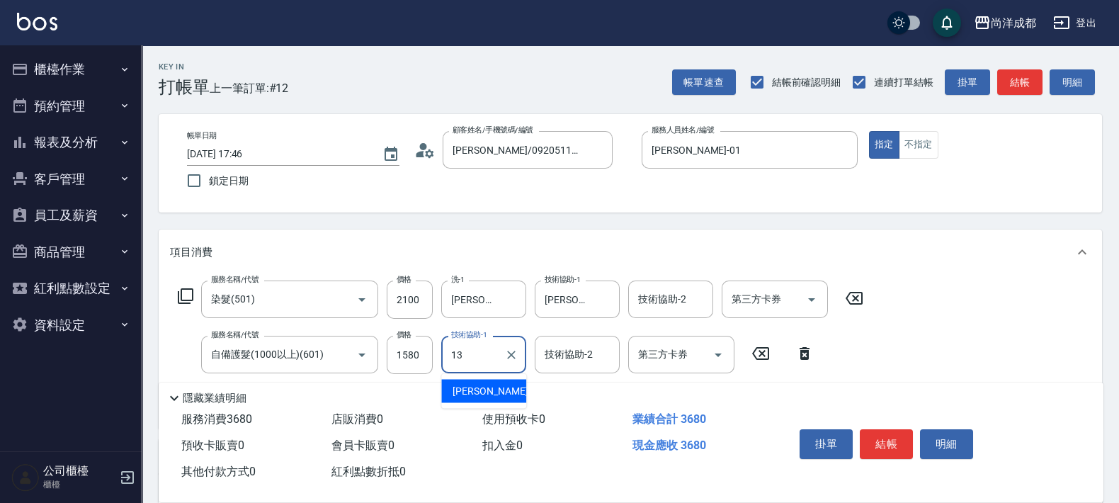
type input "[PERSON_NAME]-13"
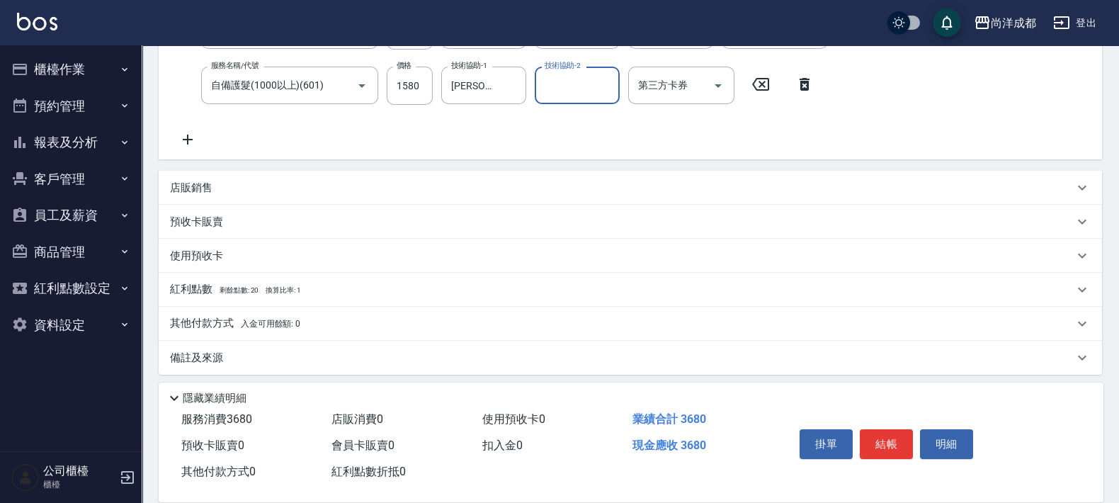
scroll to position [276, 0]
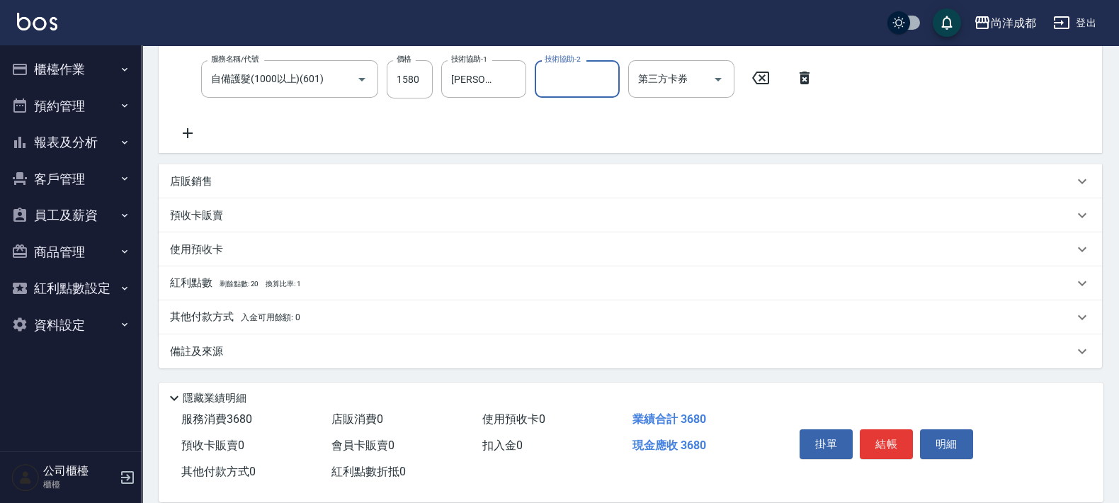
click at [275, 322] on span "入金可用餘額: 0" at bounding box center [271, 317] width 60 height 10
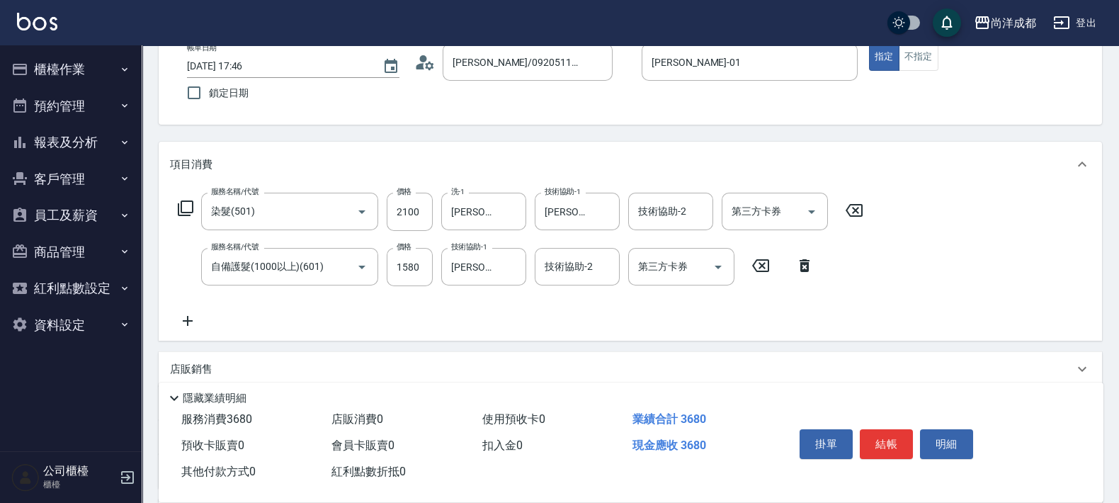
scroll to position [0, 0]
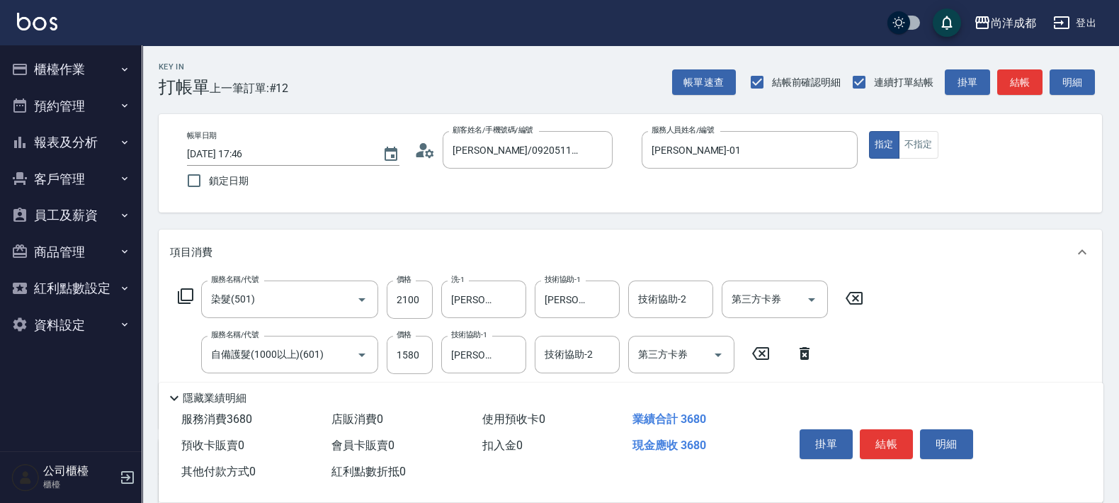
drag, startPoint x: 849, startPoint y: 301, endPoint x: 848, endPoint y: 308, distance: 7.1
click at [849, 301] on icon at bounding box center [854, 298] width 17 height 13
click at [762, 356] on icon at bounding box center [760, 352] width 35 height 17
type input "0"
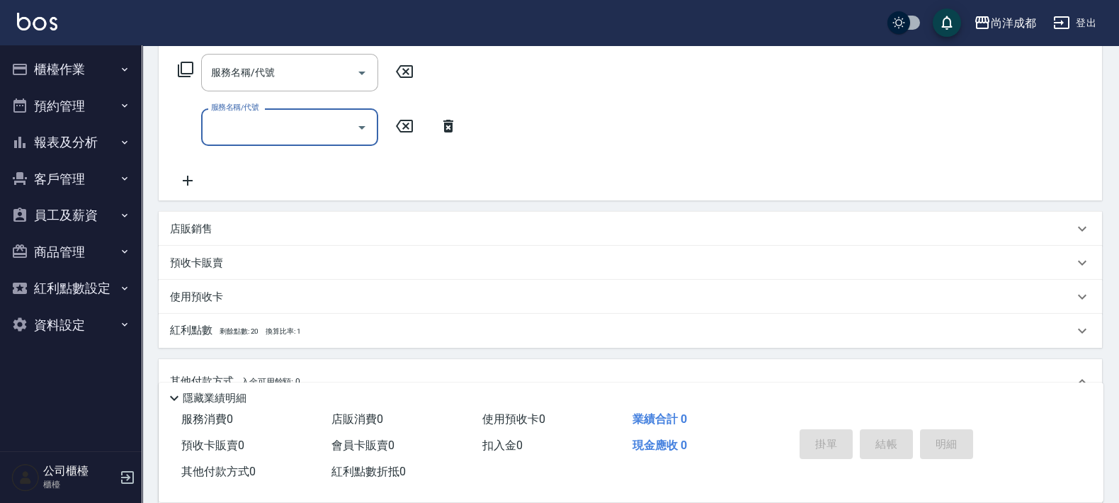
scroll to position [88, 0]
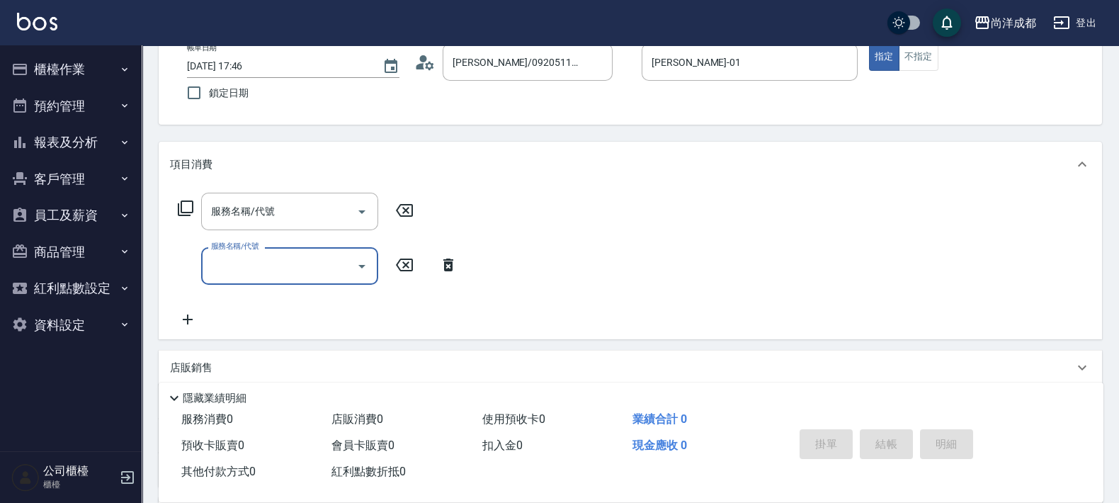
click at [448, 269] on icon at bounding box center [449, 265] width 10 height 13
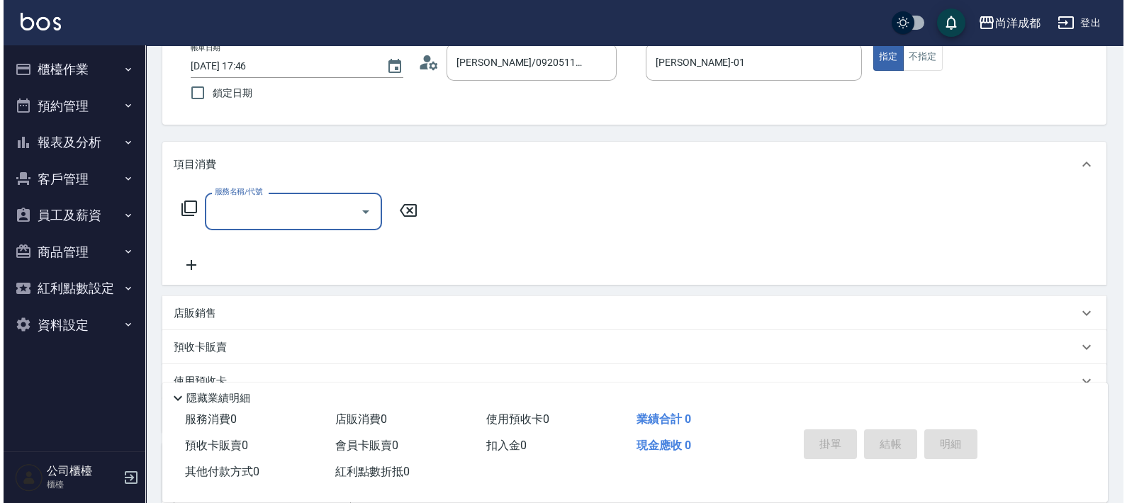
scroll to position [354, 0]
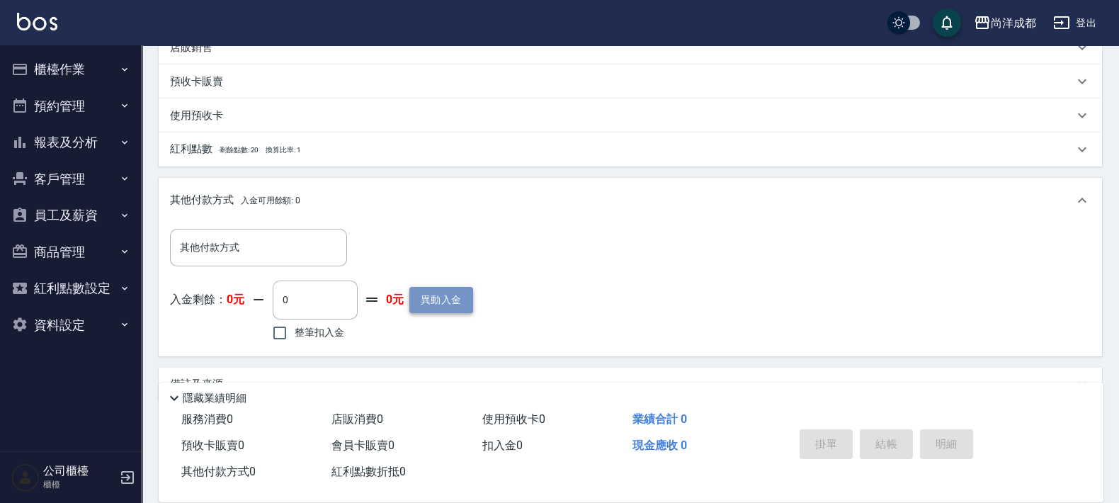
click at [433, 301] on button "異動入金" at bounding box center [442, 300] width 64 height 26
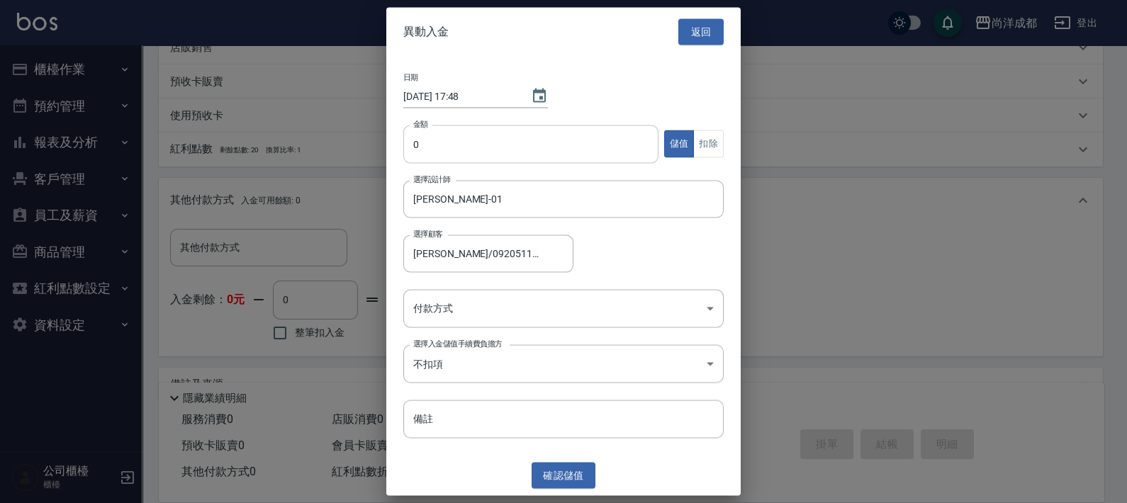
click at [570, 154] on input "0" at bounding box center [530, 144] width 255 height 38
type input "30000"
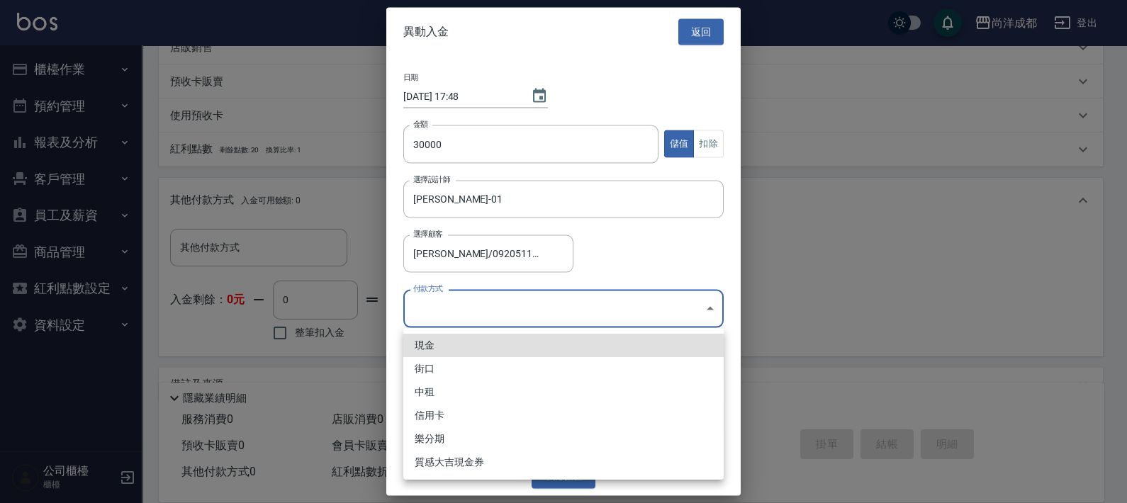
click at [630, 317] on body "尚洋成都 登出 櫃檯作業 打帳單 帳單列表 營業儀表板 高階收支登錄 材料自購登錄 每日結帳 排班表 預約管理 預約管理 單日預約紀錄 單週預約紀錄 報表及分…" at bounding box center [563, 91] width 1127 height 890
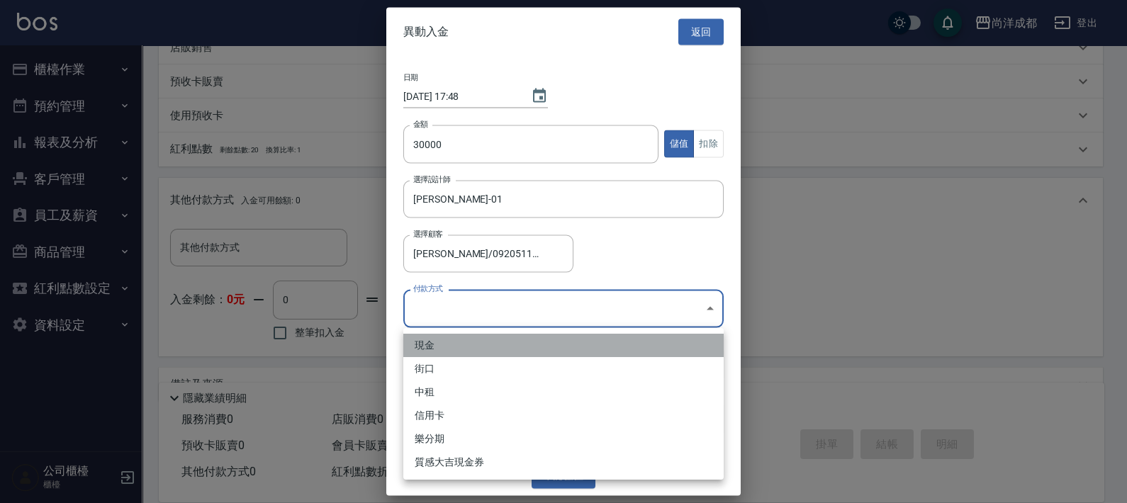
click at [627, 343] on li "現金" at bounding box center [563, 345] width 320 height 23
type input "現金"
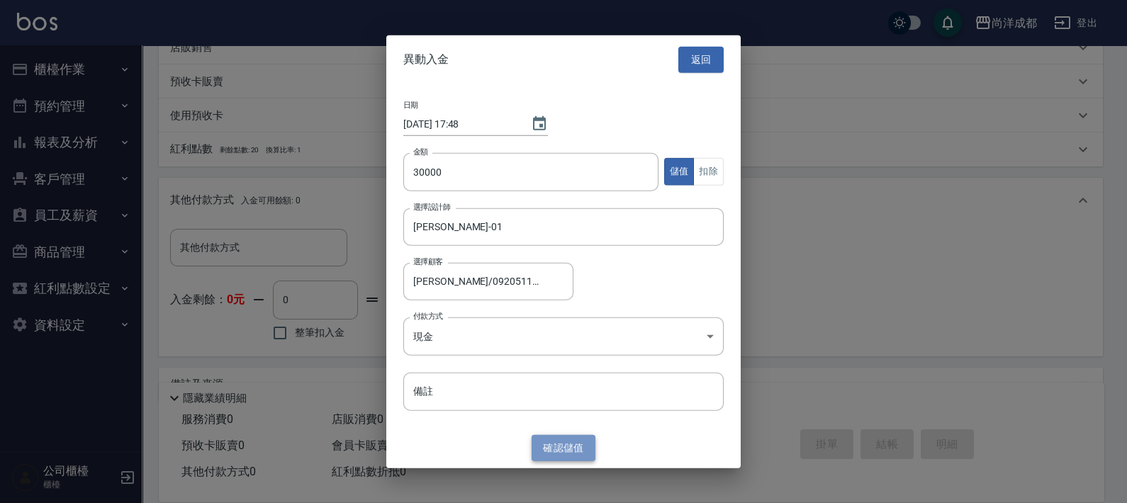
click at [574, 449] on button "確認 儲值" at bounding box center [563, 448] width 64 height 26
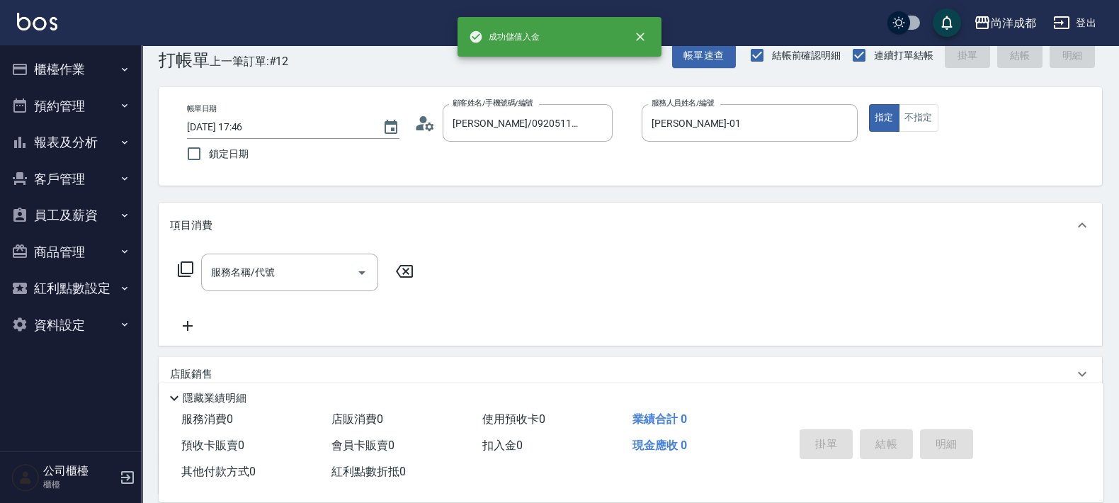
scroll to position [0, 0]
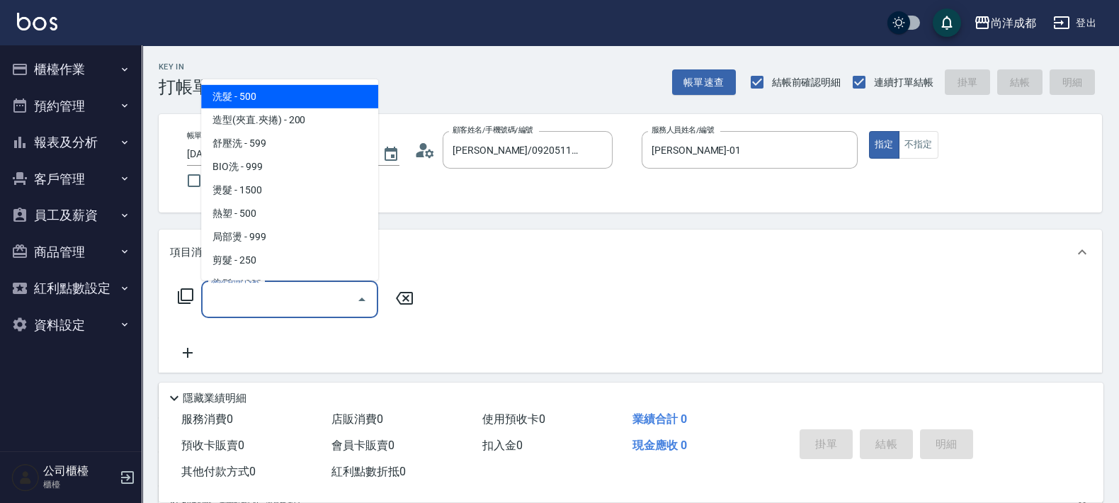
click at [336, 295] on input "服務名稱/代號" at bounding box center [279, 299] width 143 height 25
click at [535, 218] on div "Key In 打帳單 上一筆訂單:#12 帳單速查 結帳前確認明細 連續打單結帳 掛單 結帳 明細 帳單日期 [DATE] 17:46 鎖定日期 顧客姓名/手…" at bounding box center [631, 467] width 978 height 845
click at [266, 304] on input "服務名稱/代號" at bounding box center [279, 299] width 143 height 25
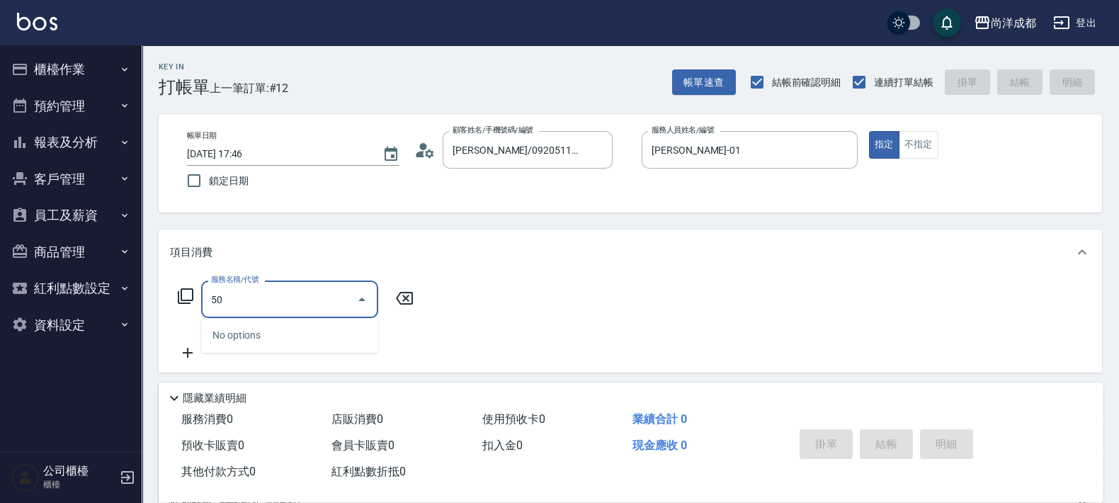
type input "501"
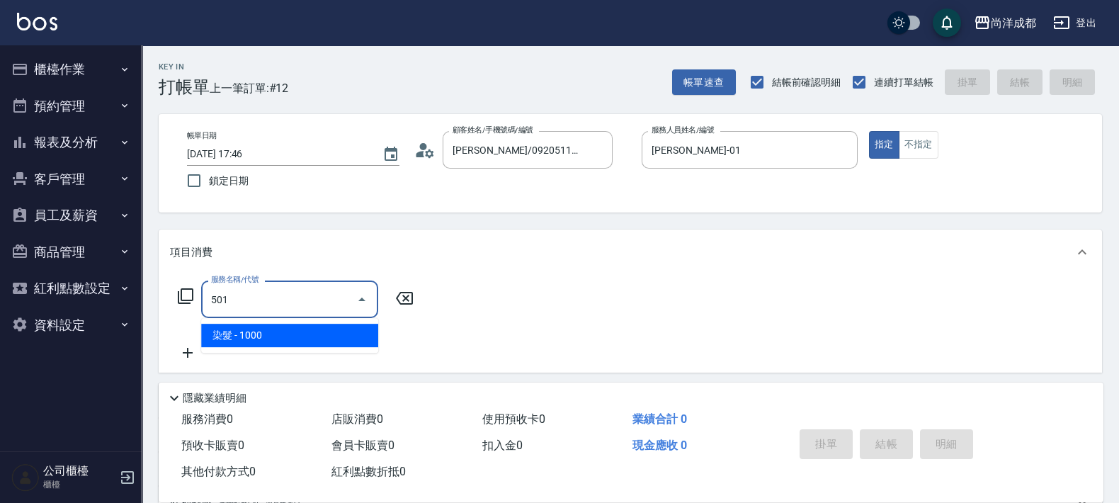
type input "100"
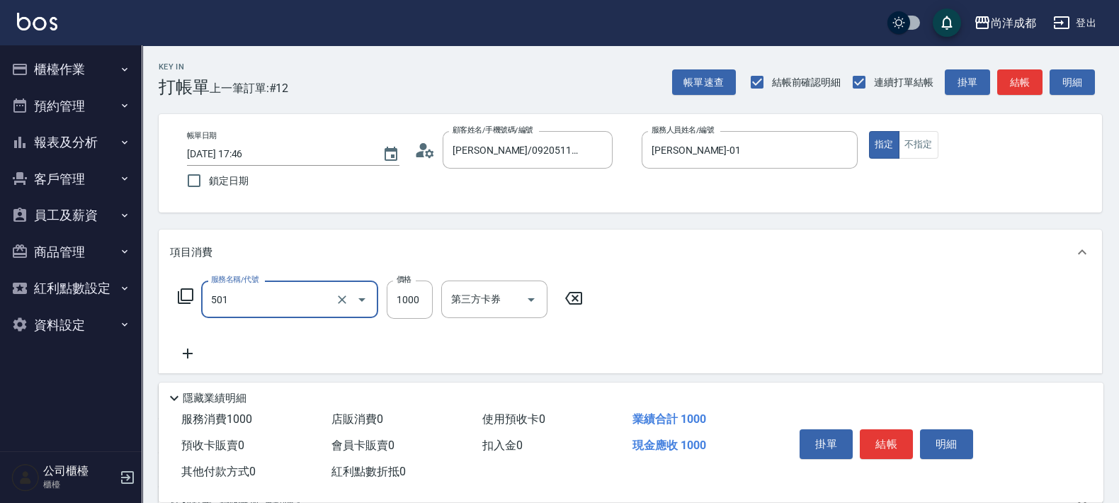
type input "染髮(501)"
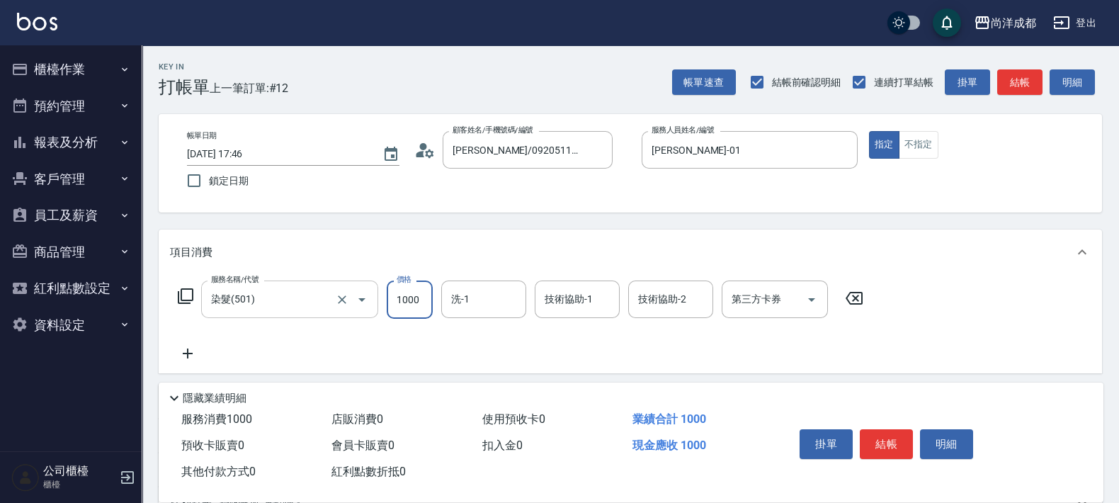
type input "2"
type input "0"
type input "210"
type input "2100"
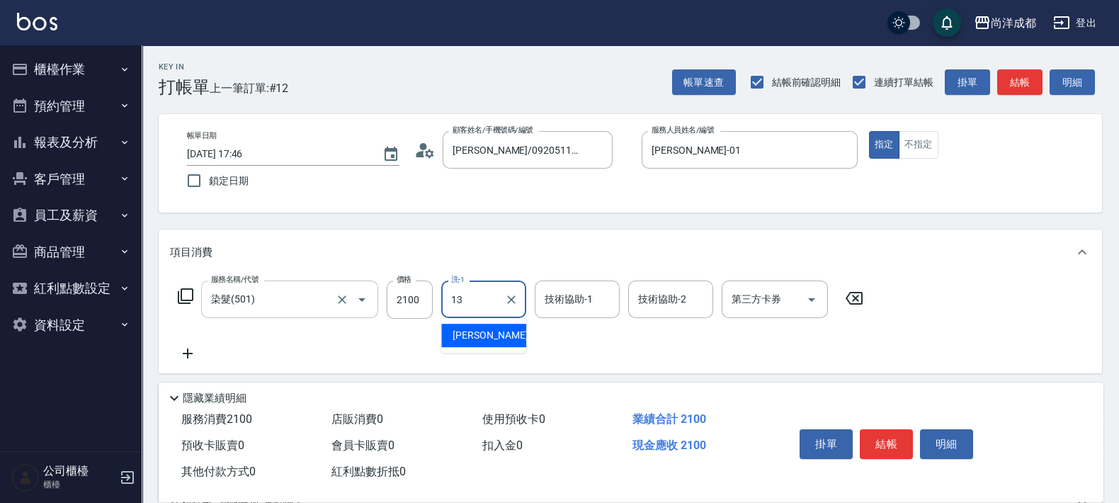
type input "[PERSON_NAME]-13"
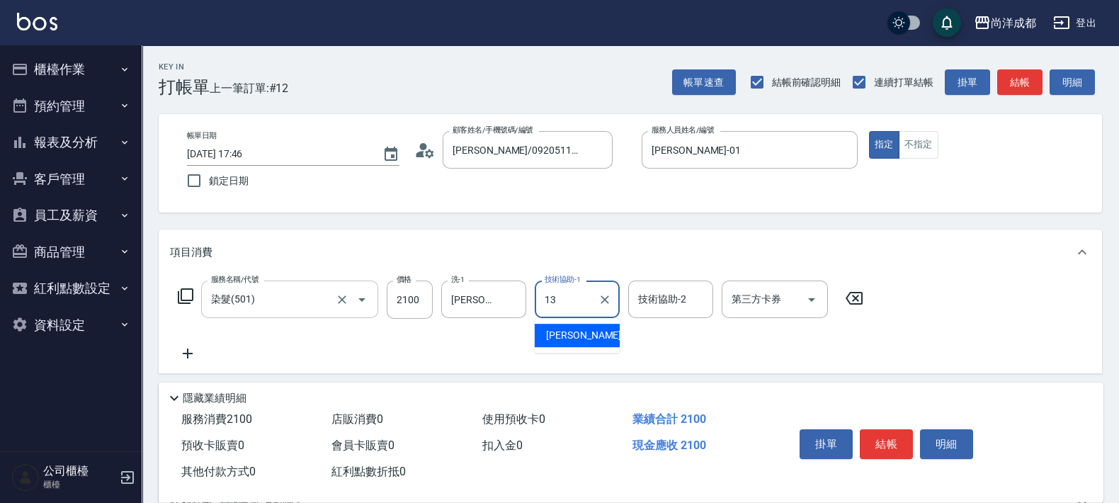
type input "[PERSON_NAME]-13"
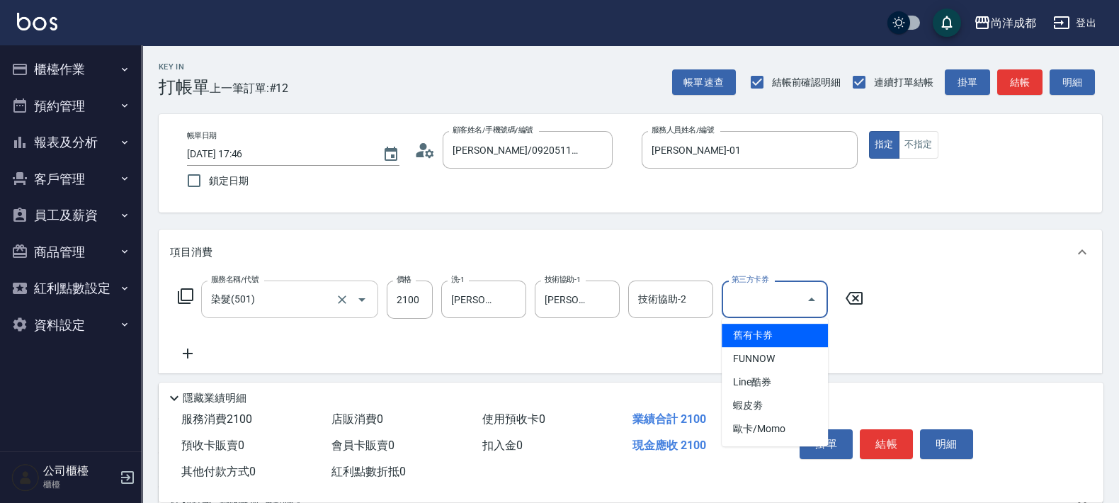
type input "0"
type input "舊有卡券"
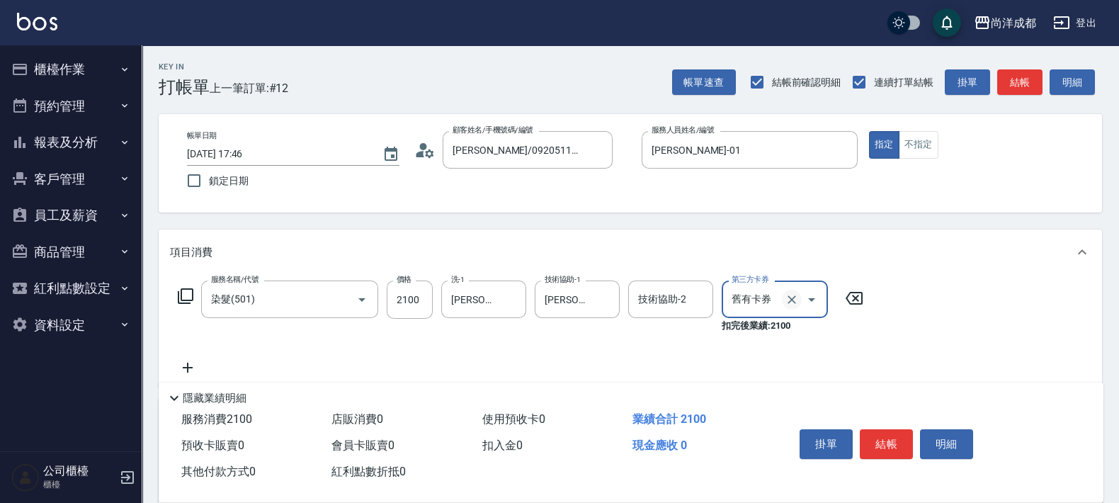
click at [794, 303] on icon "Clear" at bounding box center [792, 300] width 14 height 14
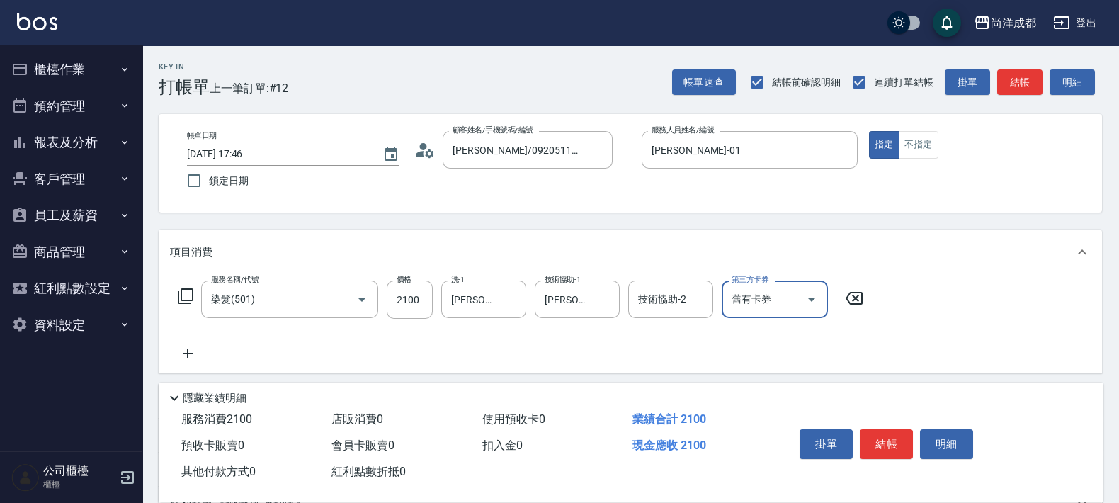
type input "210"
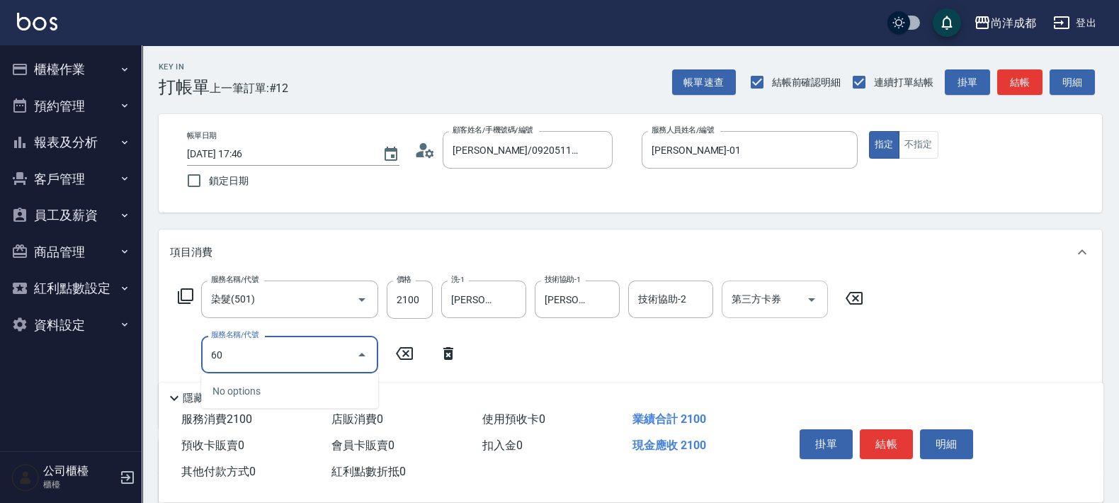
type input "601"
type input "310"
type input "自備護髮(1000以上)(601)"
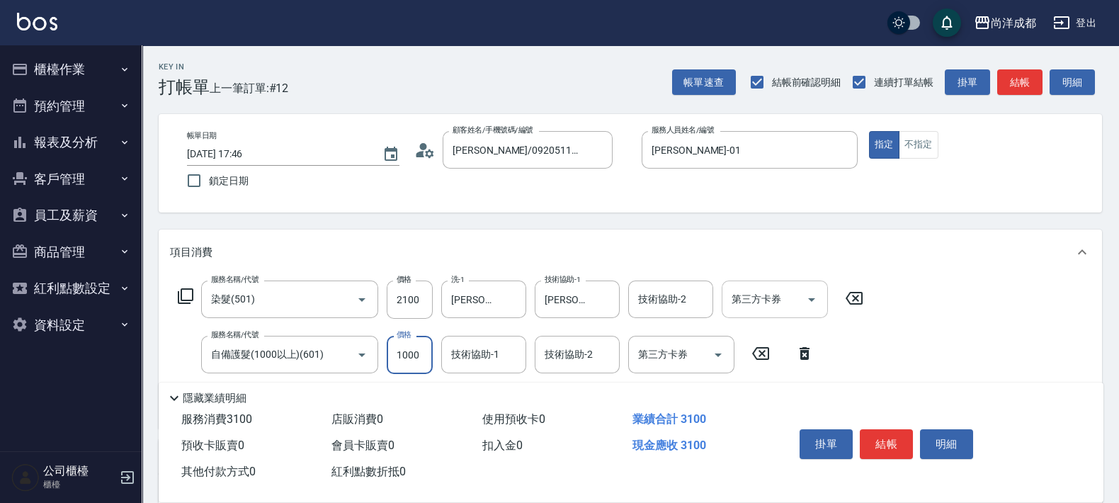
type input "1"
type input "210"
type input "15"
type input "220"
type input "1580"
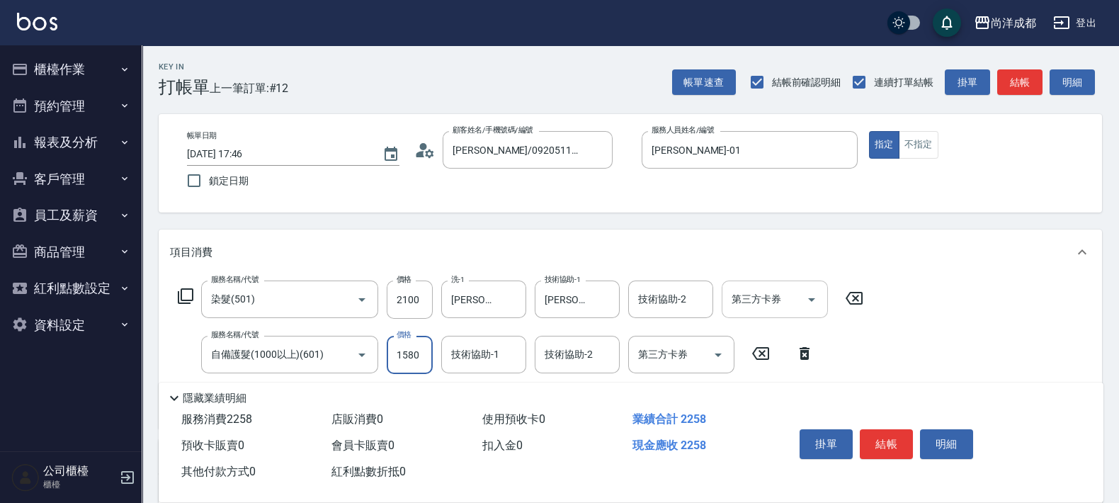
type input "360"
type input "1580"
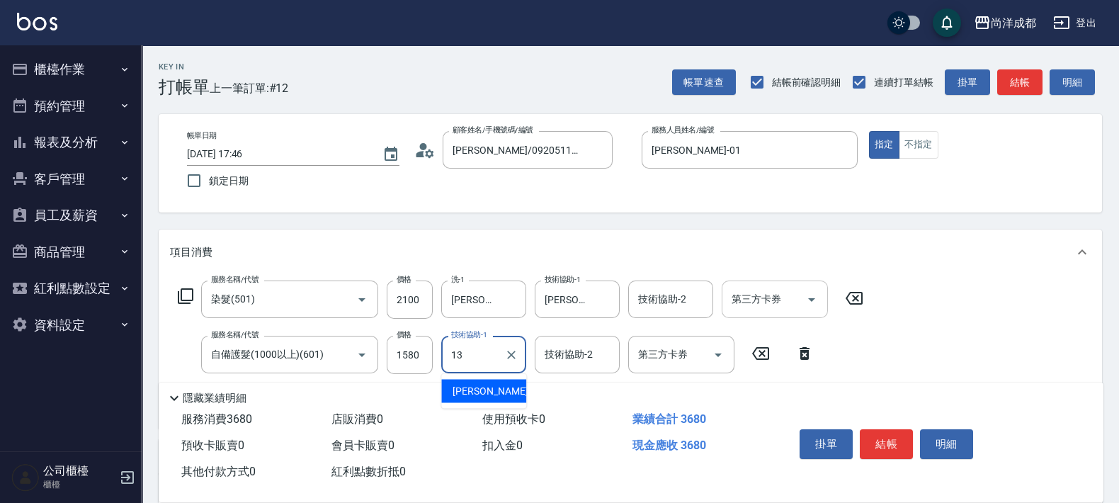
type input "[PERSON_NAME]-13"
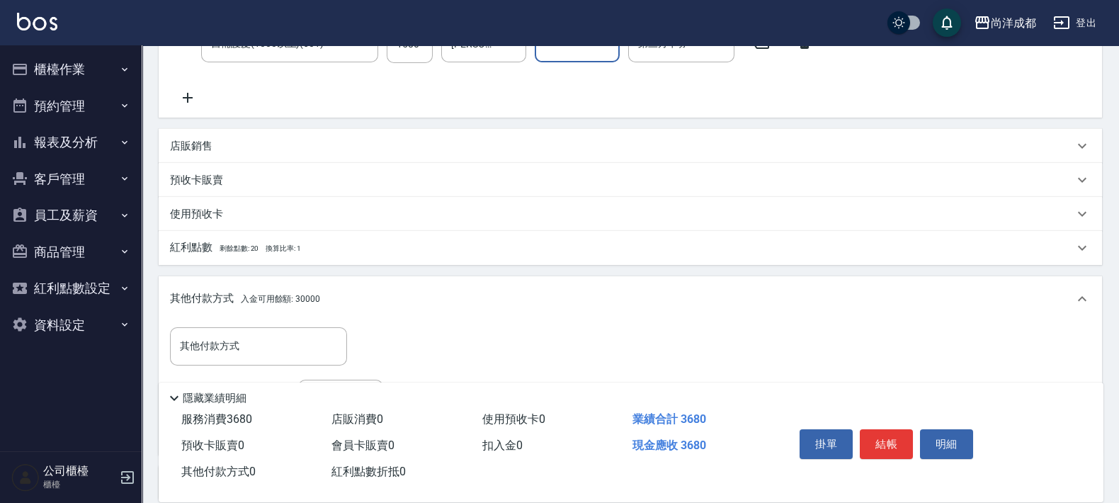
scroll to position [442, 0]
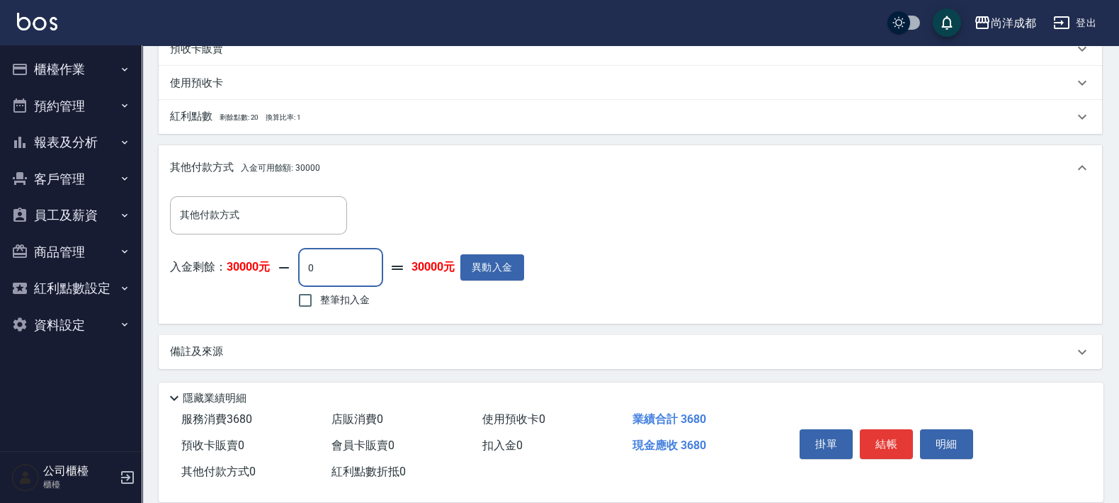
click at [334, 270] on input "0" at bounding box center [340, 268] width 85 height 38
type input "368"
type input "0"
type input "3680"
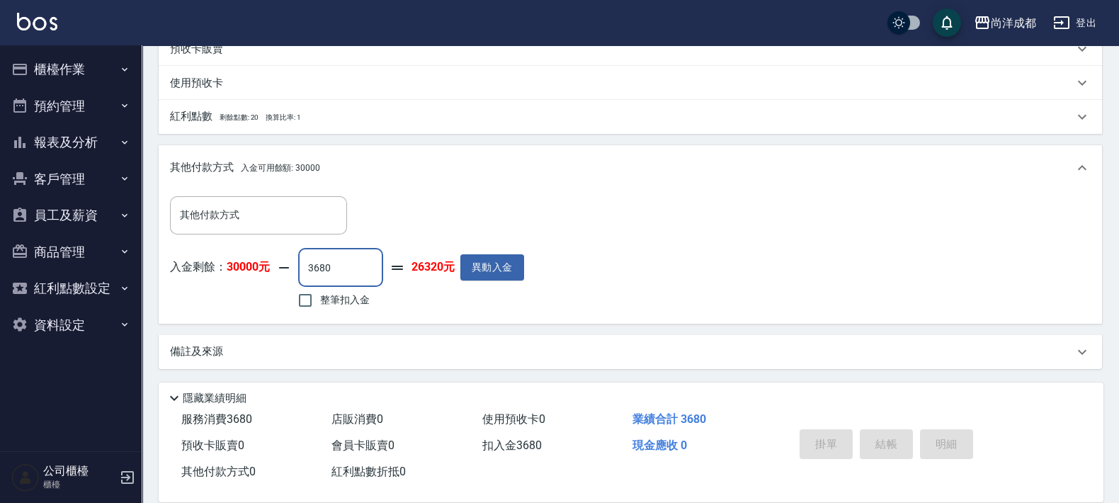
type input "[DATE] 17:52"
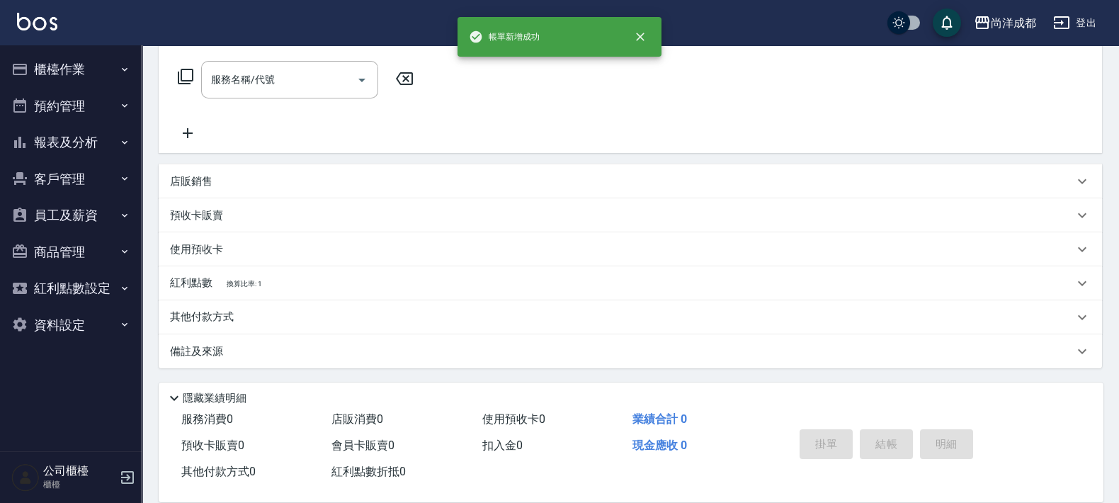
scroll to position [0, 0]
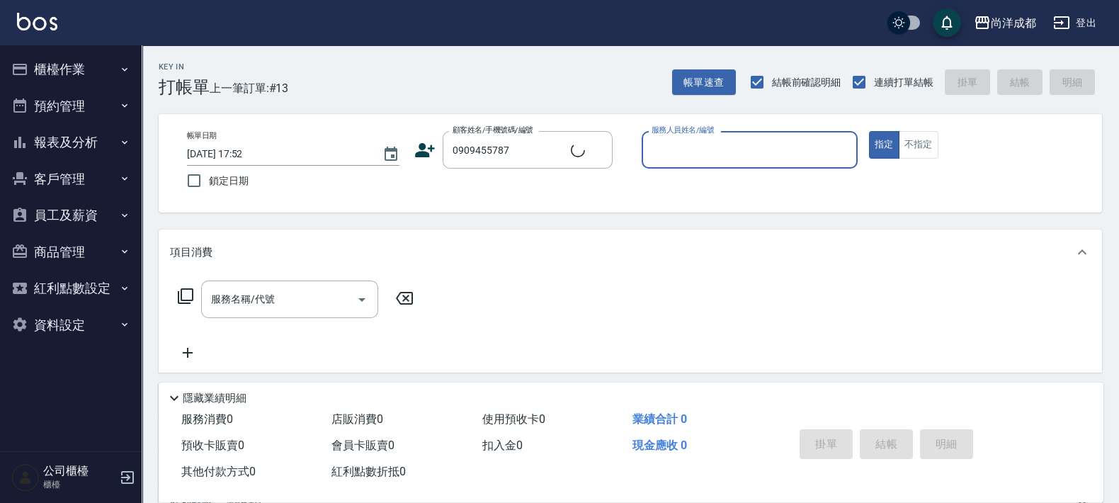
type input "[PERSON_NAME]/0909455787/"
type input "[PERSON_NAME]-01"
click at [869, 131] on button "指定" at bounding box center [884, 145] width 30 height 28
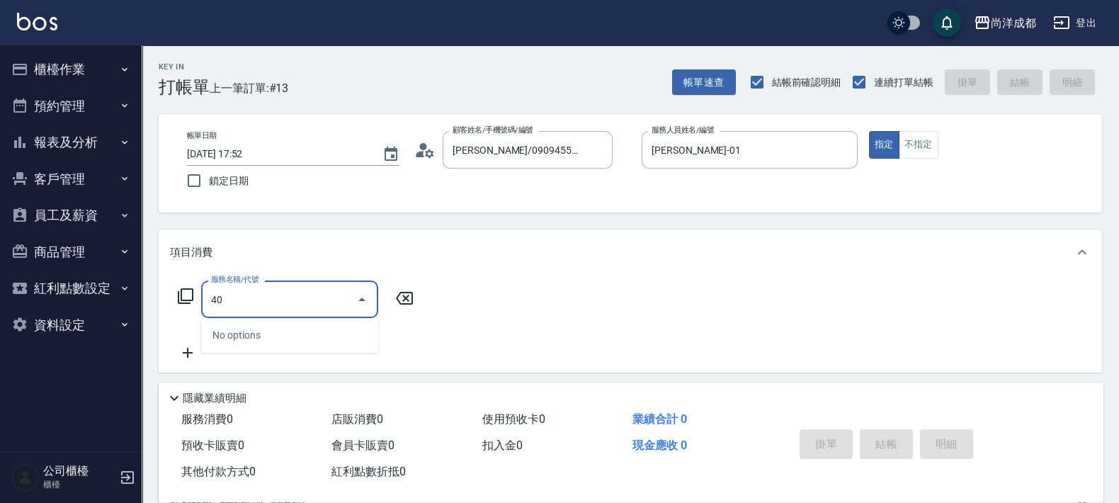
type input "401"
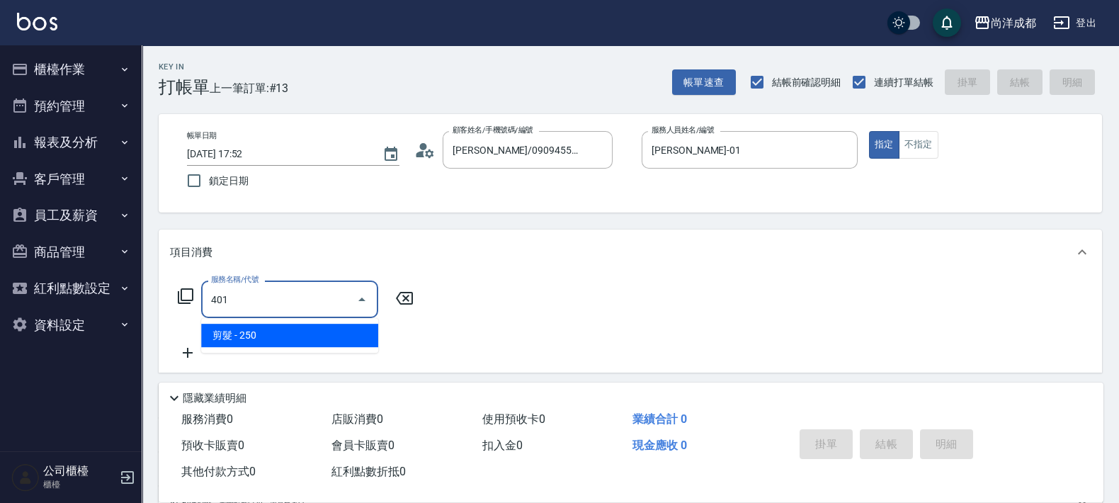
type input "20"
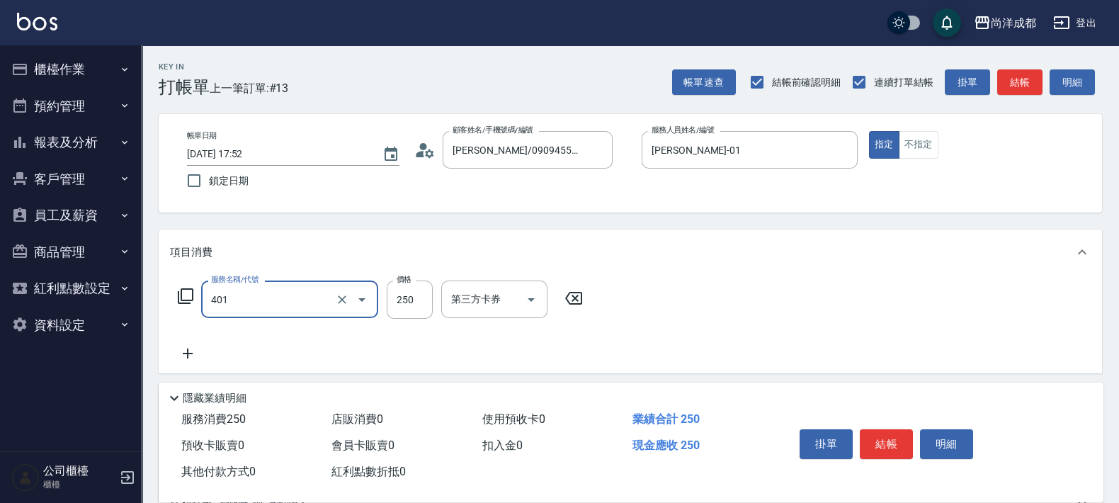
type input "剪髮(401)"
type input "1"
type input "0"
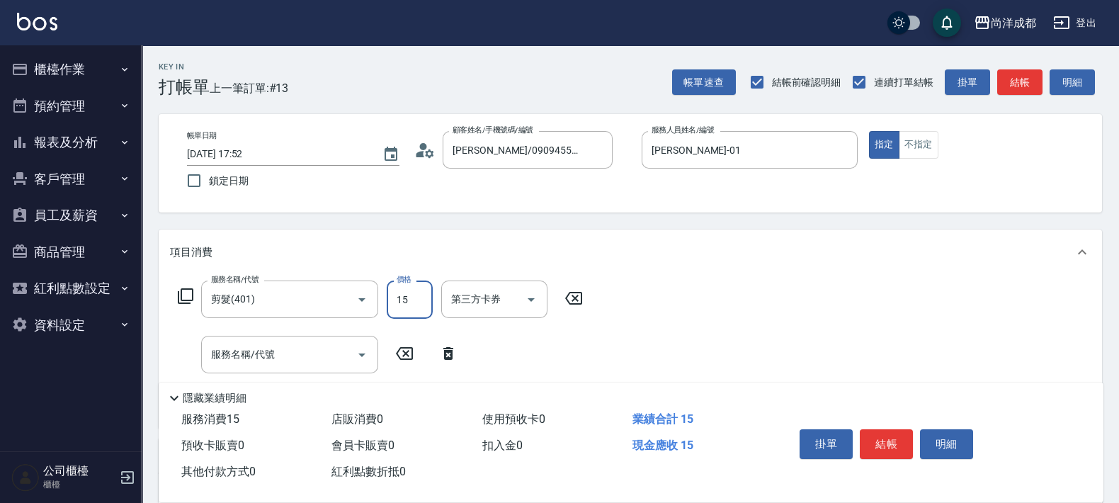
click at [411, 298] on input "15" at bounding box center [410, 300] width 46 height 38
type input "150"
type input "1500"
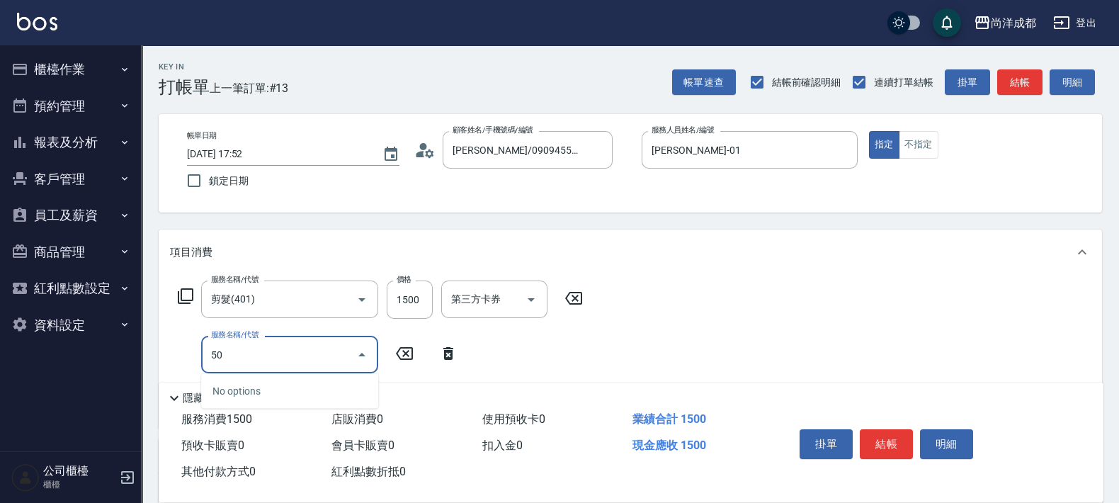
type input "501"
type input "250"
type input "染髮(501)"
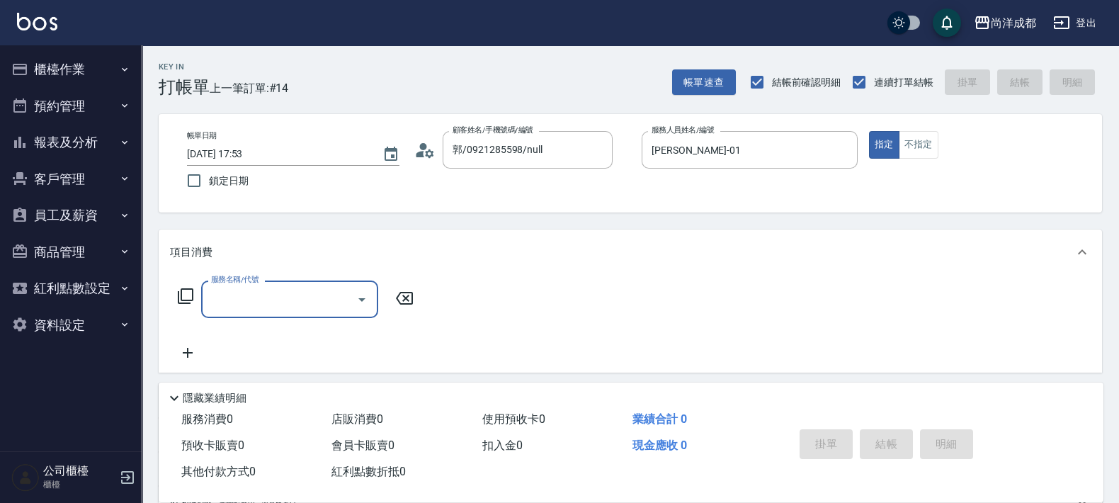
click at [431, 157] on icon at bounding box center [424, 150] width 21 height 21
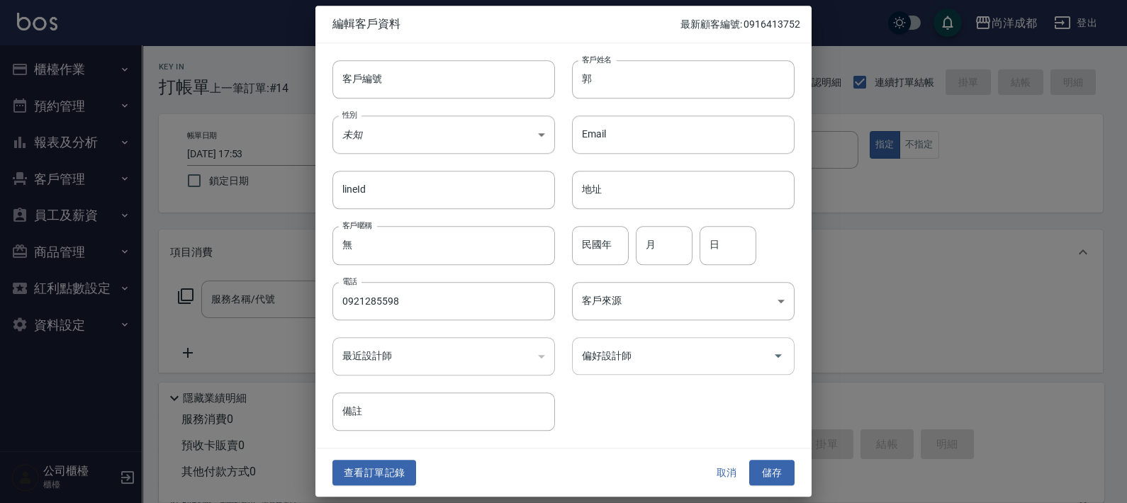
click at [691, 365] on input "偏好設計師" at bounding box center [672, 356] width 188 height 25
click at [749, 460] on button "儲存" at bounding box center [771, 473] width 45 height 26
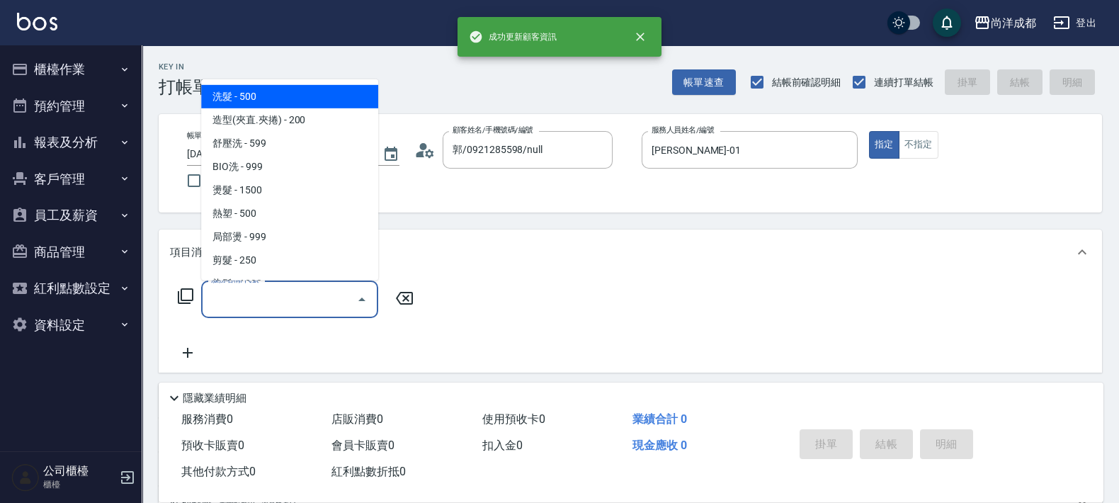
click at [312, 300] on input "服務名稱/代號" at bounding box center [279, 299] width 143 height 25
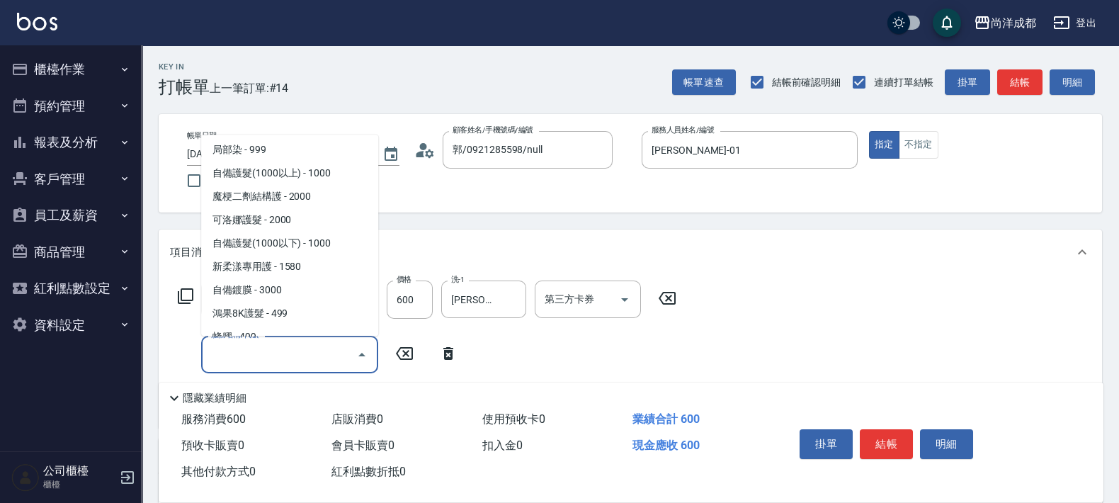
scroll to position [443, 0]
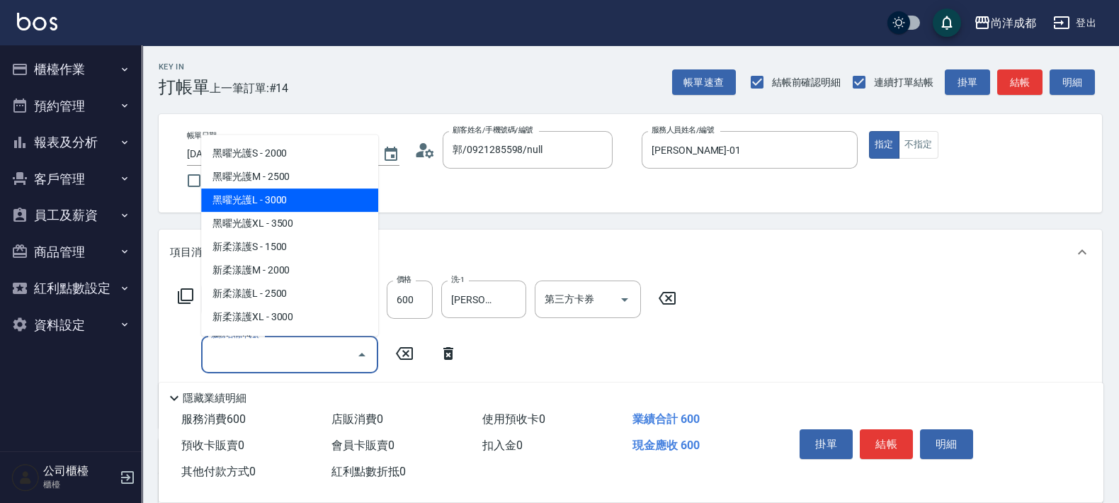
click at [301, 203] on span "黑曜光護L - 3000" at bounding box center [289, 199] width 177 height 23
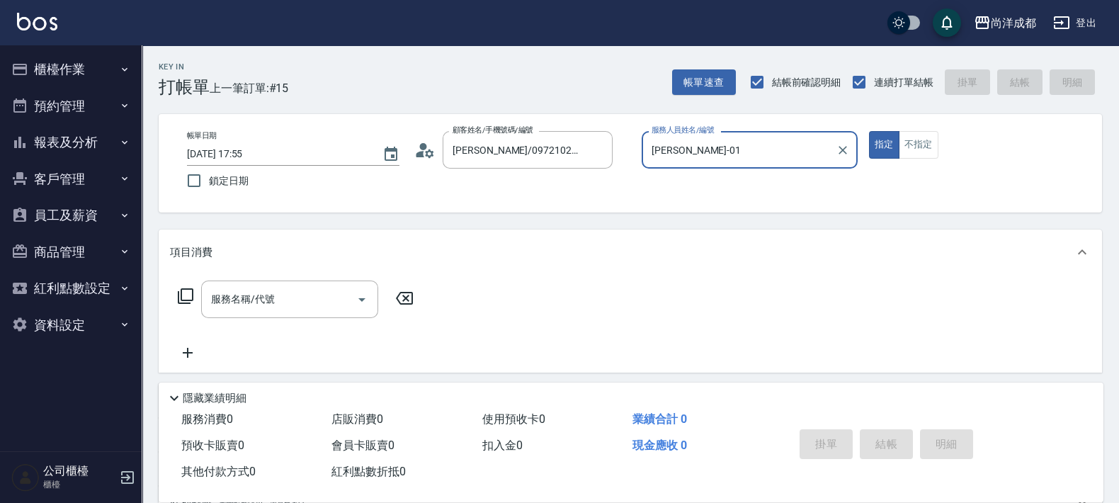
click at [869, 131] on button "指定" at bounding box center [884, 145] width 30 height 28
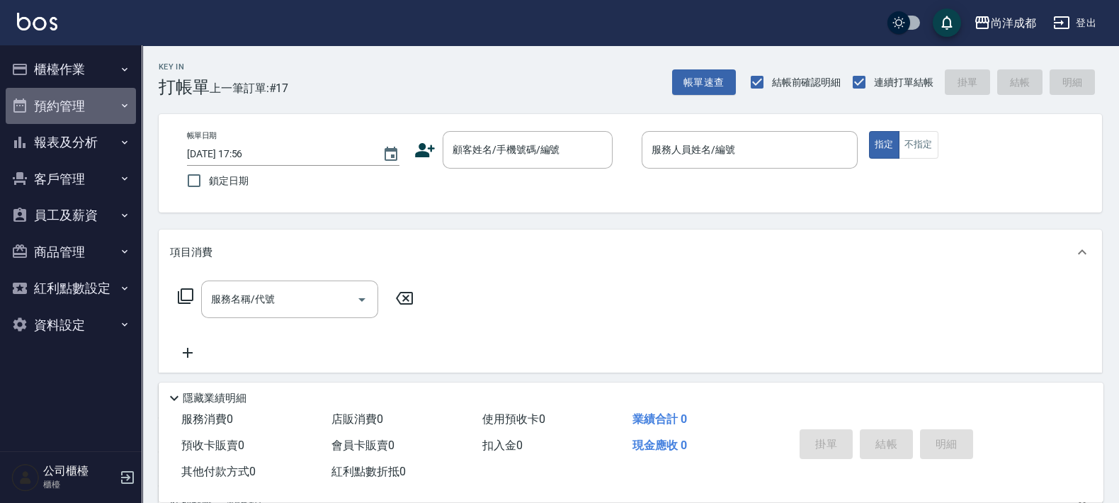
click at [60, 104] on button "預約管理" at bounding box center [71, 106] width 130 height 37
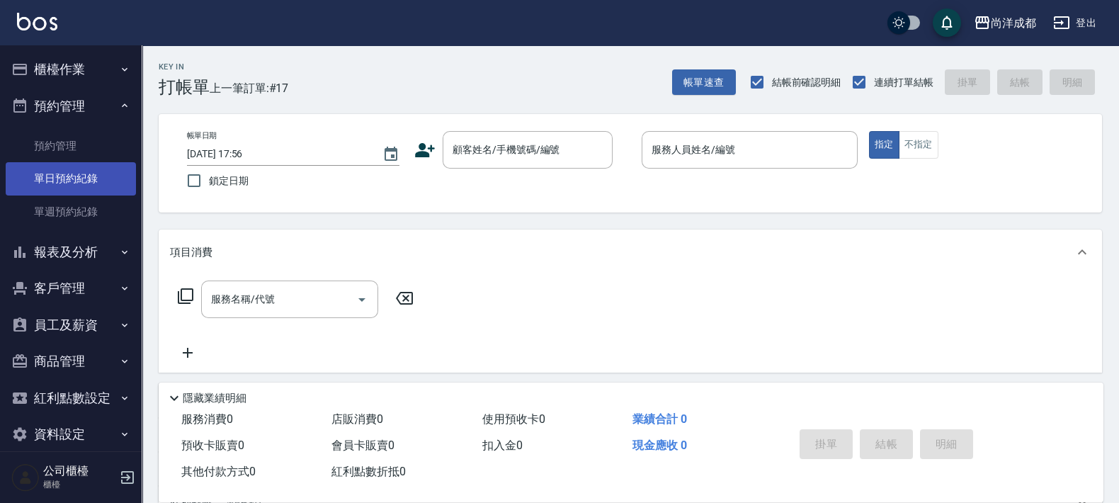
click at [86, 174] on link "單日預約紀錄" at bounding box center [71, 178] width 130 height 33
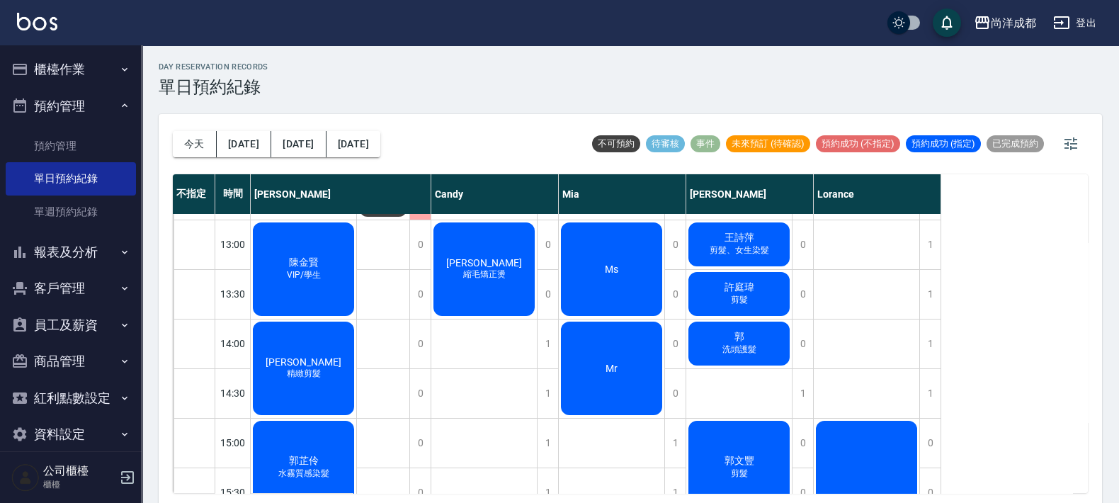
scroll to position [443, 0]
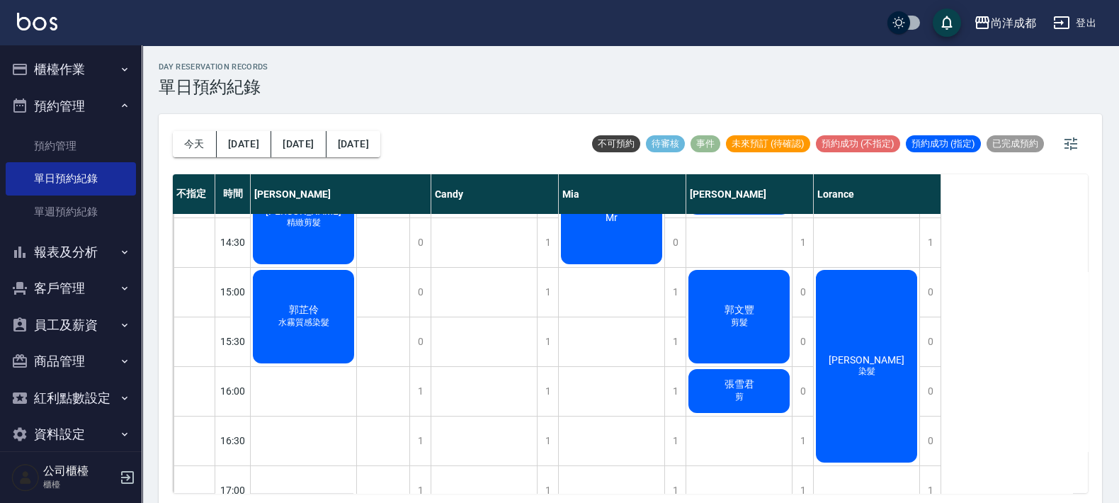
click at [871, 312] on div "[PERSON_NAME] 染髮" at bounding box center [867, 366] width 106 height 197
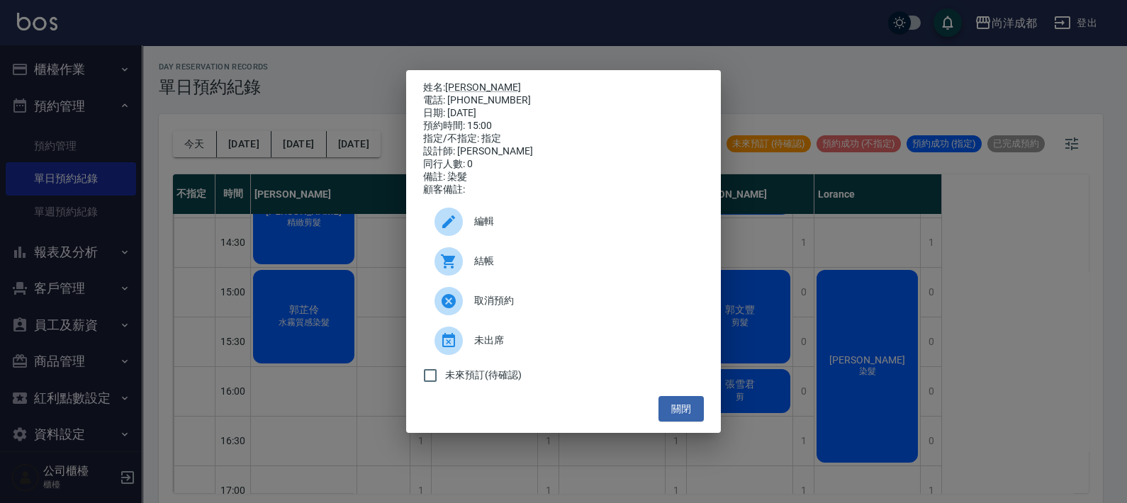
click at [868, 239] on div "姓名: [PERSON_NAME] 電話: [PHONE_NUMBER] 日期: [DATE] 預約時間: 15:00 指定/不指定: 指定 設計師: [PE…" at bounding box center [563, 251] width 1127 height 503
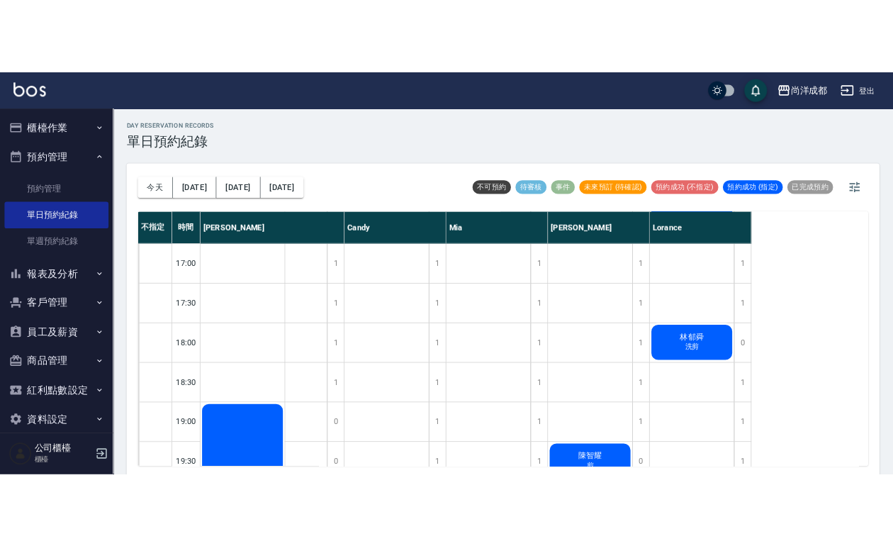
scroll to position [797, 0]
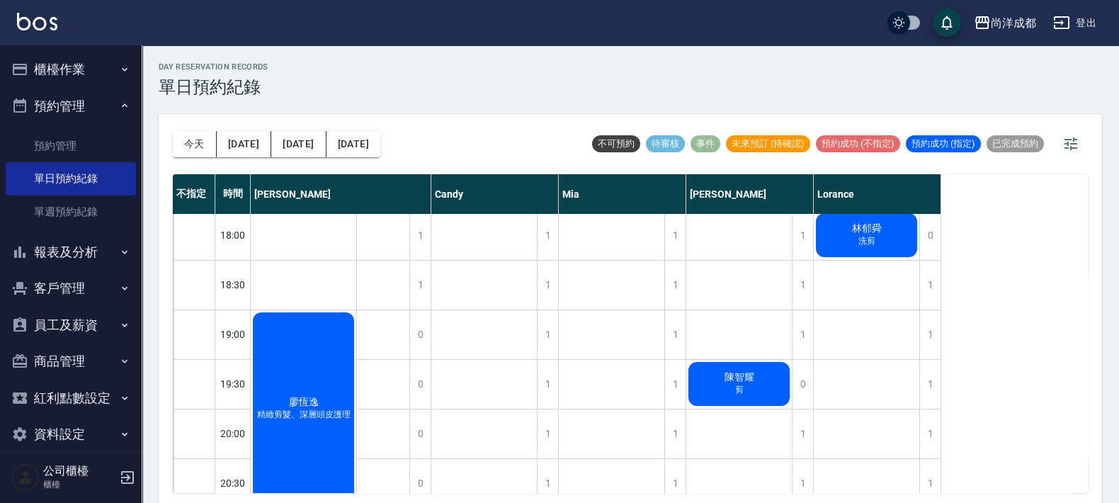
click at [868, 237] on span "洗剪" at bounding box center [867, 241] width 23 height 12
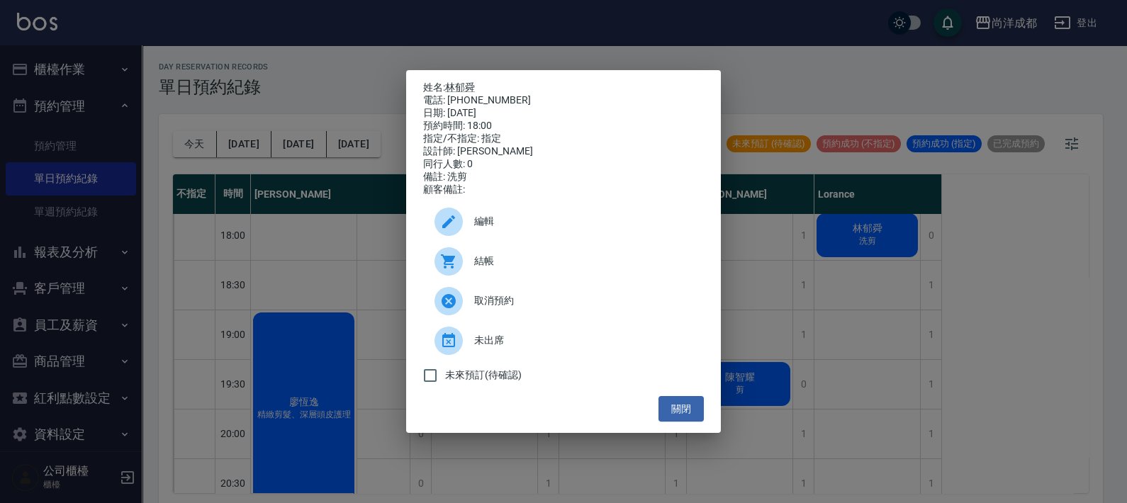
drag, startPoint x: 941, startPoint y: 83, endPoint x: 918, endPoint y: 81, distance: 22.8
click at [930, 81] on div "姓名: [PERSON_NAME] 電話: [PHONE_NUMBER] 日期: [DATE] 預約時間: 18:00 指定/不指定: 指定 設計師: [PE…" at bounding box center [563, 251] width 1127 height 503
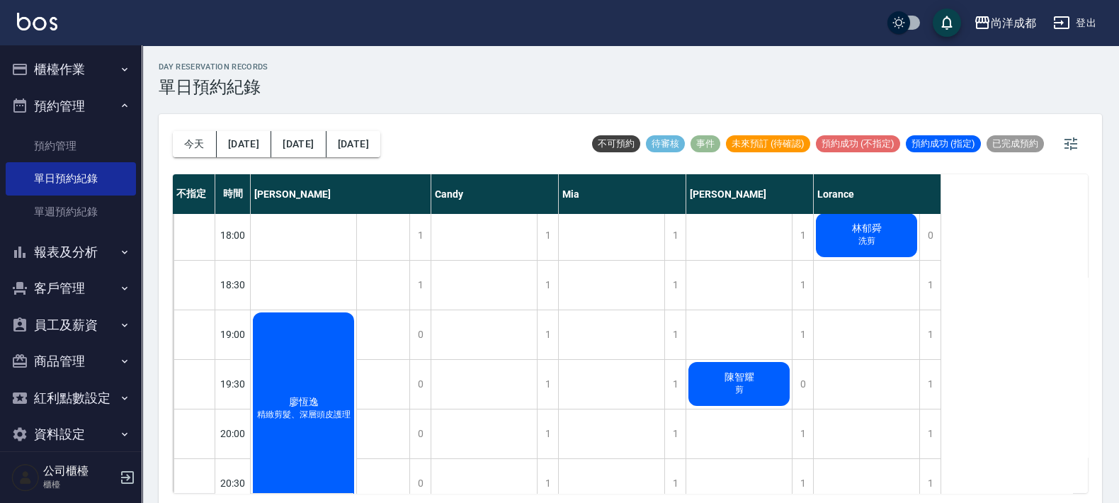
click at [60, 77] on button "櫃檯作業" at bounding box center [71, 69] width 130 height 37
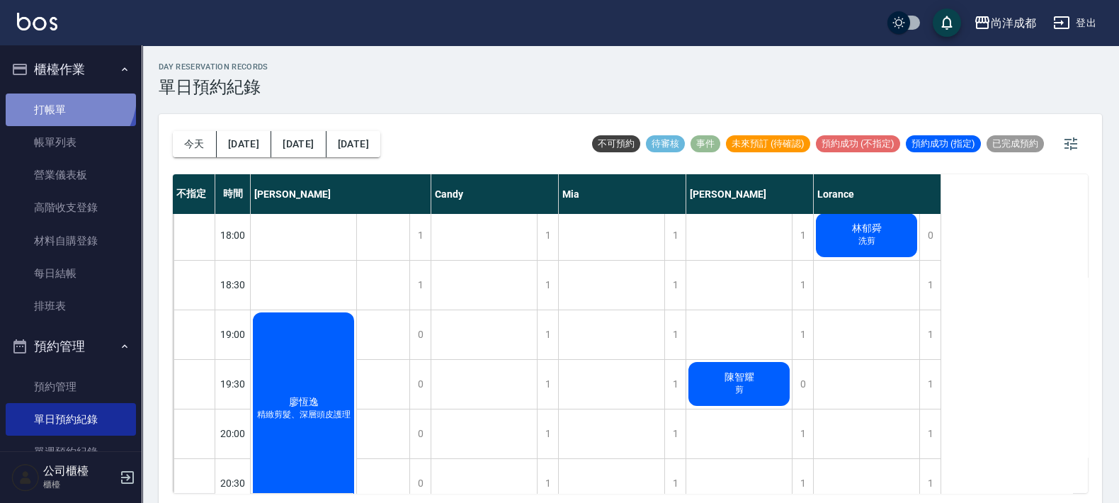
click at [66, 96] on link "打帳單" at bounding box center [71, 110] width 130 height 33
